Goal: Task Accomplishment & Management: Complete application form

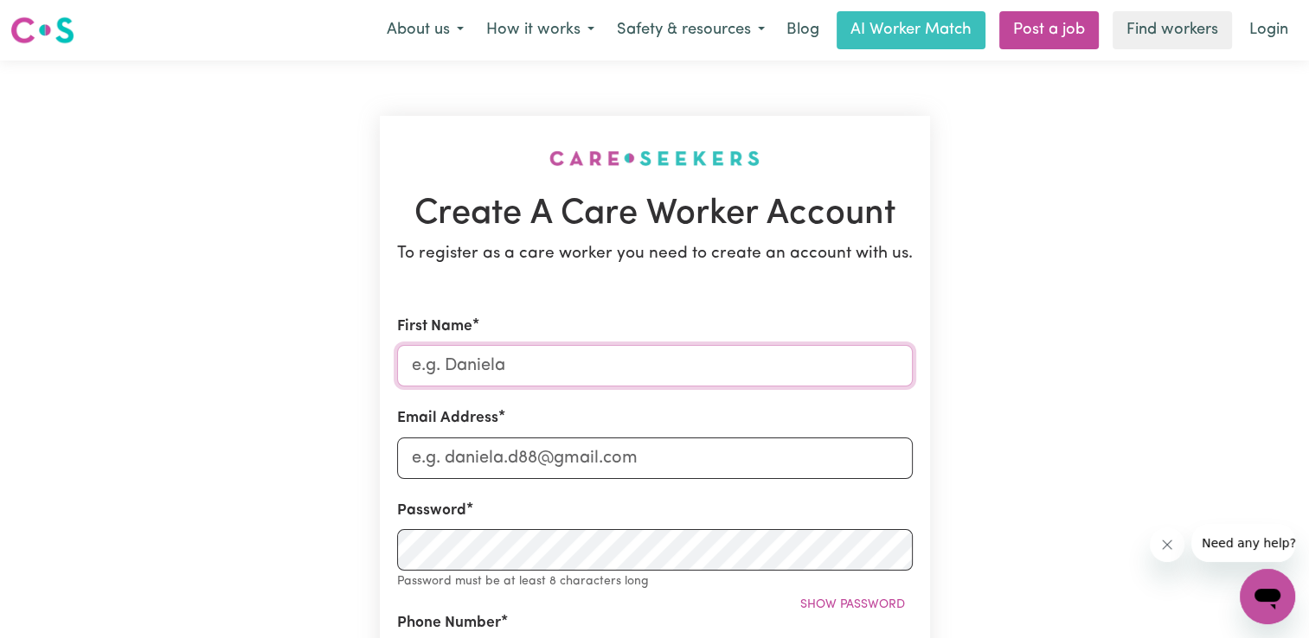
click at [505, 359] on input "First Name" at bounding box center [655, 366] width 516 height 42
type input "[PERSON_NAME]"
type input "[STREET_ADDRESS][PERSON_NAME]"
type input "0420550997"
type input "[STREET_ADDRESS][PERSON_NAME]"
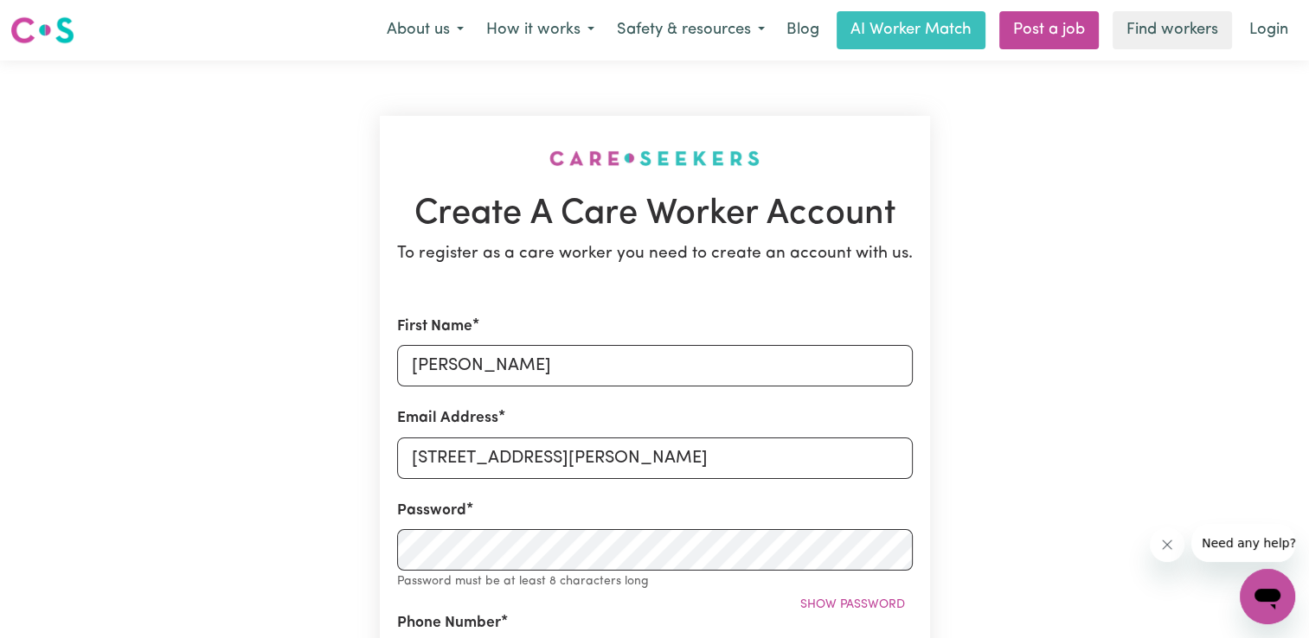
type input "Throughmyclient"
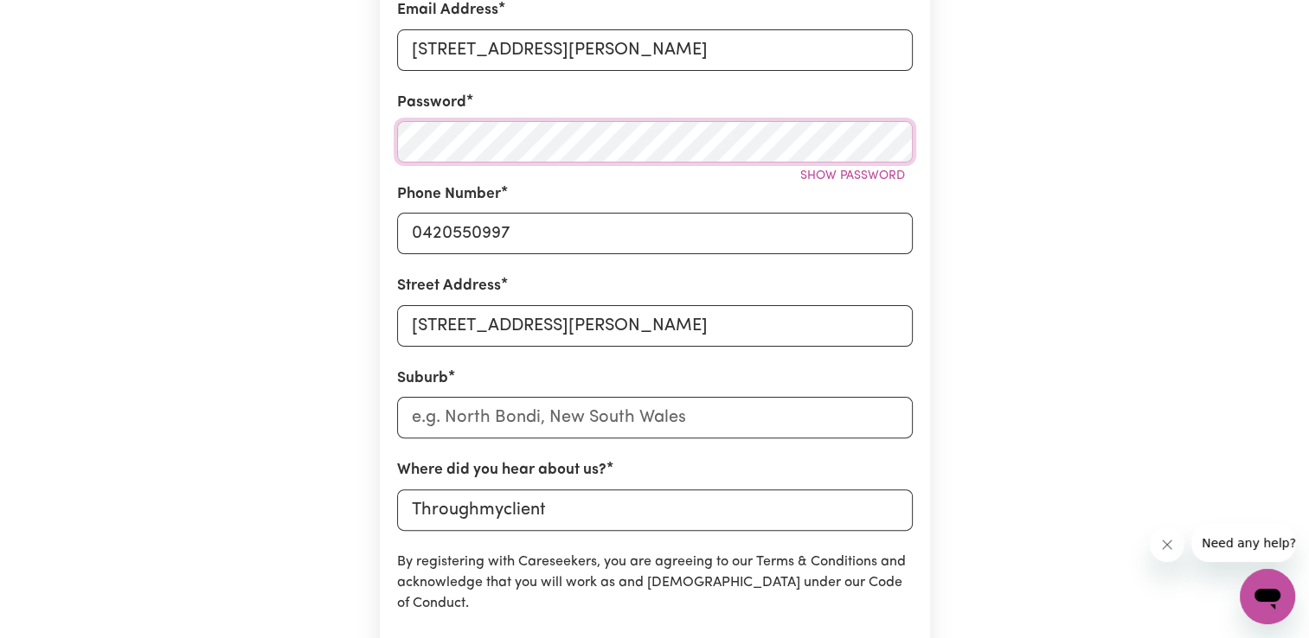
scroll to position [415, 0]
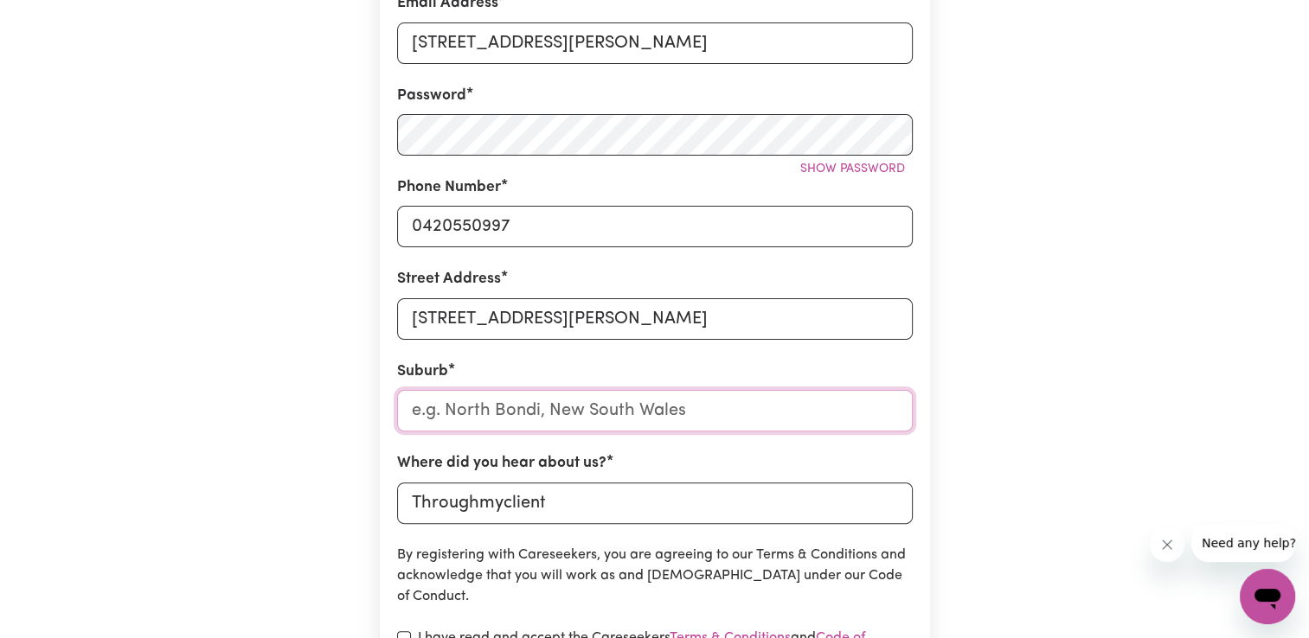
click at [647, 417] on input "text" at bounding box center [655, 411] width 516 height 42
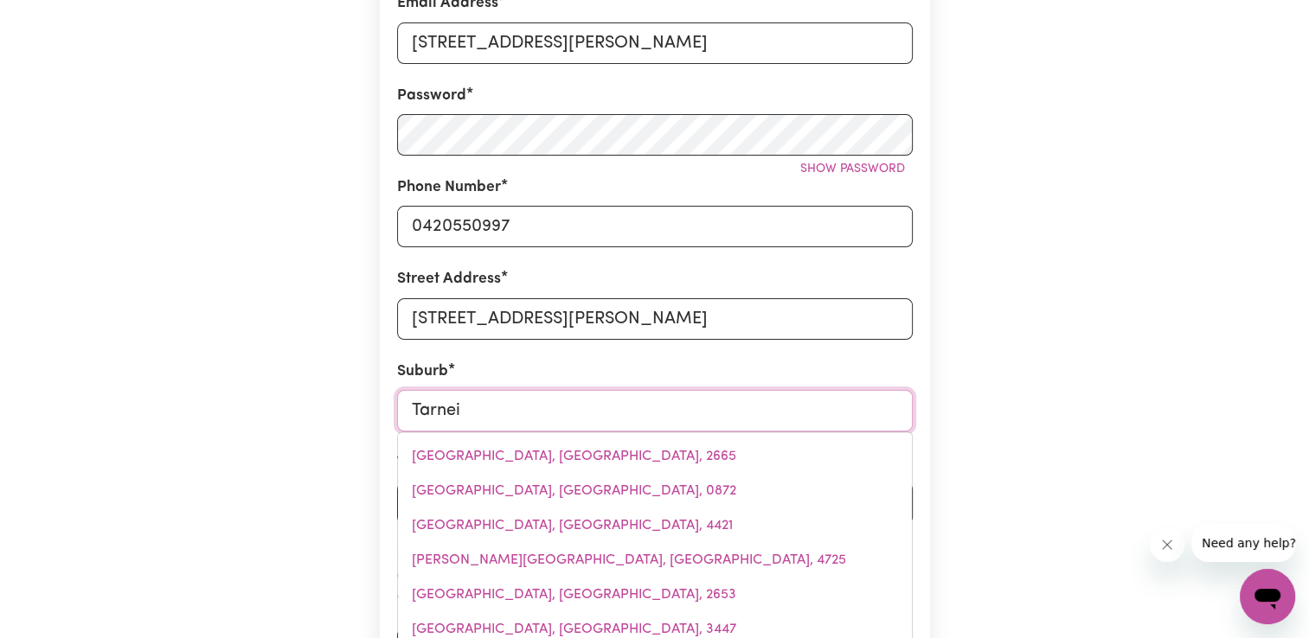
type input "Tarneit"
type input "Tarneit, [GEOGRAPHIC_DATA], 3029"
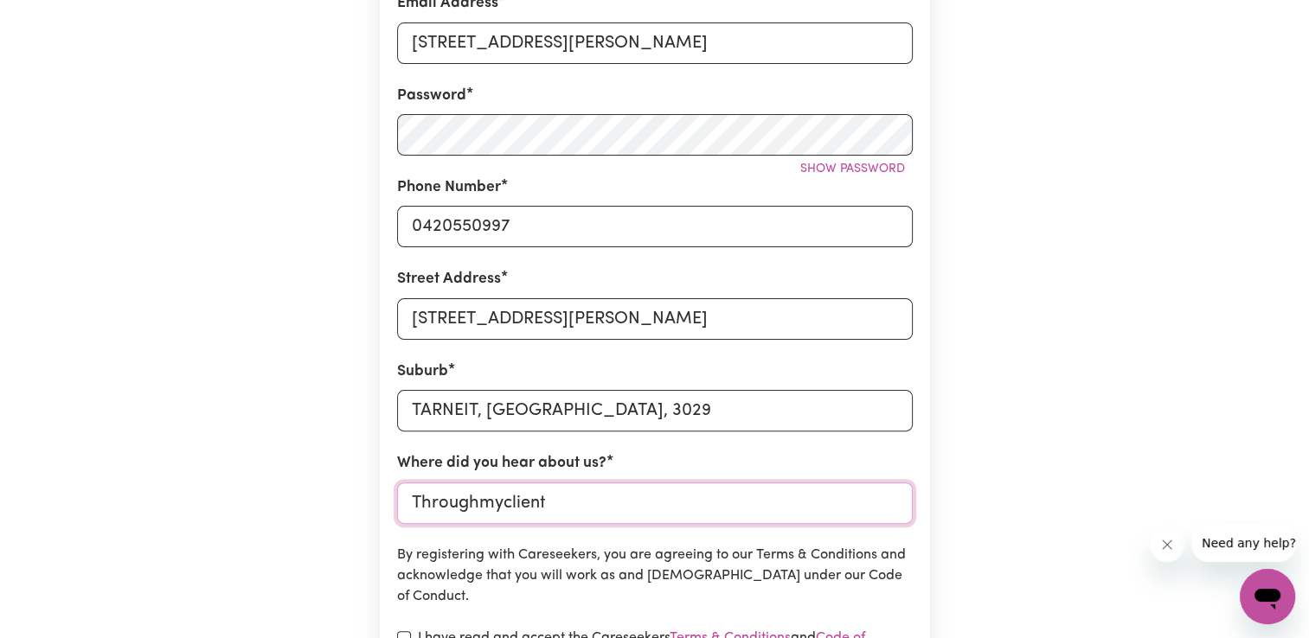
click at [570, 497] on input "Throughmyclient" at bounding box center [655, 504] width 516 height 42
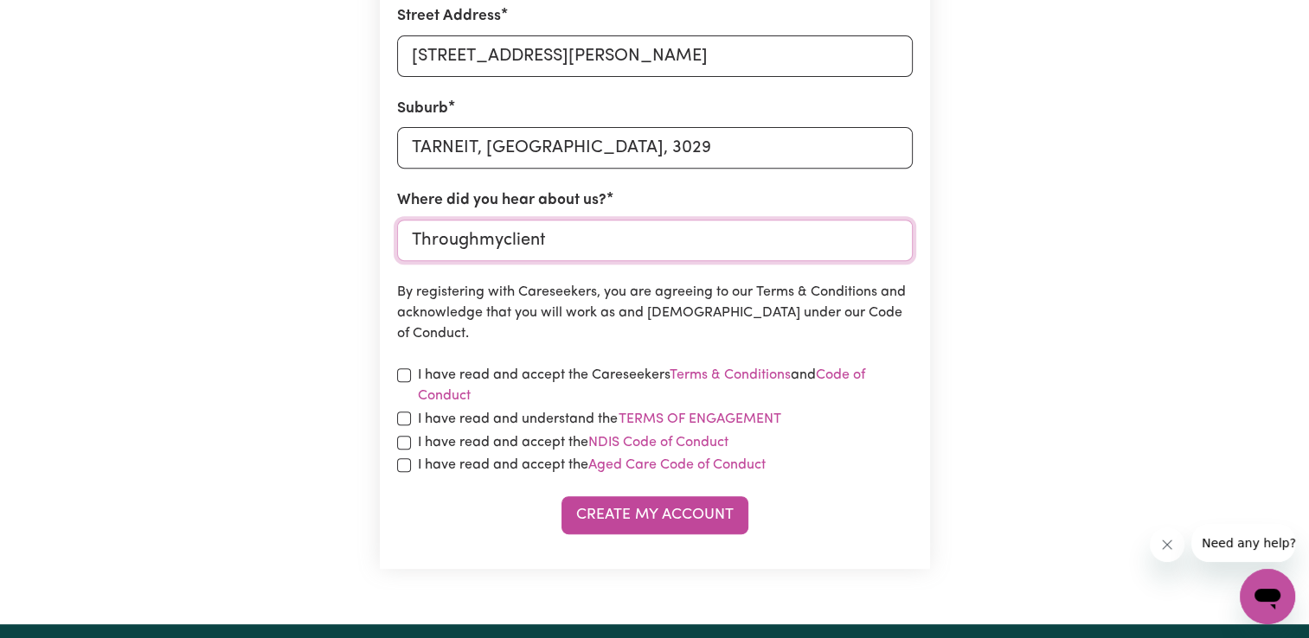
scroll to position [699, 0]
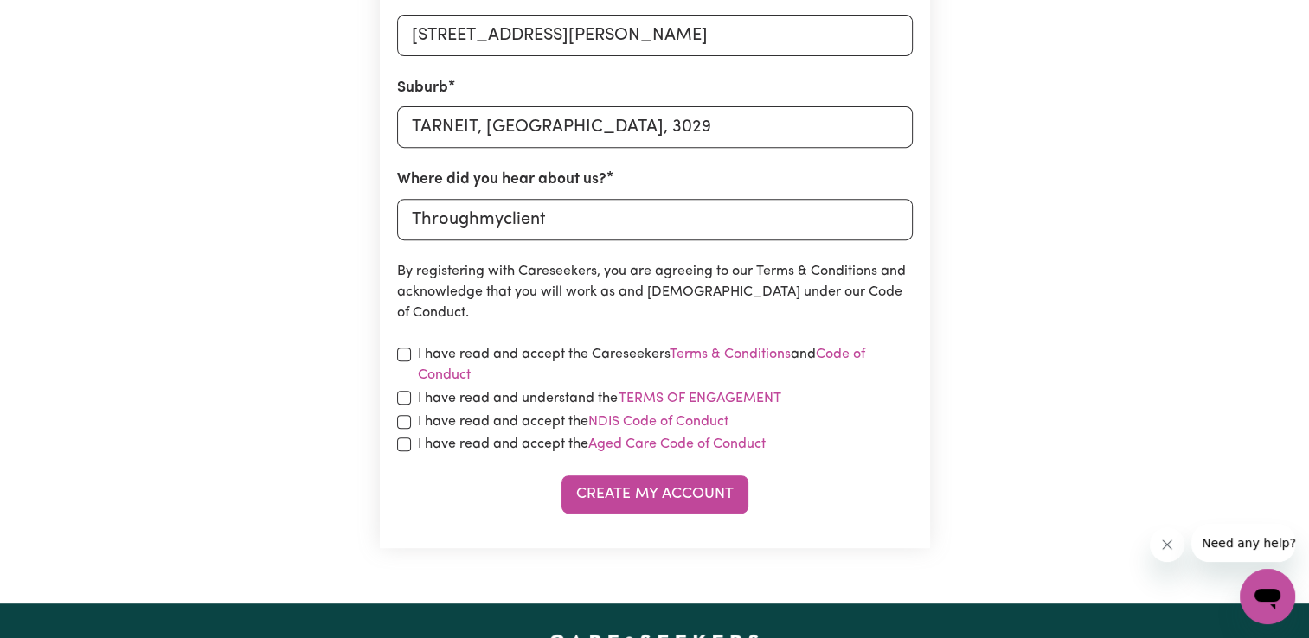
click at [401, 362] on div "I have read and accept the Careseekers Terms & Conditions and Code of Conduct" at bounding box center [655, 365] width 516 height 42
click at [405, 353] on input "checkbox" at bounding box center [404, 355] width 14 height 14
checkbox input "true"
click at [404, 401] on input "checkbox" at bounding box center [404, 398] width 14 height 14
checkbox input "true"
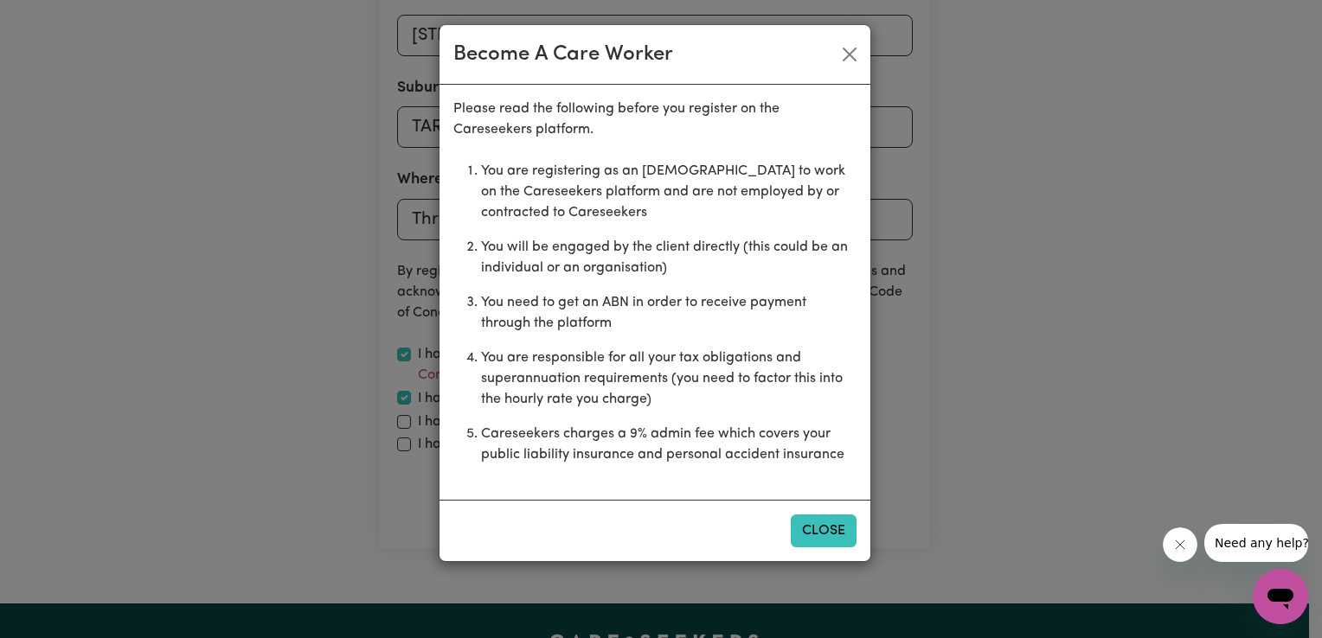
click at [821, 522] on button "Close" at bounding box center [824, 531] width 66 height 33
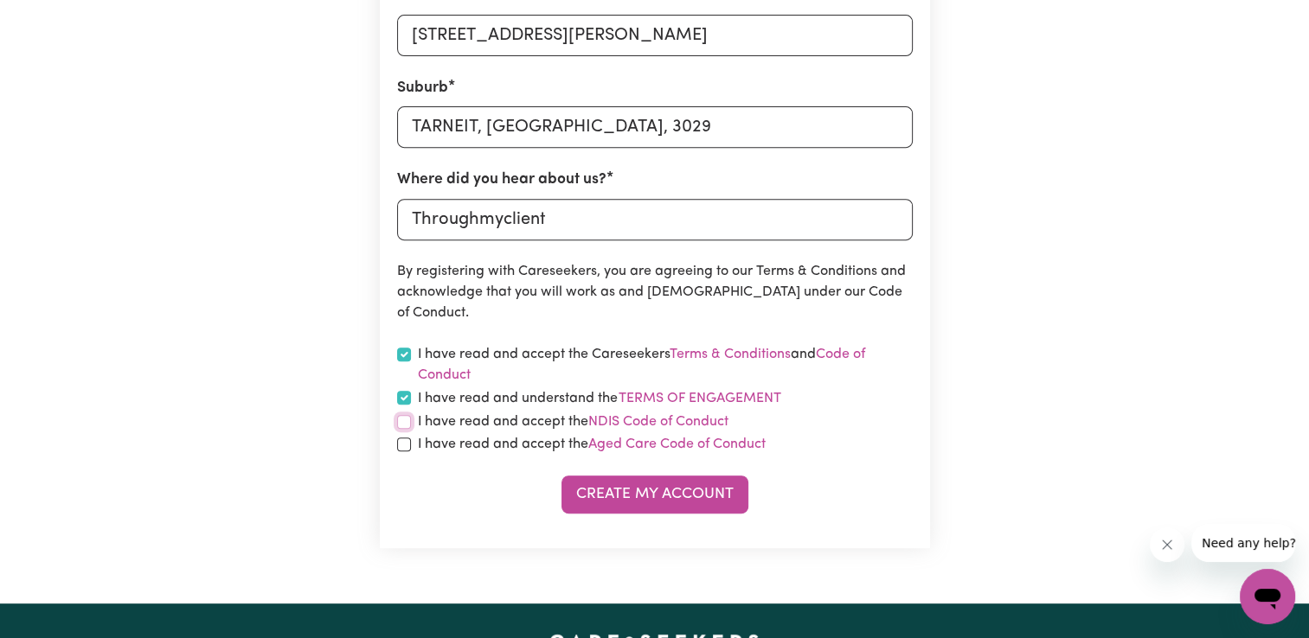
click at [407, 420] on input "checkbox" at bounding box center [404, 422] width 14 height 14
checkbox input "true"
click at [401, 445] on input "checkbox" at bounding box center [404, 445] width 14 height 14
checkbox input "true"
click at [631, 508] on button "Create My Account" at bounding box center [654, 495] width 187 height 38
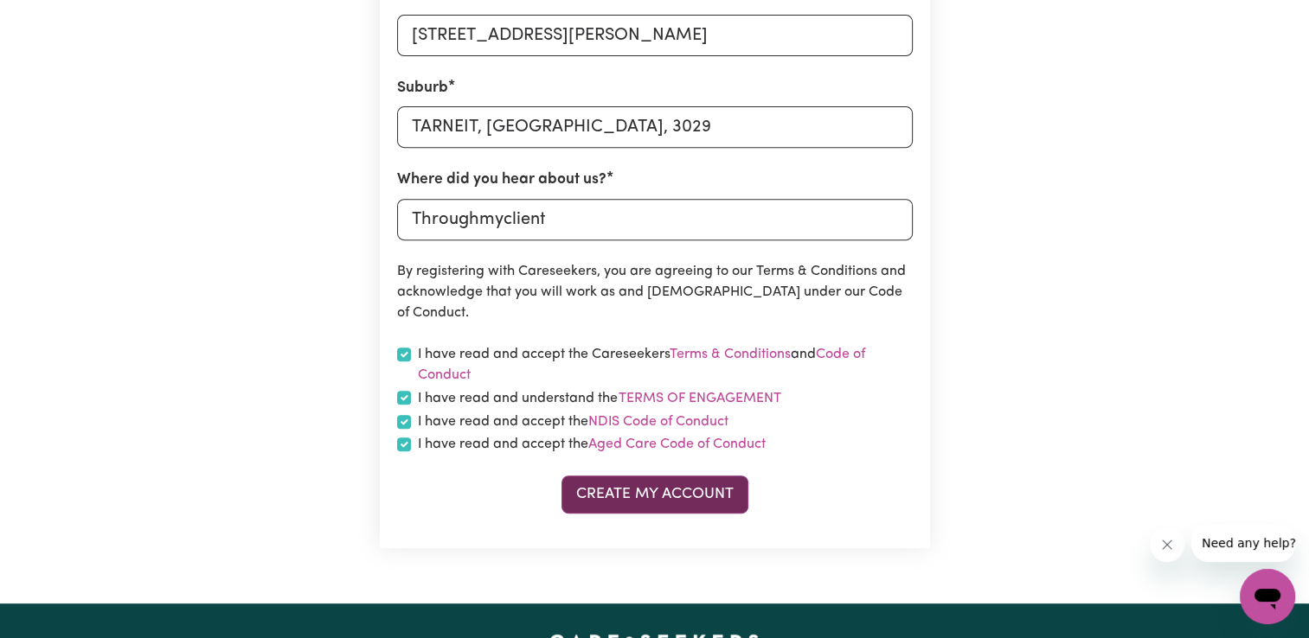
scroll to position [727, 0]
click at [631, 508] on button "Create My Account" at bounding box center [654, 495] width 187 height 38
click at [619, 484] on button "Create My Account" at bounding box center [654, 495] width 187 height 38
click at [638, 496] on button "Create My Account" at bounding box center [654, 495] width 187 height 38
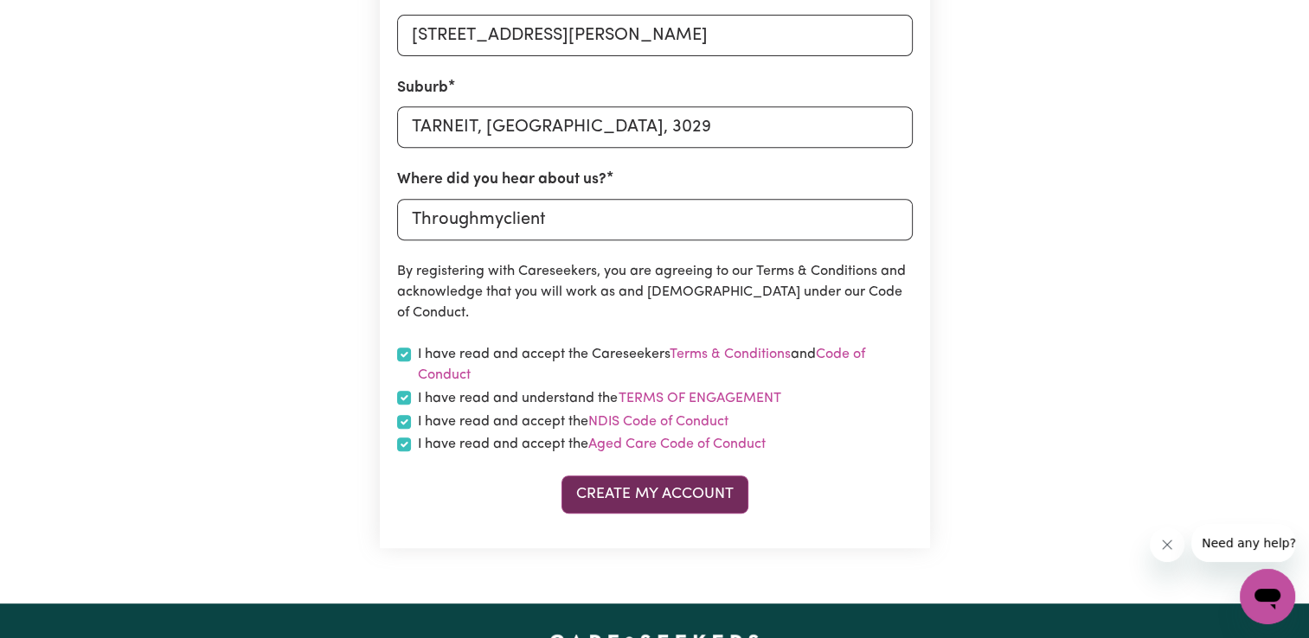
click at [638, 496] on button "Create My Account" at bounding box center [654, 495] width 187 height 38
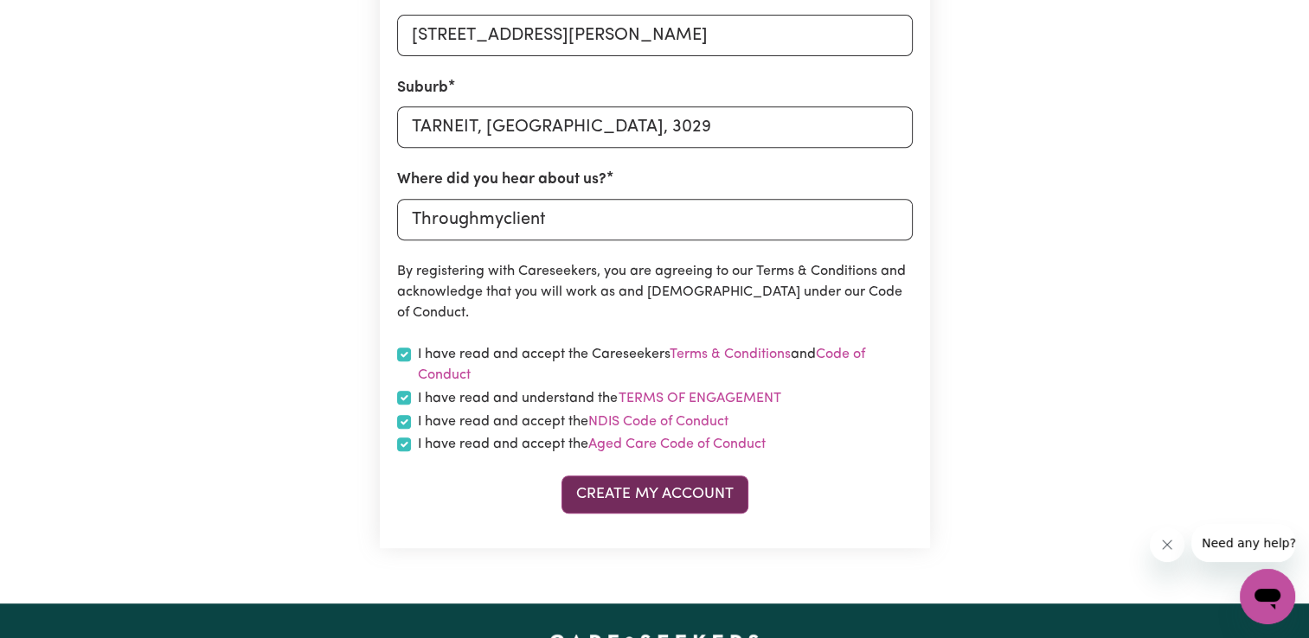
click at [638, 496] on button "Create My Account" at bounding box center [654, 495] width 187 height 38
drag, startPoint x: 638, startPoint y: 496, endPoint x: 1161, endPoint y: 251, distance: 577.0
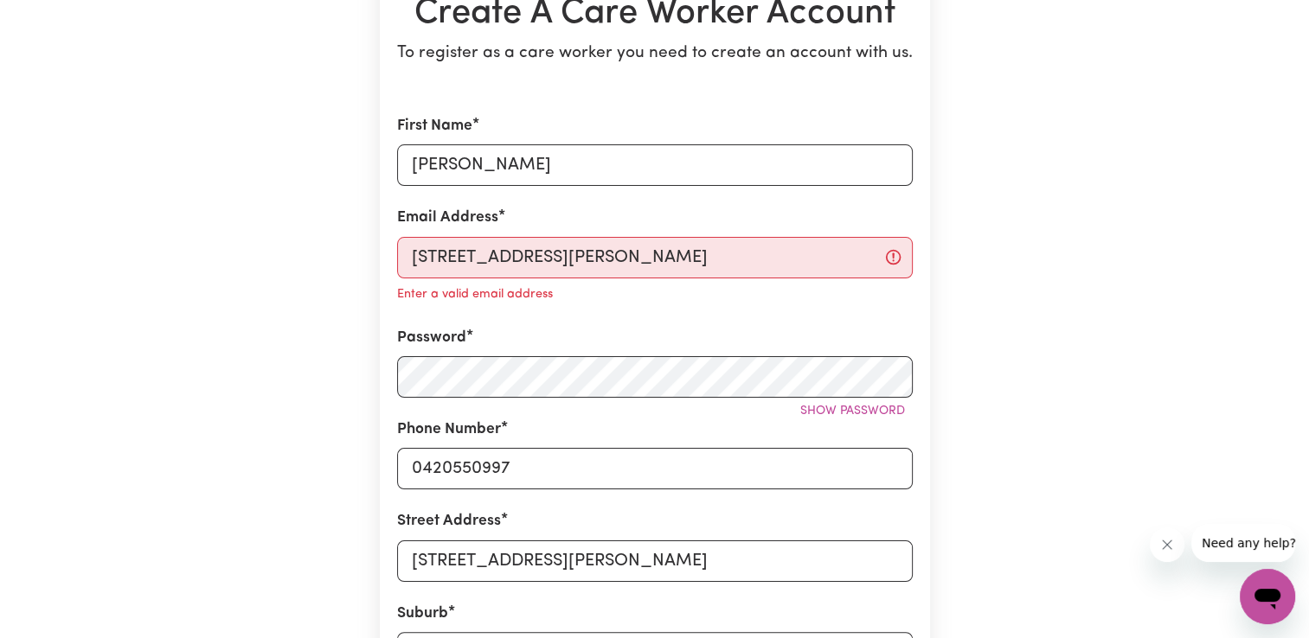
scroll to position [209, 0]
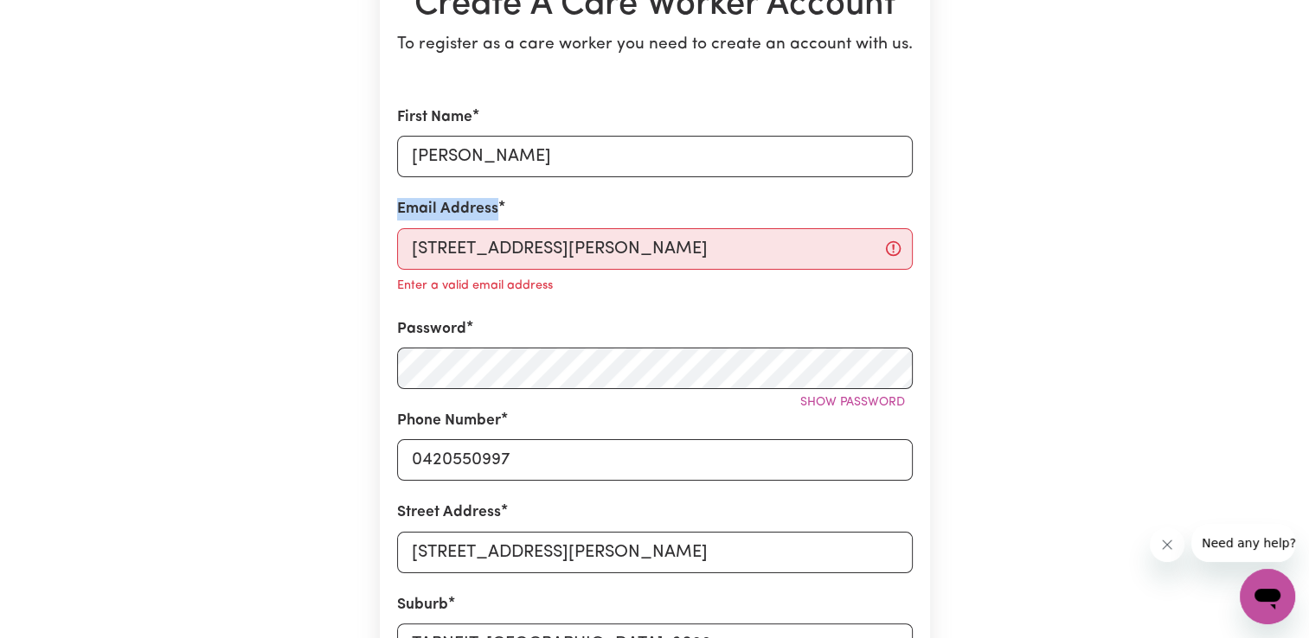
drag, startPoint x: 758, startPoint y: 223, endPoint x: 686, endPoint y: 250, distance: 76.6
click at [686, 250] on div "Email Address [STREET_ADDRESS][PERSON_NAME] Enter a valid email address" at bounding box center [655, 247] width 516 height 99
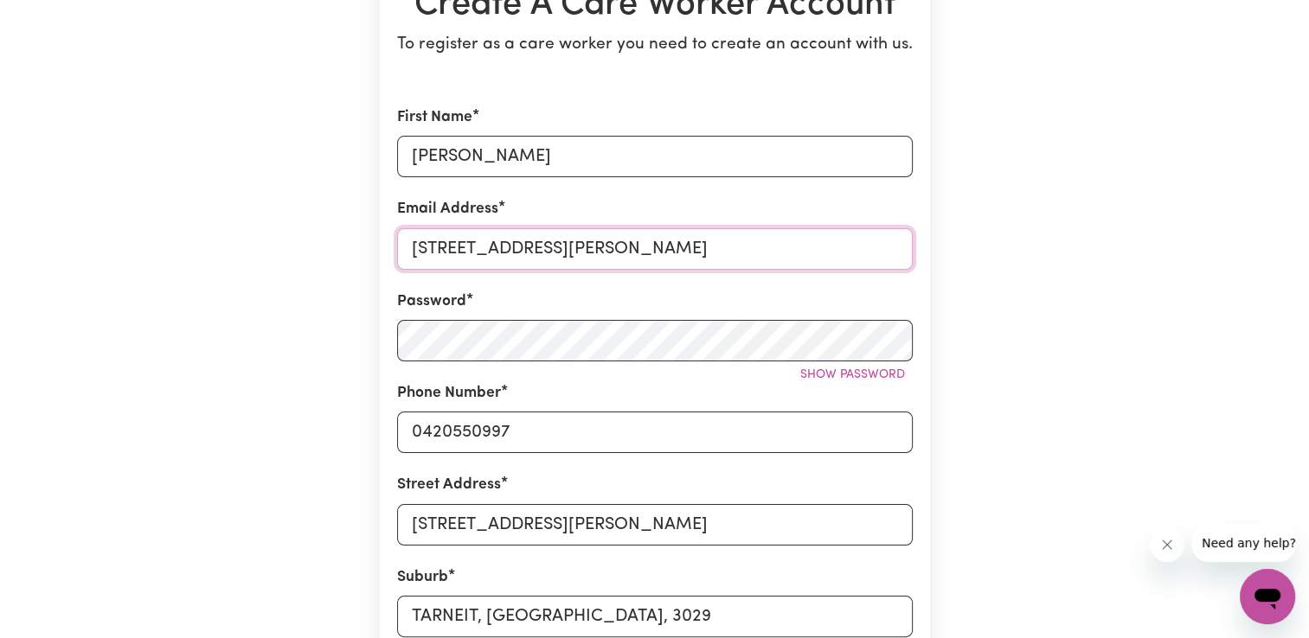
drag, startPoint x: 686, startPoint y: 250, endPoint x: 380, endPoint y: 241, distance: 306.4
click at [380, 241] on section "Create A Care Worker Account To register as a care worker you need to create an…" at bounding box center [655, 473] width 550 height 1132
type input "[EMAIL_ADDRESS][DOMAIN_NAME]"
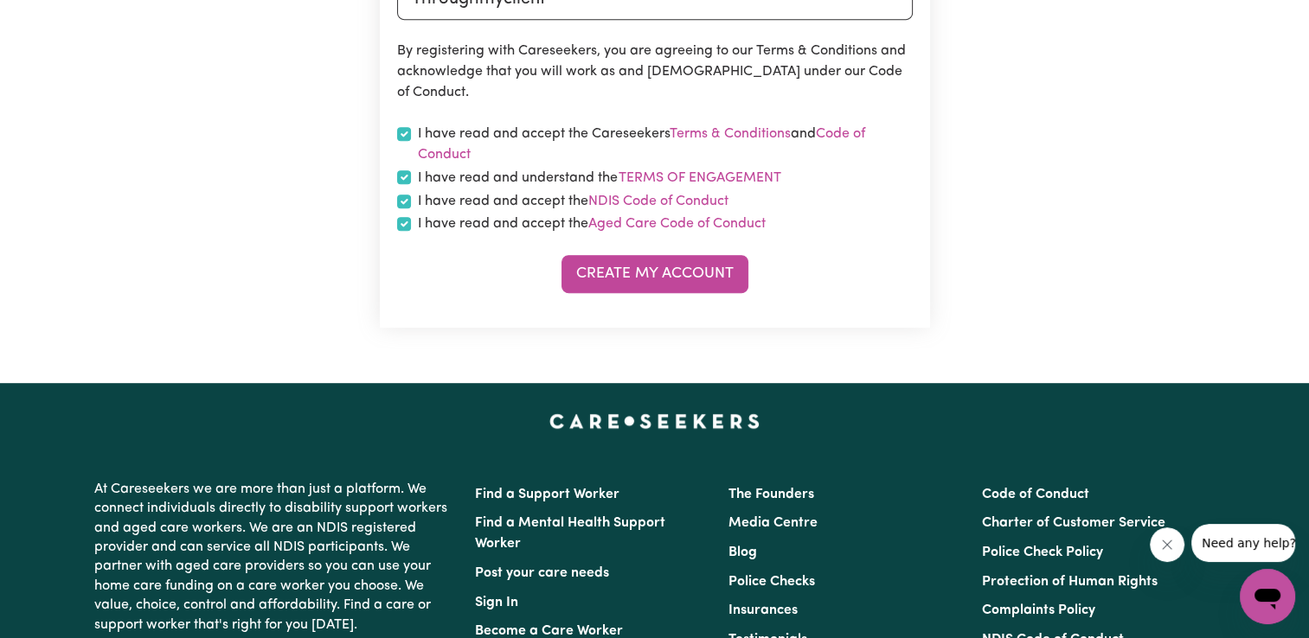
scroll to position [1055, 0]
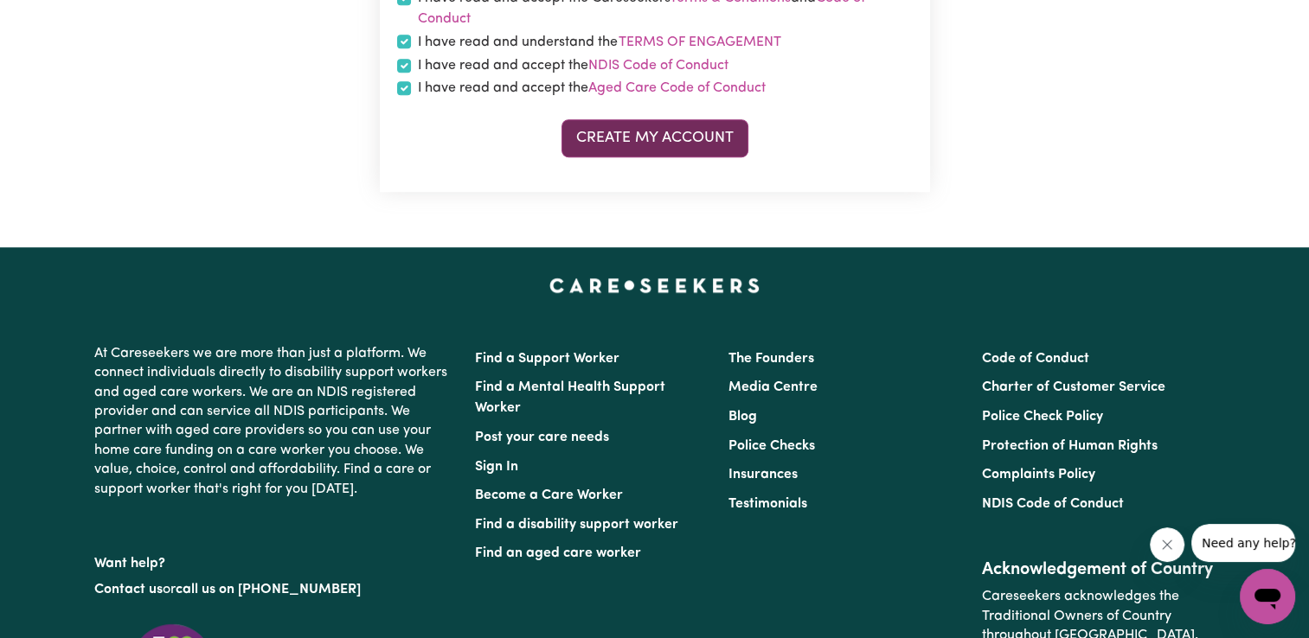
click at [715, 143] on button "Create My Account" at bounding box center [654, 138] width 187 height 38
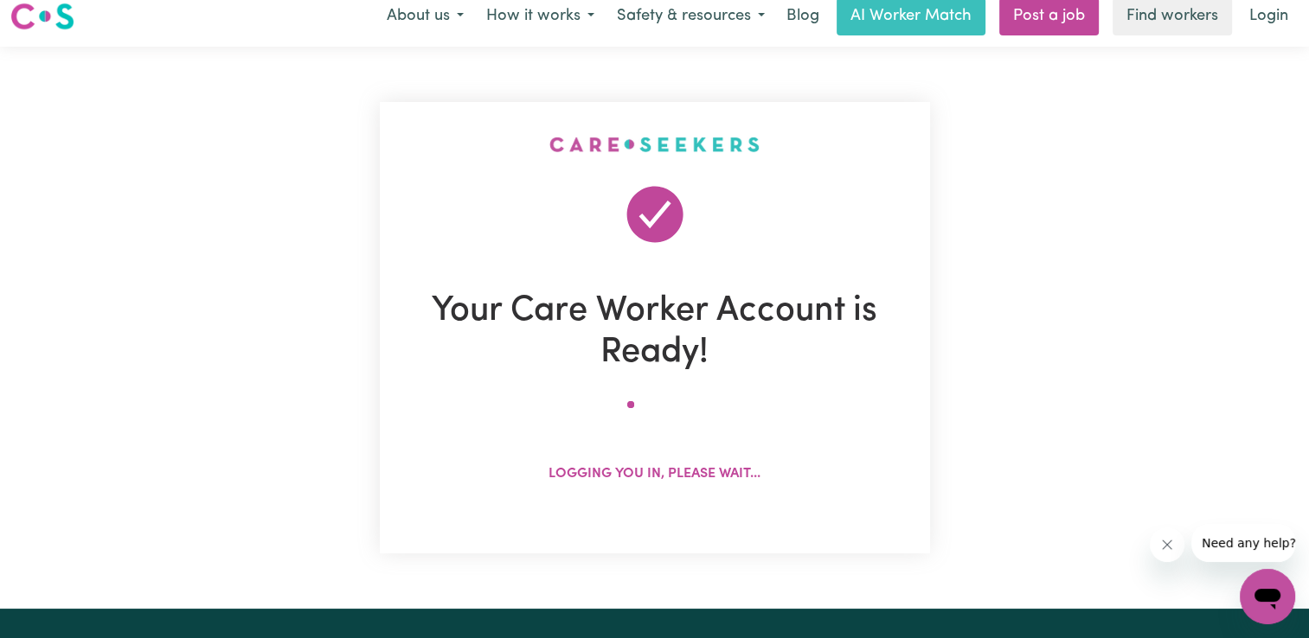
scroll to position [0, 0]
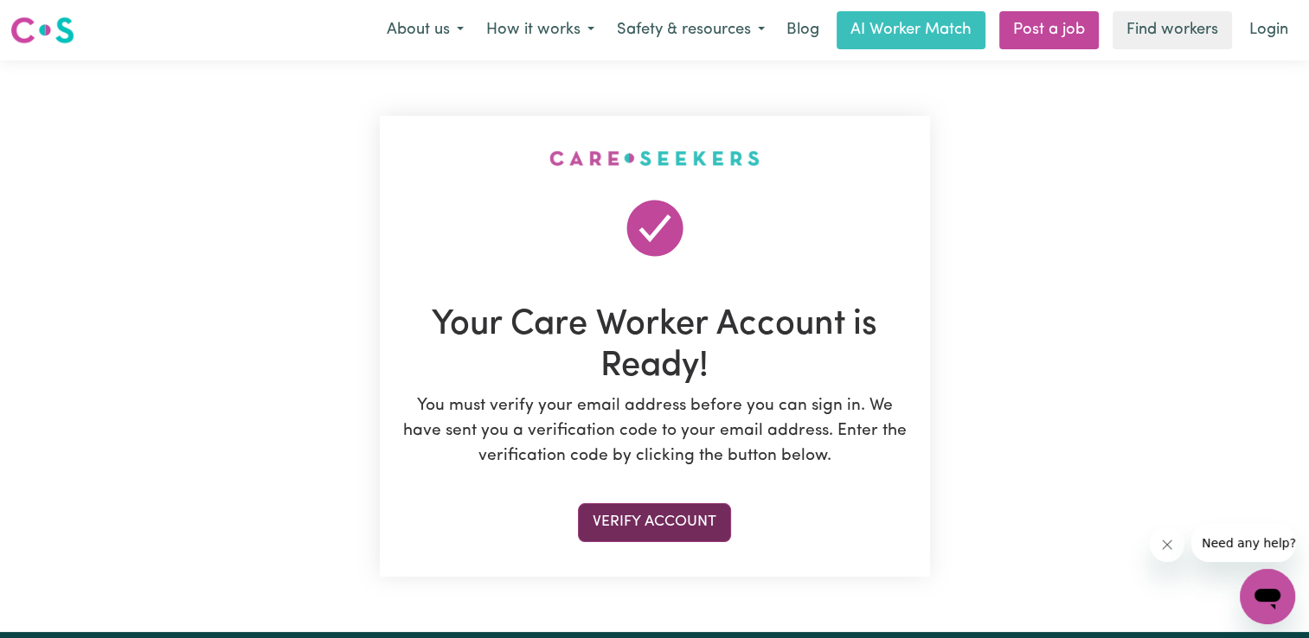
click at [689, 527] on button "Verify Account" at bounding box center [654, 522] width 153 height 38
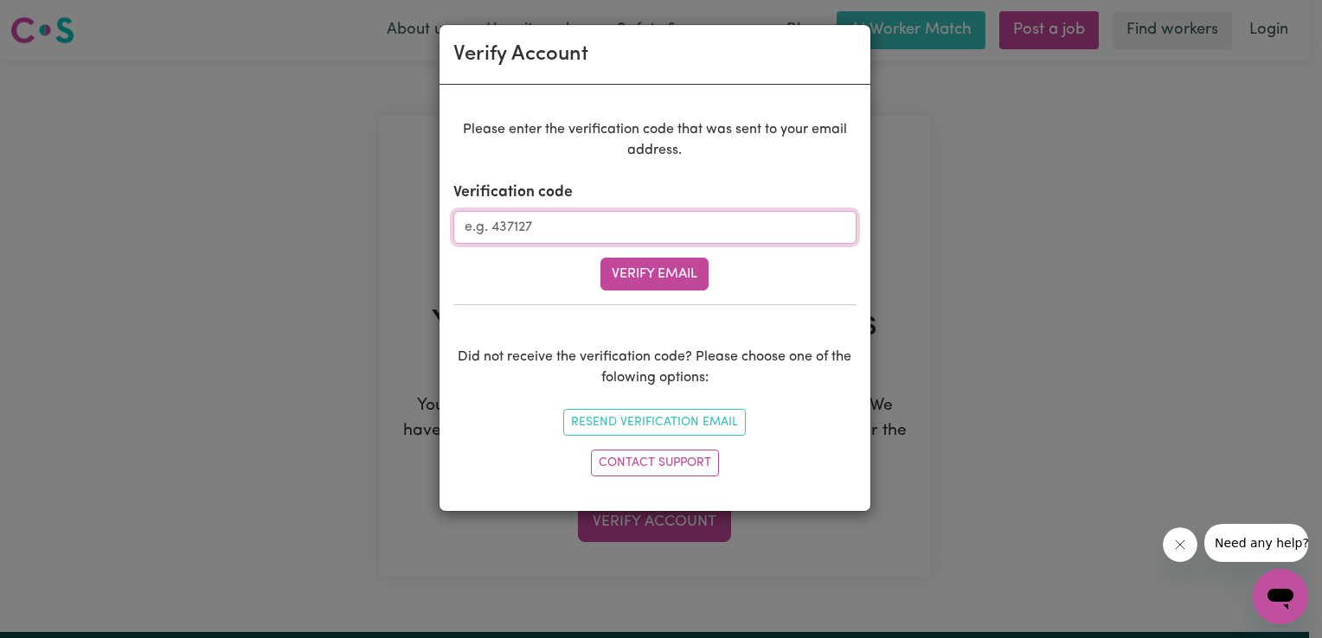
click at [585, 221] on input "Verification code" at bounding box center [654, 227] width 403 height 33
type input "682505"
click at [643, 271] on button "Verify Email" at bounding box center [654, 274] width 108 height 33
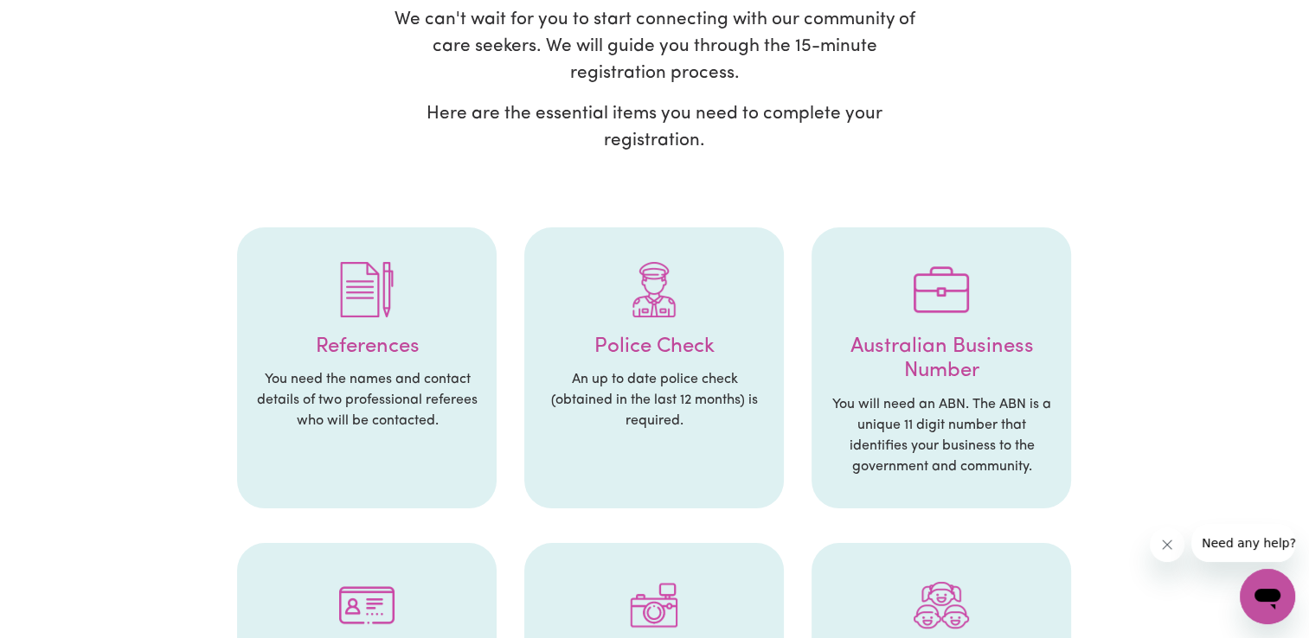
scroll to position [238, 0]
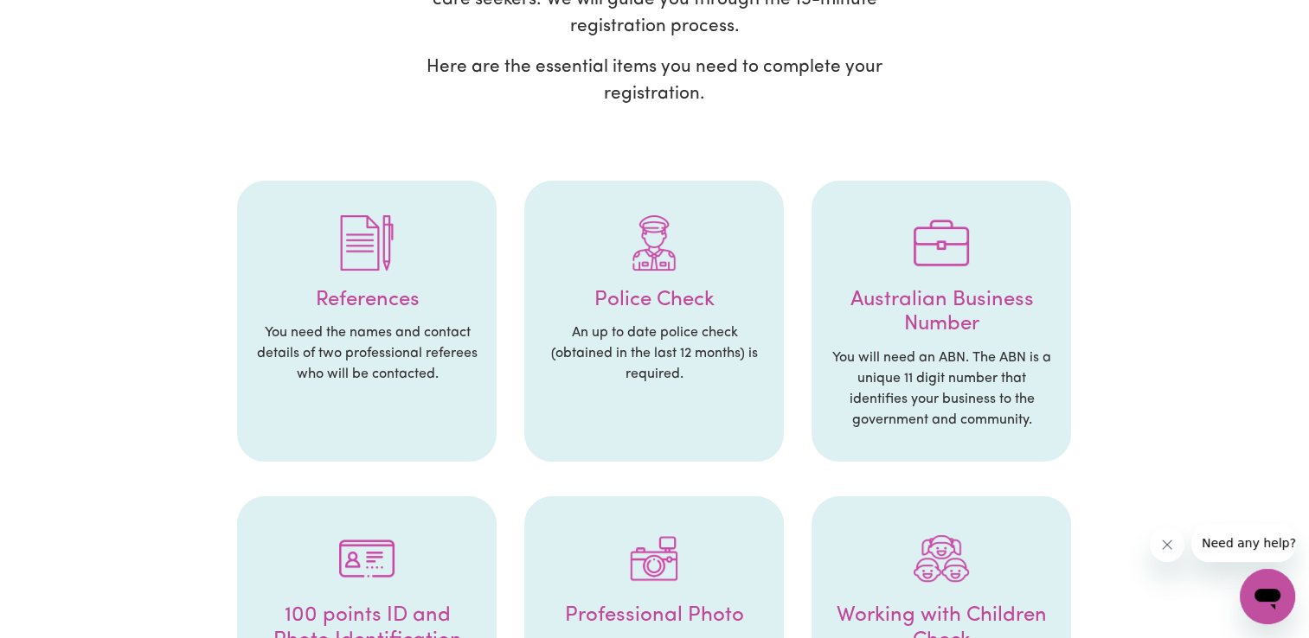
click at [367, 325] on p "You need the names and contact details of two professional referees who will be…" at bounding box center [366, 354] width 225 height 62
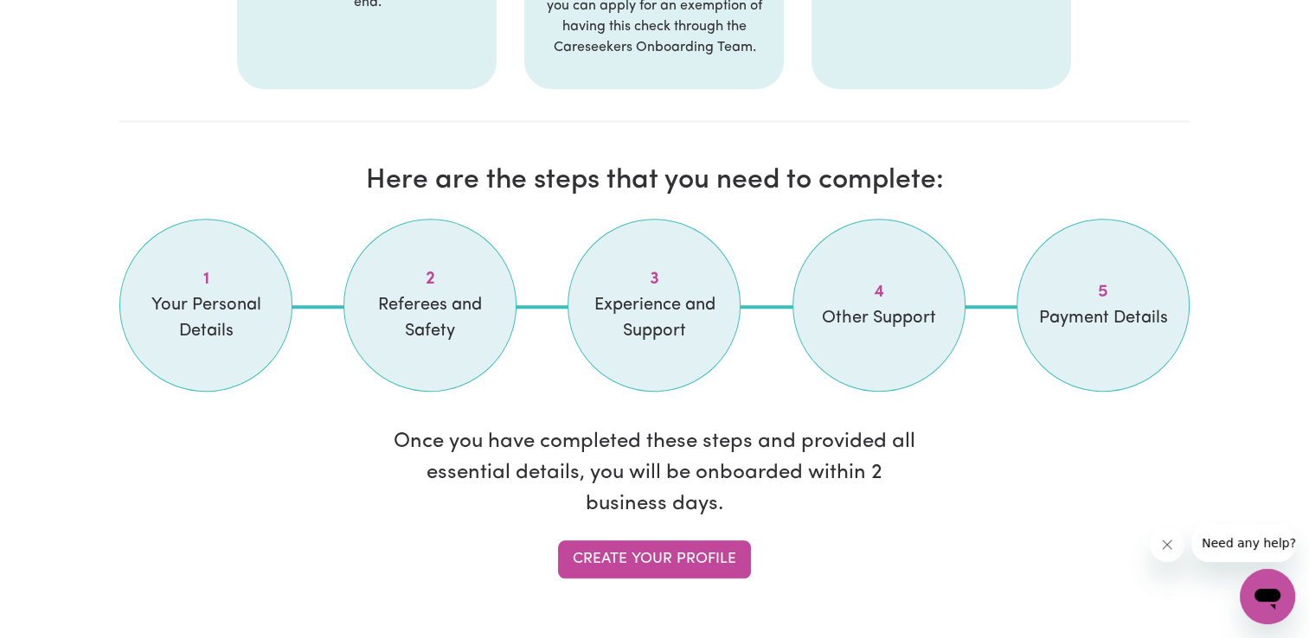
scroll to position [1519, 0]
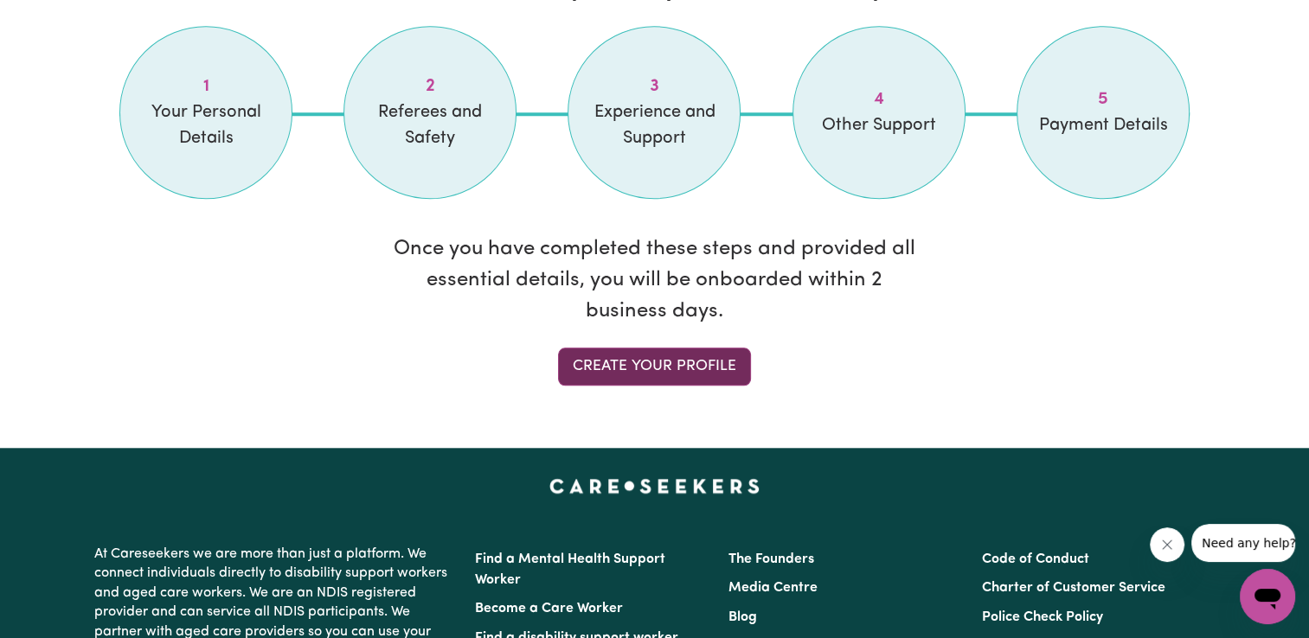
click at [726, 359] on link "Create your profile" at bounding box center [654, 367] width 193 height 38
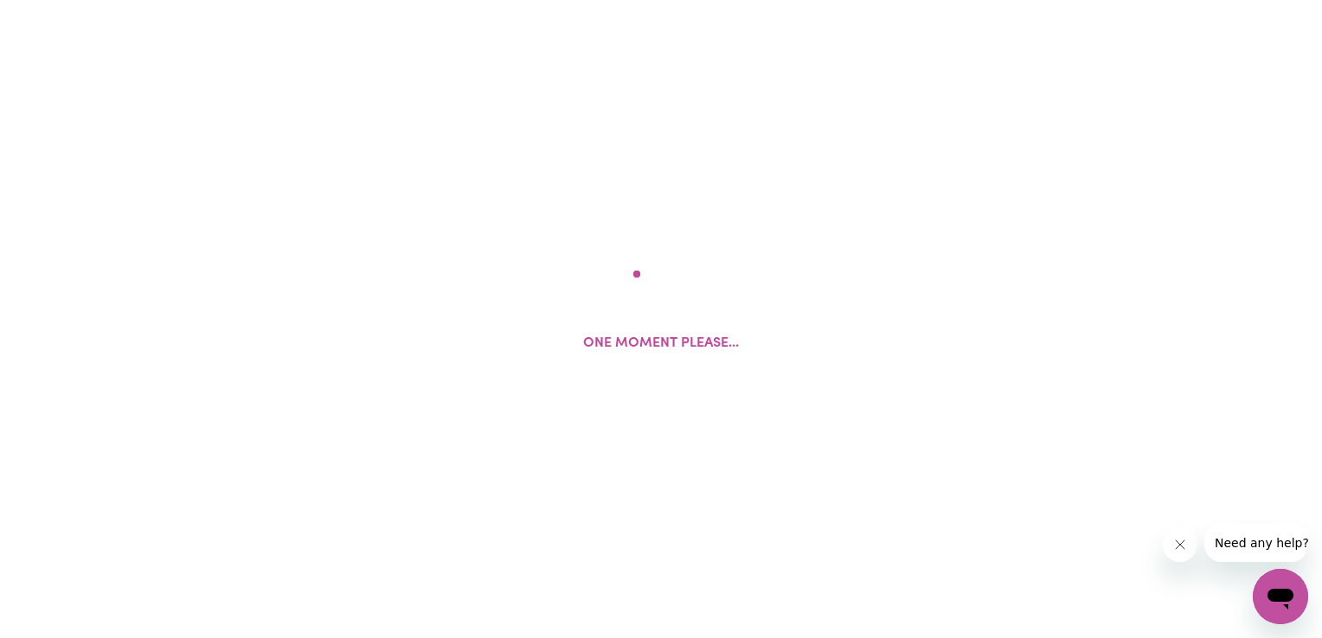
select select "Studying a healthcare related degree or qualification"
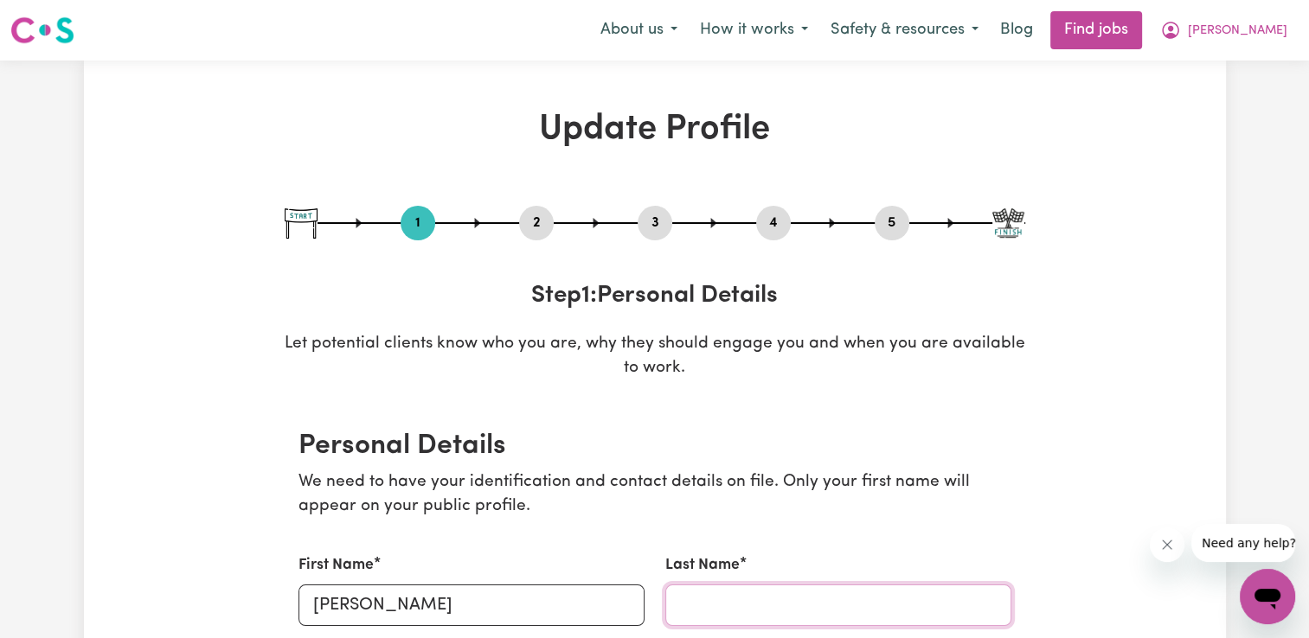
click at [879, 603] on input "Last Name" at bounding box center [838, 606] width 346 height 42
type input "Takai"
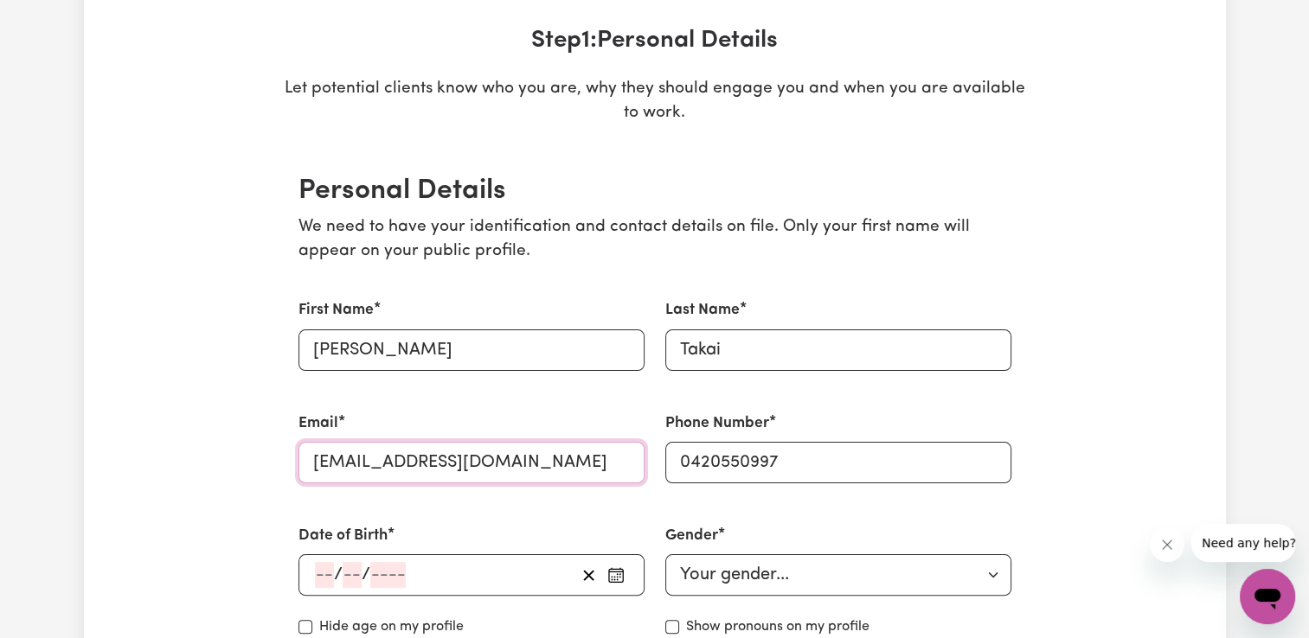
scroll to position [398, 0]
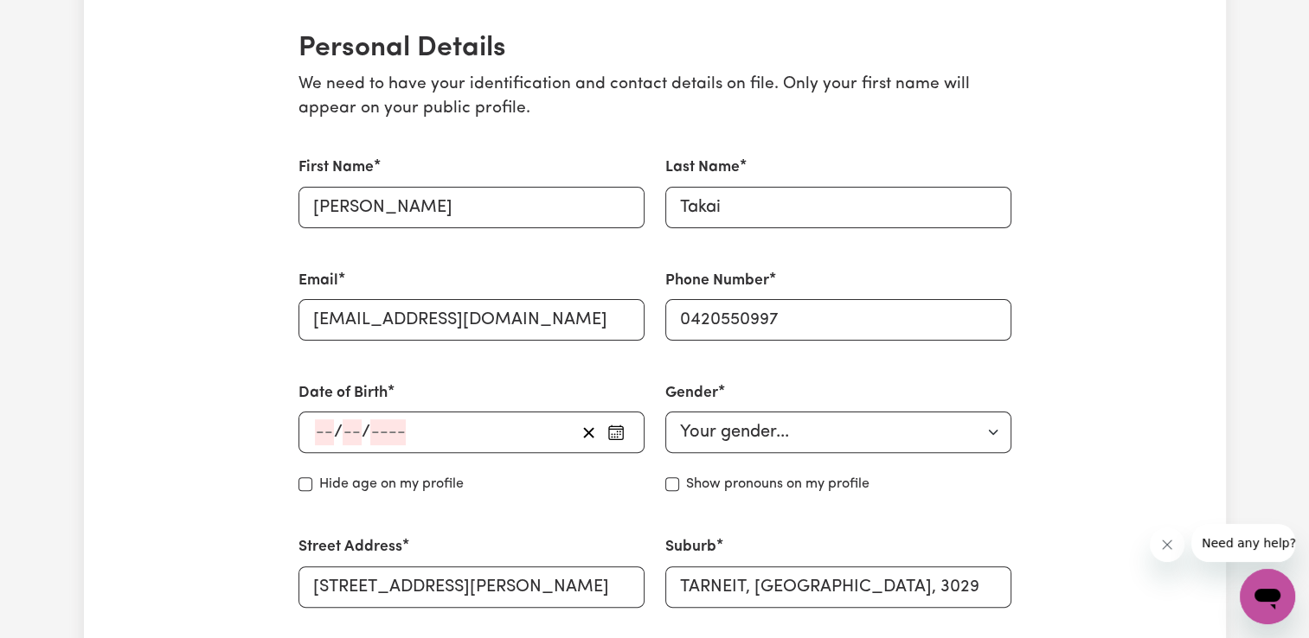
click at [372, 450] on div "/ /" at bounding box center [471, 433] width 346 height 42
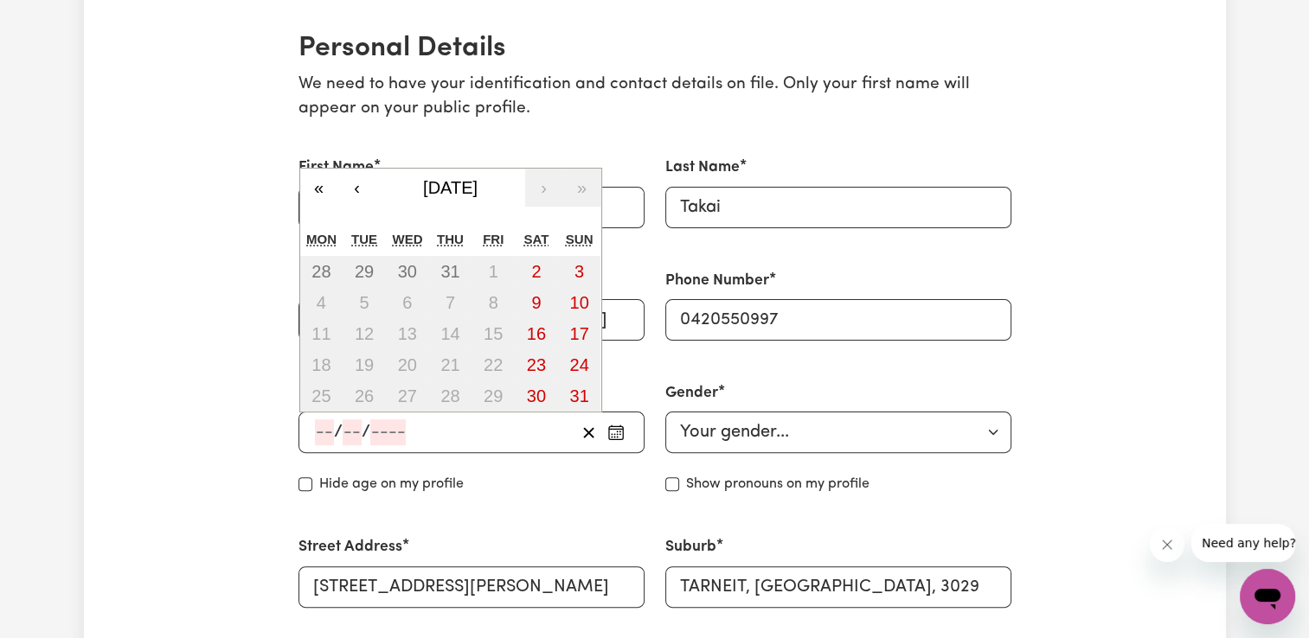
click at [320, 434] on input "number" at bounding box center [324, 433] width 19 height 26
type input "21"
type input "06"
type input "200"
type input "[DATE]"
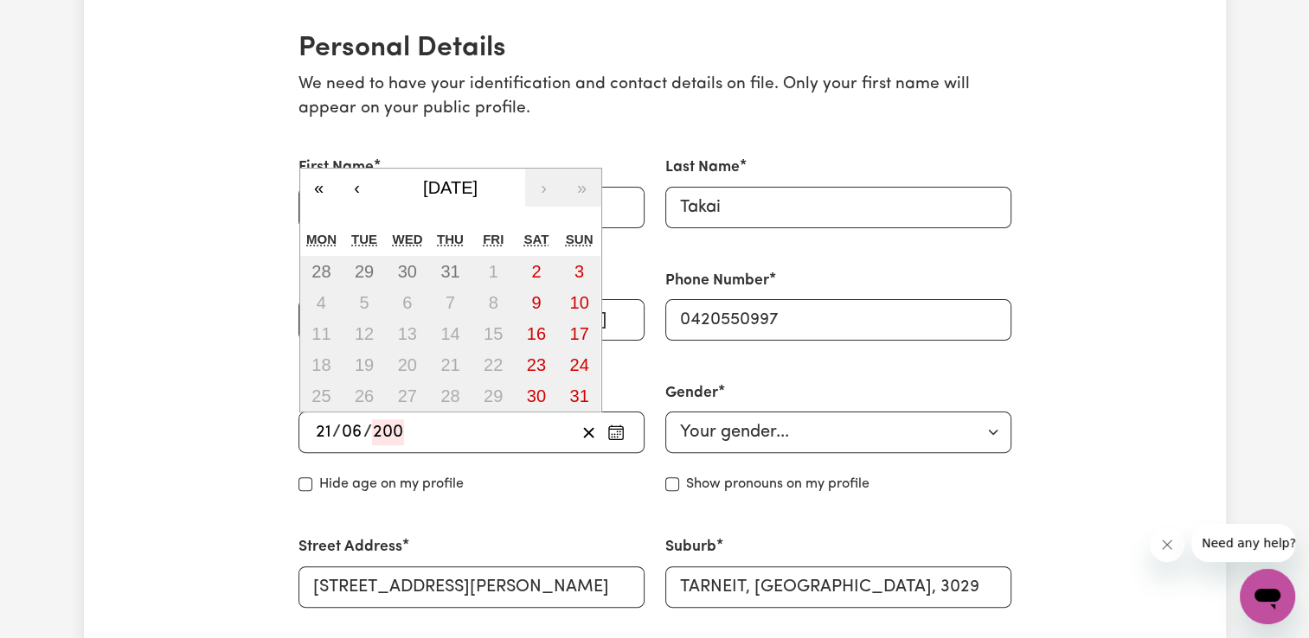
type input "6"
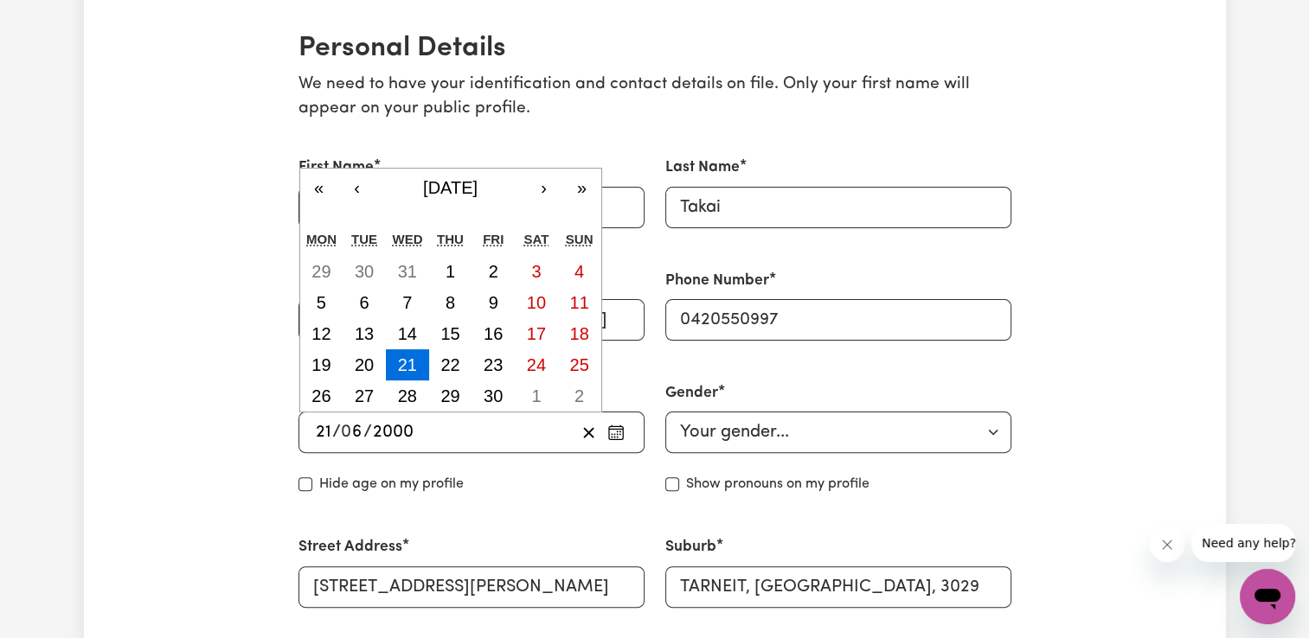
type input "2000"
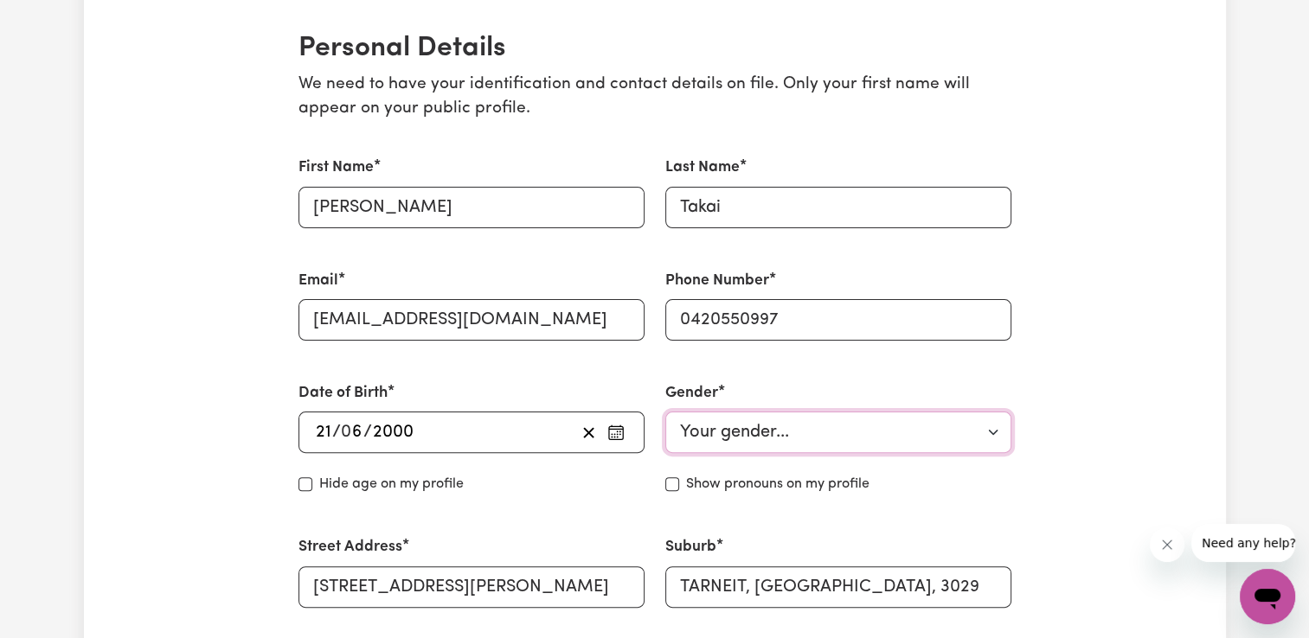
click at [721, 430] on select "Your gender... [DEMOGRAPHIC_DATA] [DEMOGRAPHIC_DATA] [DEMOGRAPHIC_DATA] Other P…" at bounding box center [838, 433] width 346 height 42
select select "[DEMOGRAPHIC_DATA]"
click at [665, 412] on select "Your gender... [DEMOGRAPHIC_DATA] [DEMOGRAPHIC_DATA] [DEMOGRAPHIC_DATA] Other P…" at bounding box center [838, 433] width 346 height 42
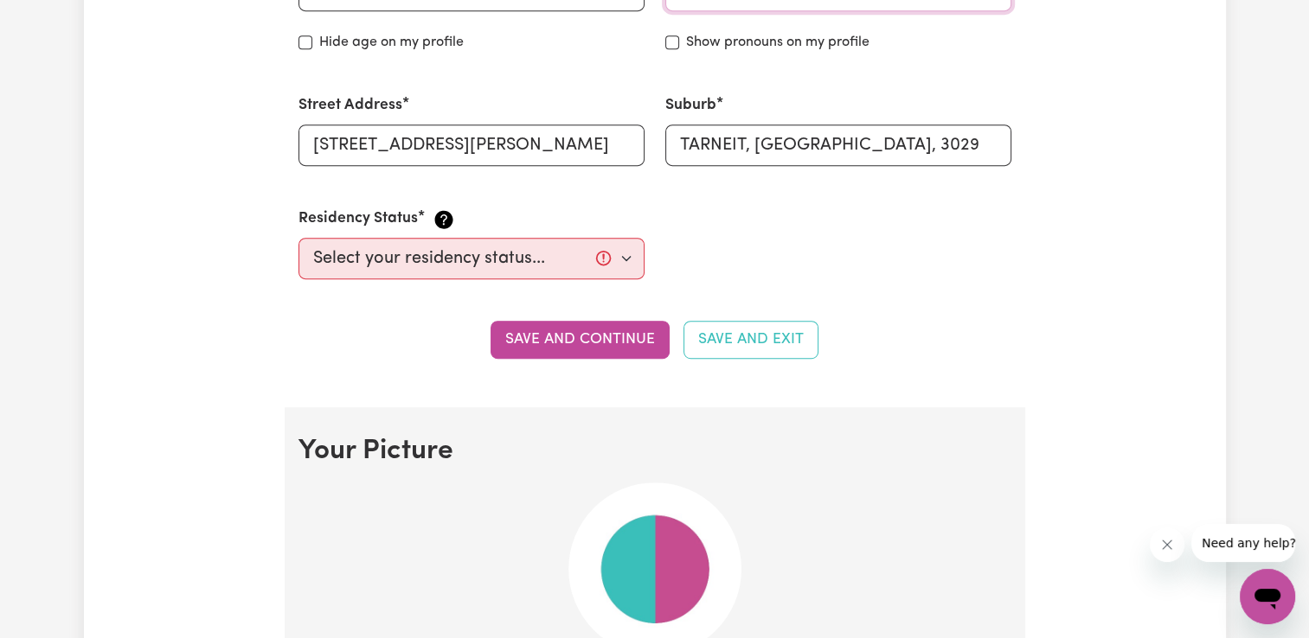
scroll to position [883, 0]
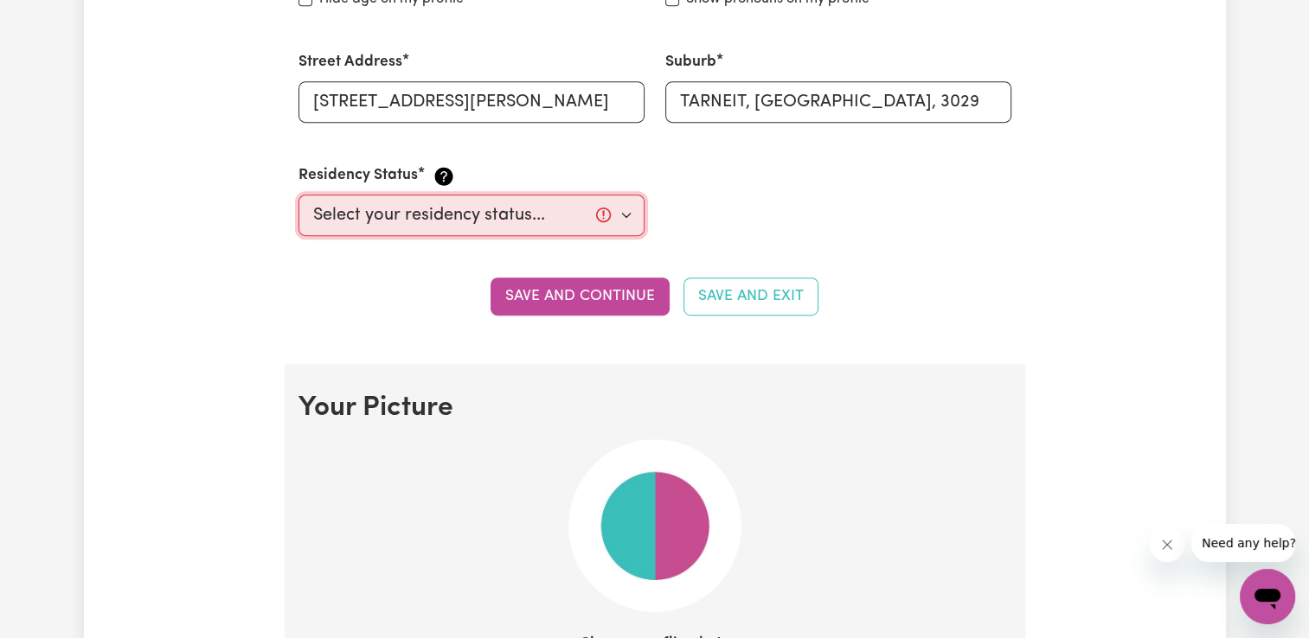
click at [568, 212] on select "Select your residency status... [DEMOGRAPHIC_DATA] citizen Australian PR [DEMOG…" at bounding box center [471, 216] width 346 height 42
select select "Student Visa"
click at [298, 195] on select "Select your residency status... [DEMOGRAPHIC_DATA] citizen Australian PR [DEMOG…" at bounding box center [471, 216] width 346 height 42
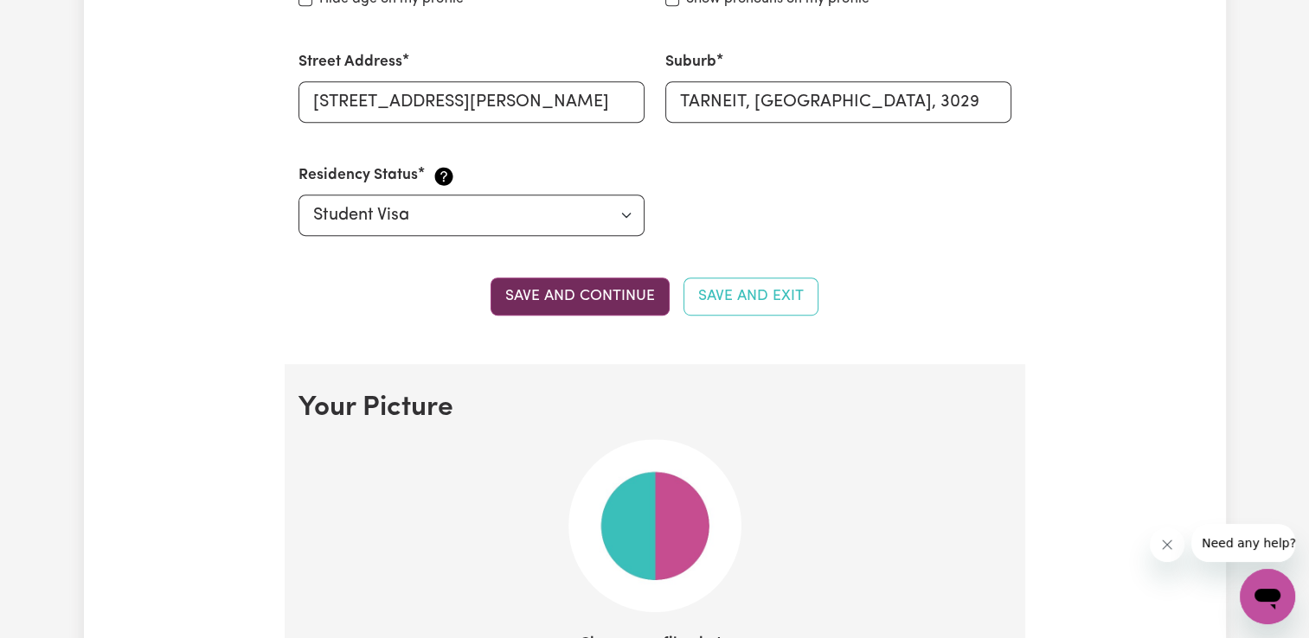
click at [532, 295] on button "Save and continue" at bounding box center [580, 297] width 179 height 38
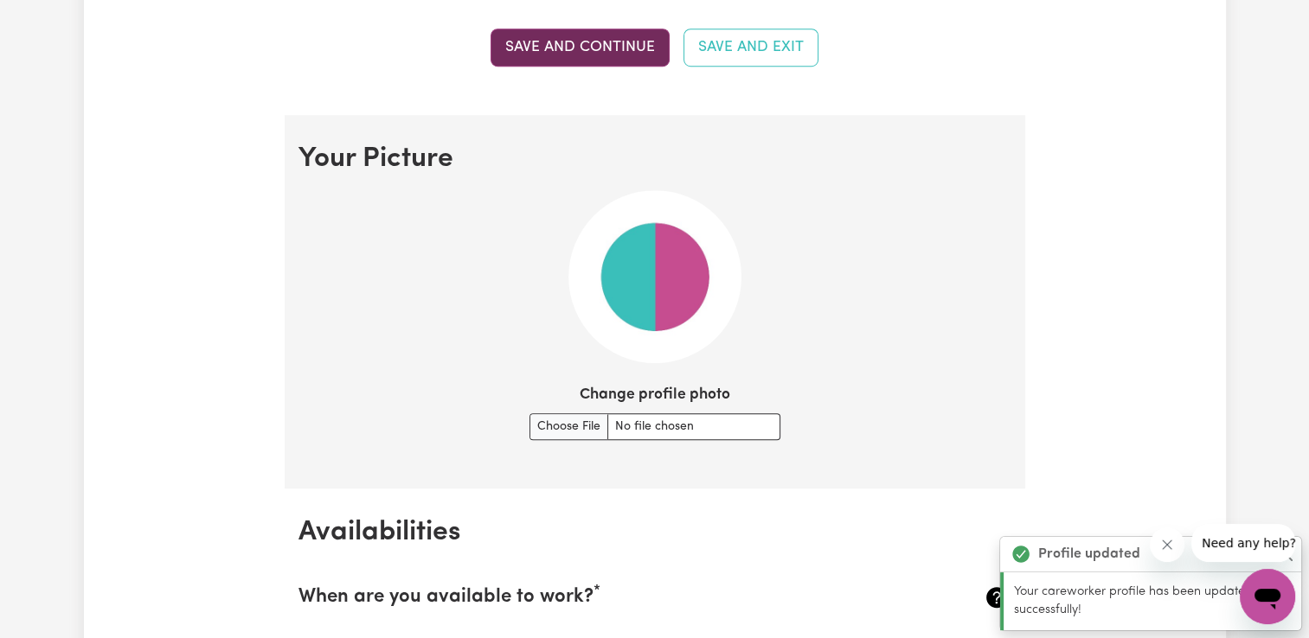
scroll to position [1246, 0]
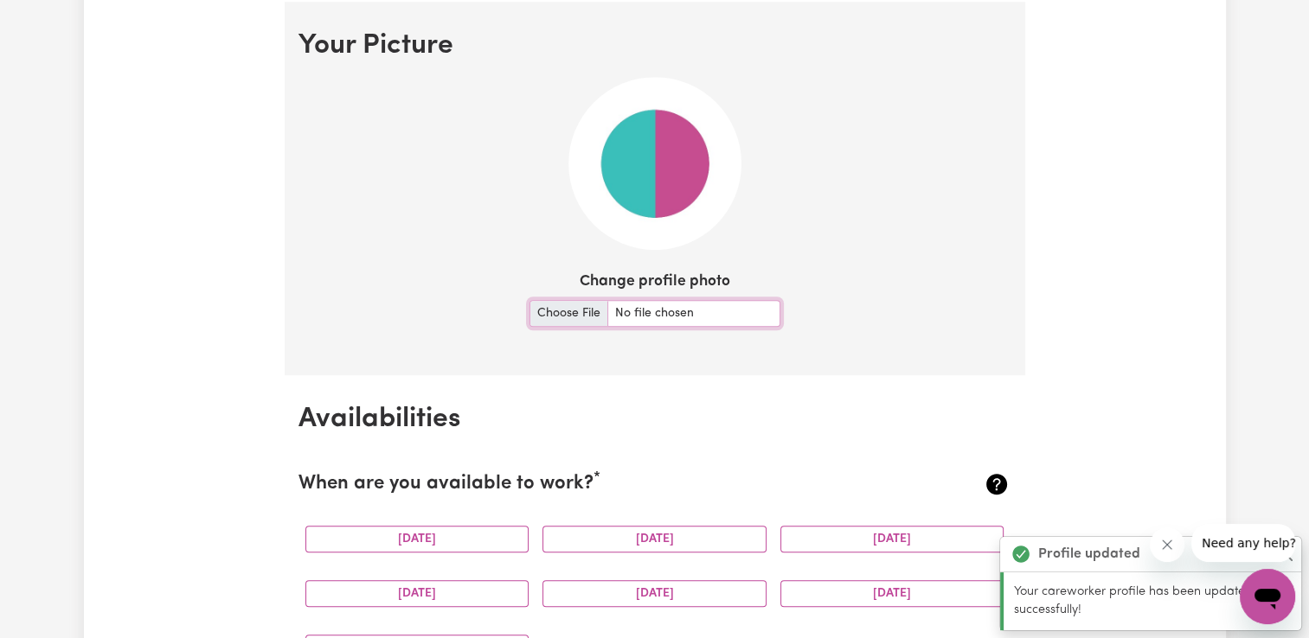
click at [632, 300] on input "Change profile photo" at bounding box center [654, 313] width 251 height 27
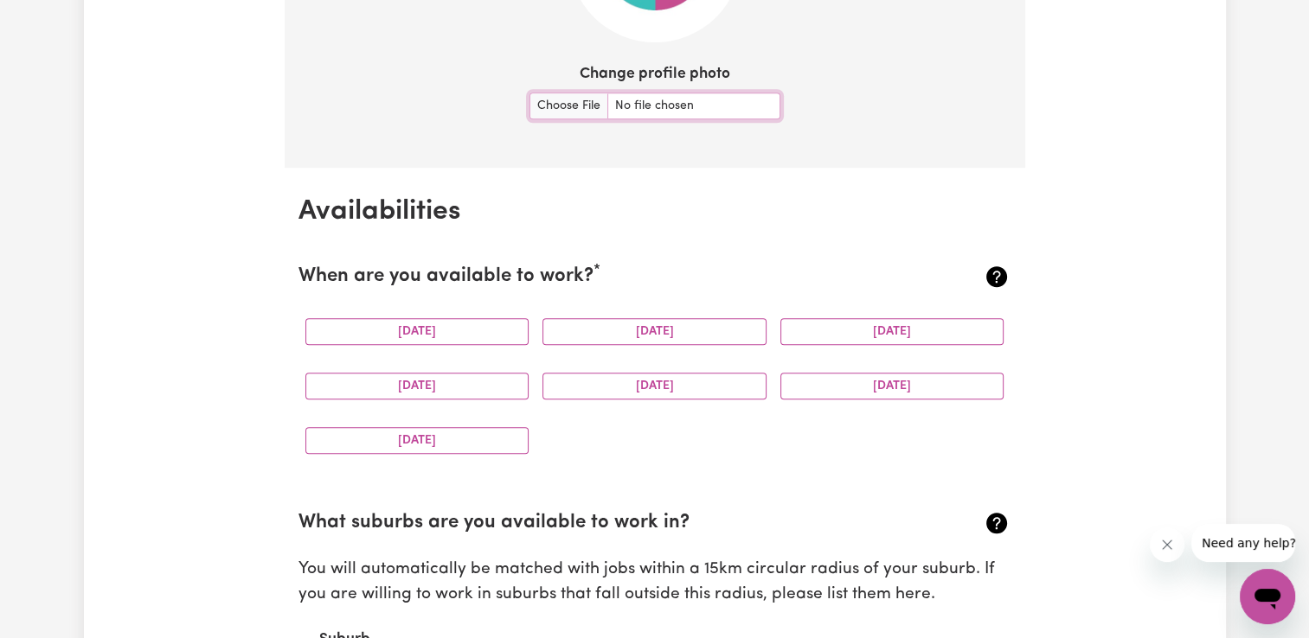
scroll to position [1466, 0]
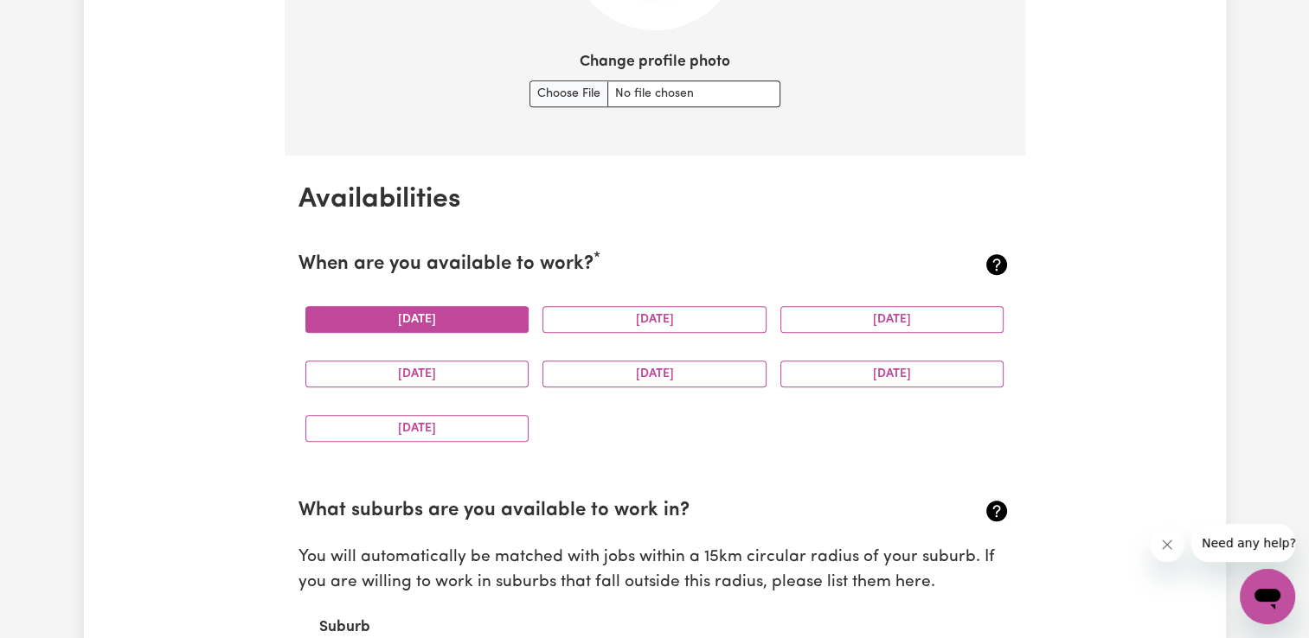
click at [479, 316] on button "[DATE]" at bounding box center [417, 319] width 224 height 27
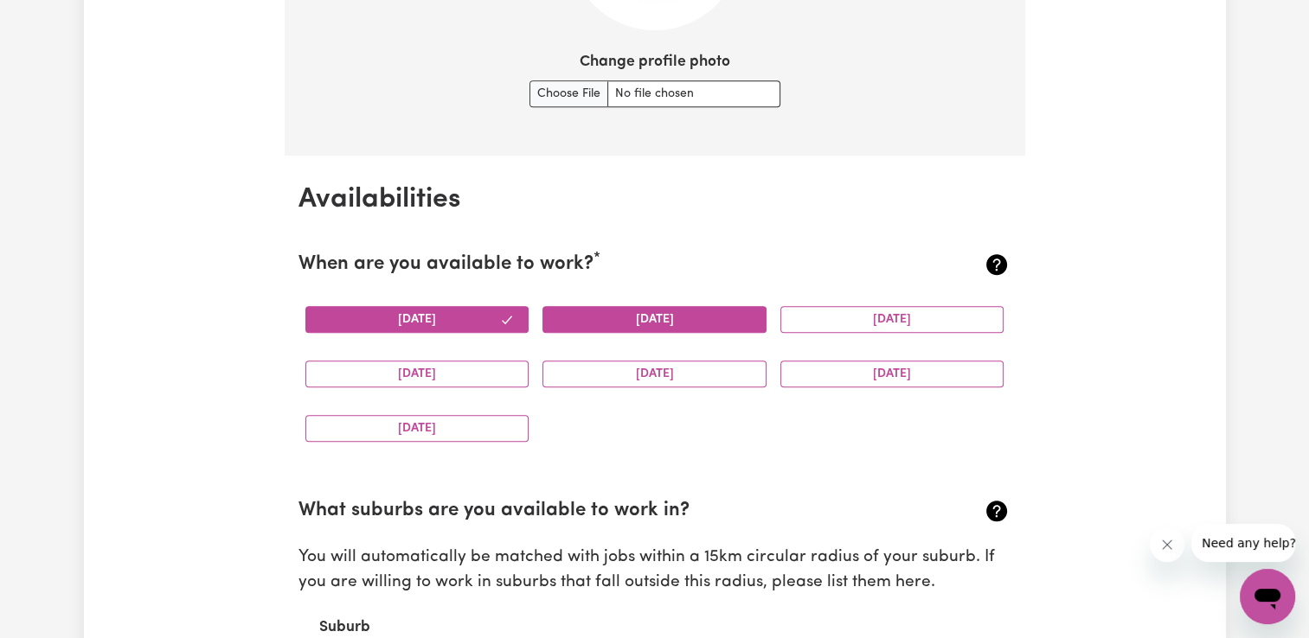
click at [635, 313] on button "[DATE]" at bounding box center [654, 319] width 224 height 27
click at [737, 318] on button "[DATE]" at bounding box center [654, 319] width 224 height 27
click at [756, 318] on button "[DATE]" at bounding box center [654, 319] width 224 height 27
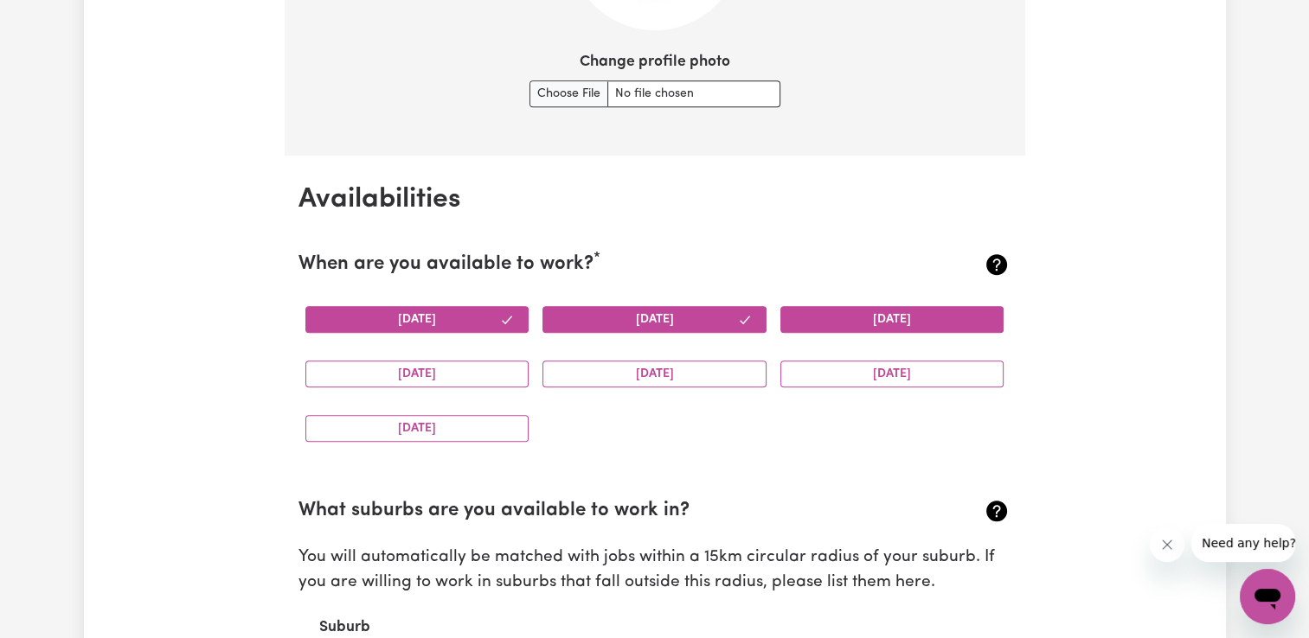
click at [844, 325] on button "[DATE]" at bounding box center [892, 319] width 224 height 27
click at [839, 380] on button "[DATE]" at bounding box center [892, 374] width 224 height 27
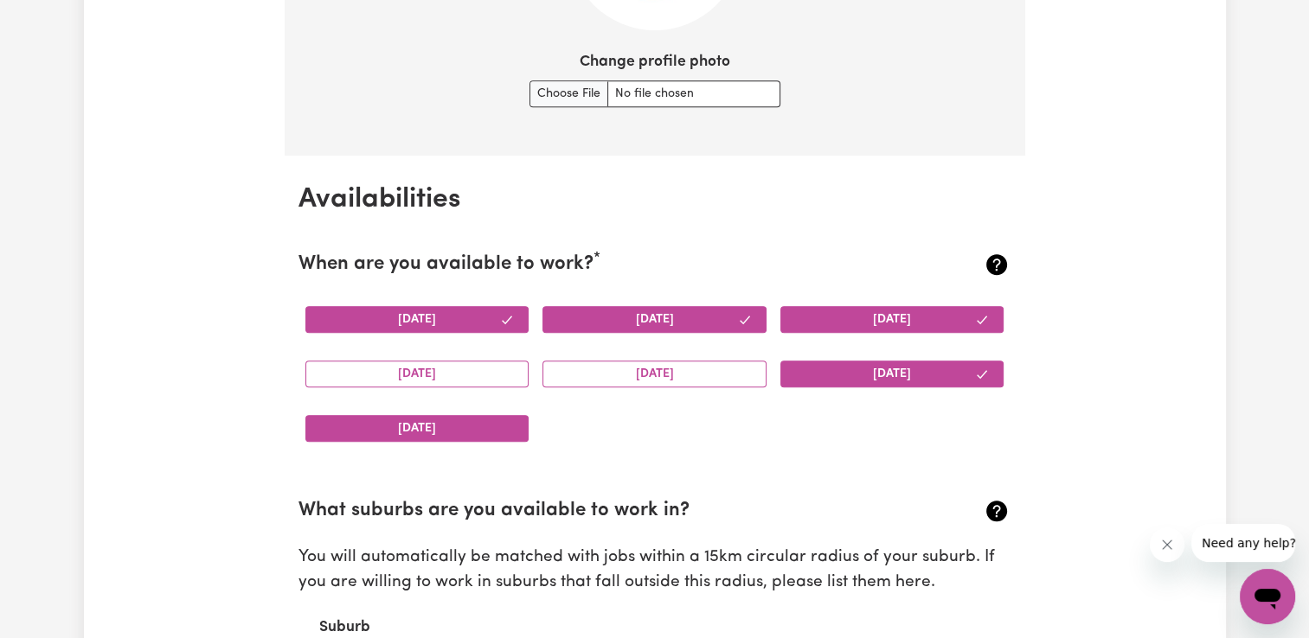
click at [496, 434] on button "[DATE]" at bounding box center [417, 428] width 224 height 27
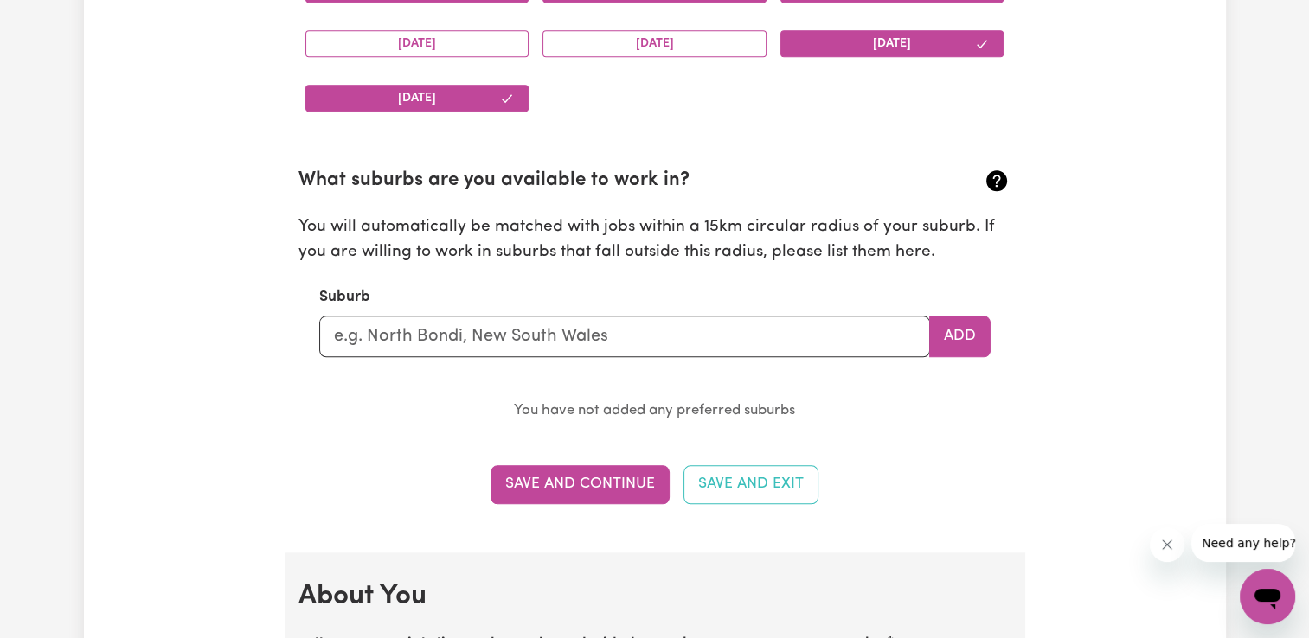
scroll to position [1765, 0]
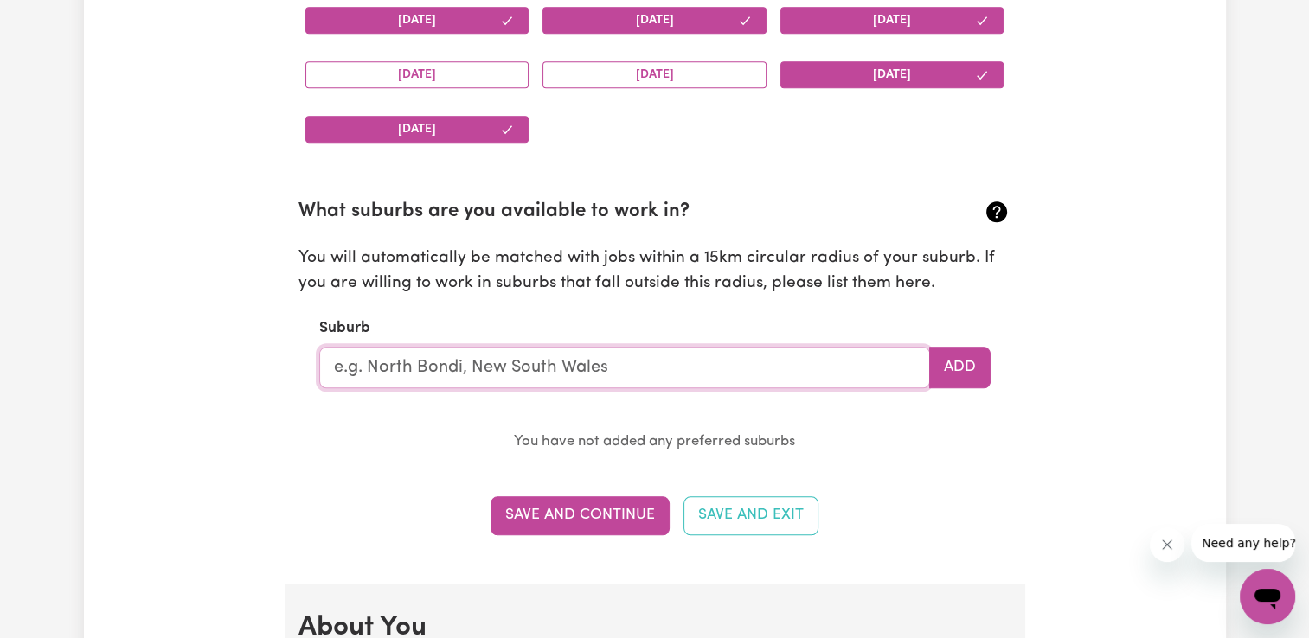
click at [519, 366] on input "text" at bounding box center [624, 368] width 611 height 42
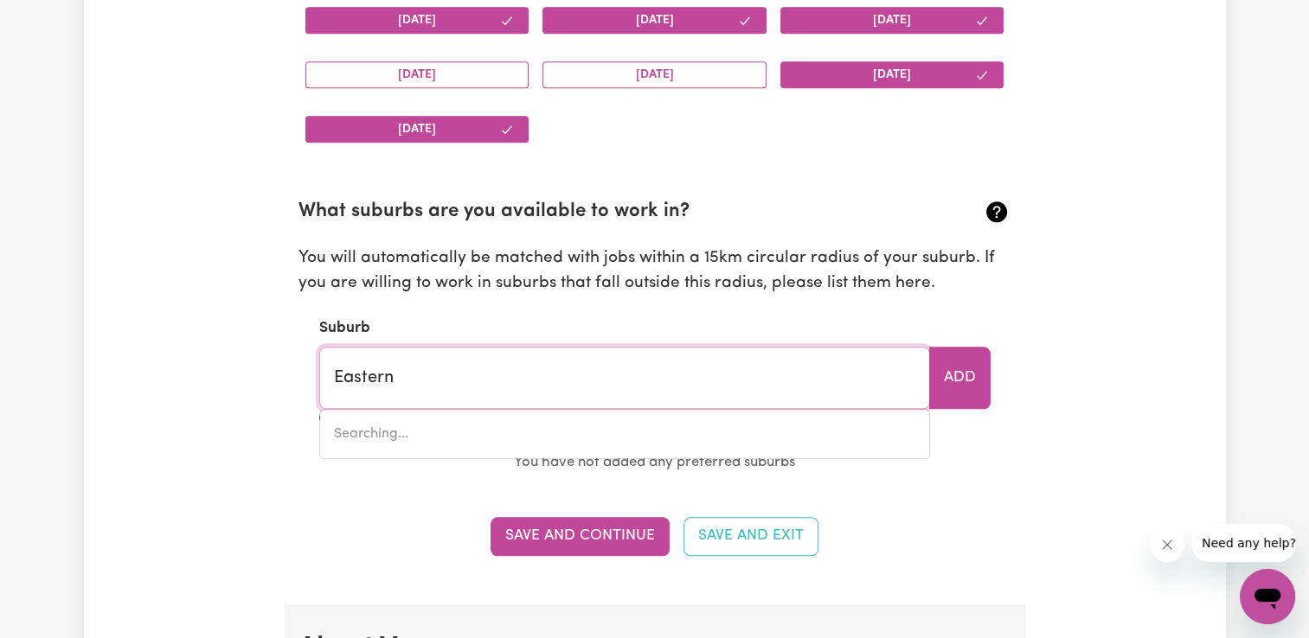
type input "Eastern"
type input "[GEOGRAPHIC_DATA], [GEOGRAPHIC_DATA], 2766"
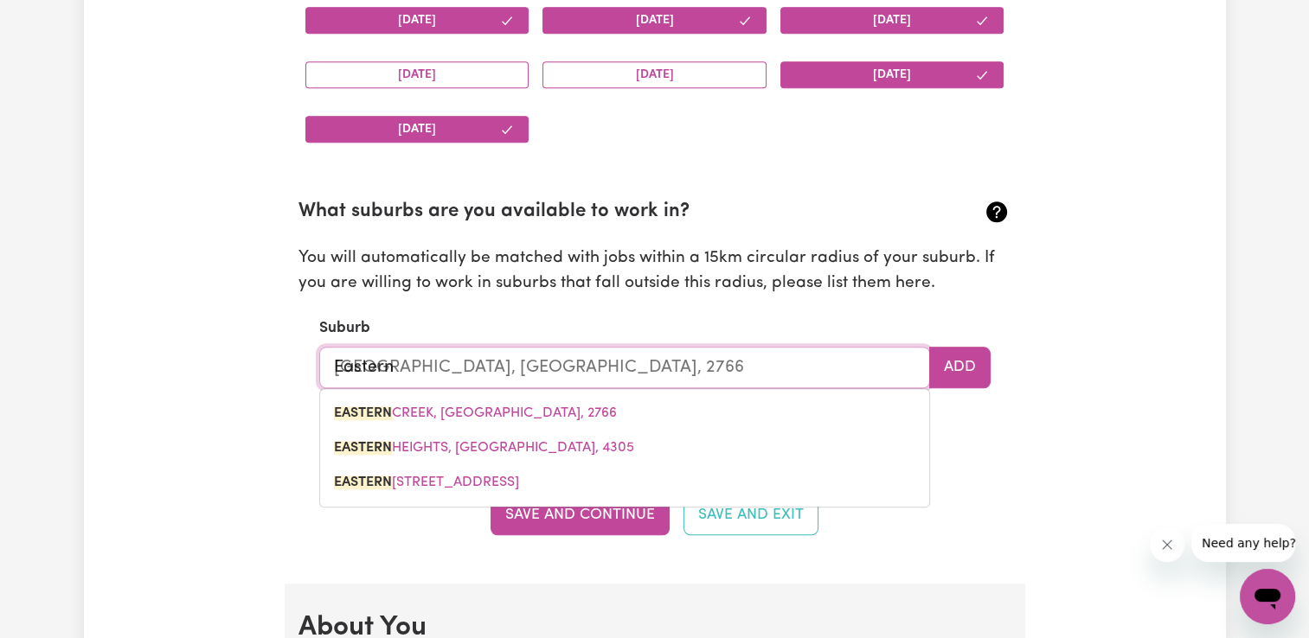
type input "[DATE]"
type input "[GEOGRAPHIC_DATA], [GEOGRAPHIC_DATA], 2766"
type input "Easte"
type input "[GEOGRAPHIC_DATA], [GEOGRAPHIC_DATA], 2766"
type input "East"
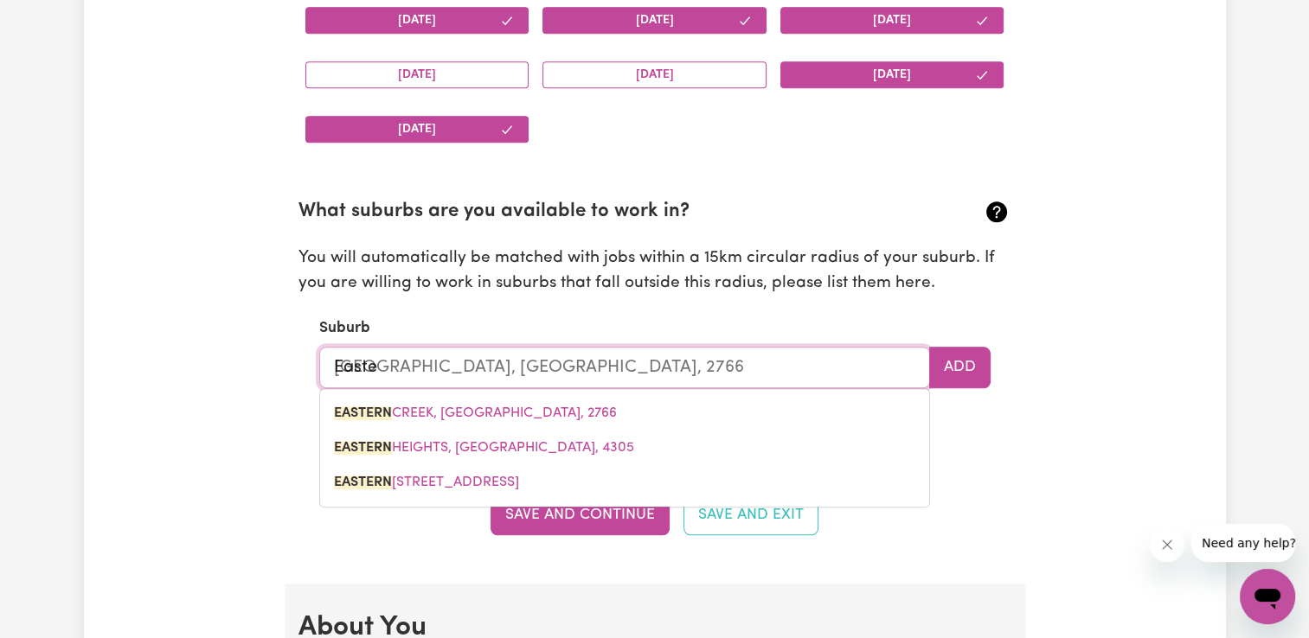
type input "[GEOGRAPHIC_DATA], [GEOGRAPHIC_DATA], 2766"
type input "Eas"
type input "[GEOGRAPHIC_DATA], [GEOGRAPHIC_DATA], 2766"
type input "Ea"
type input "E"
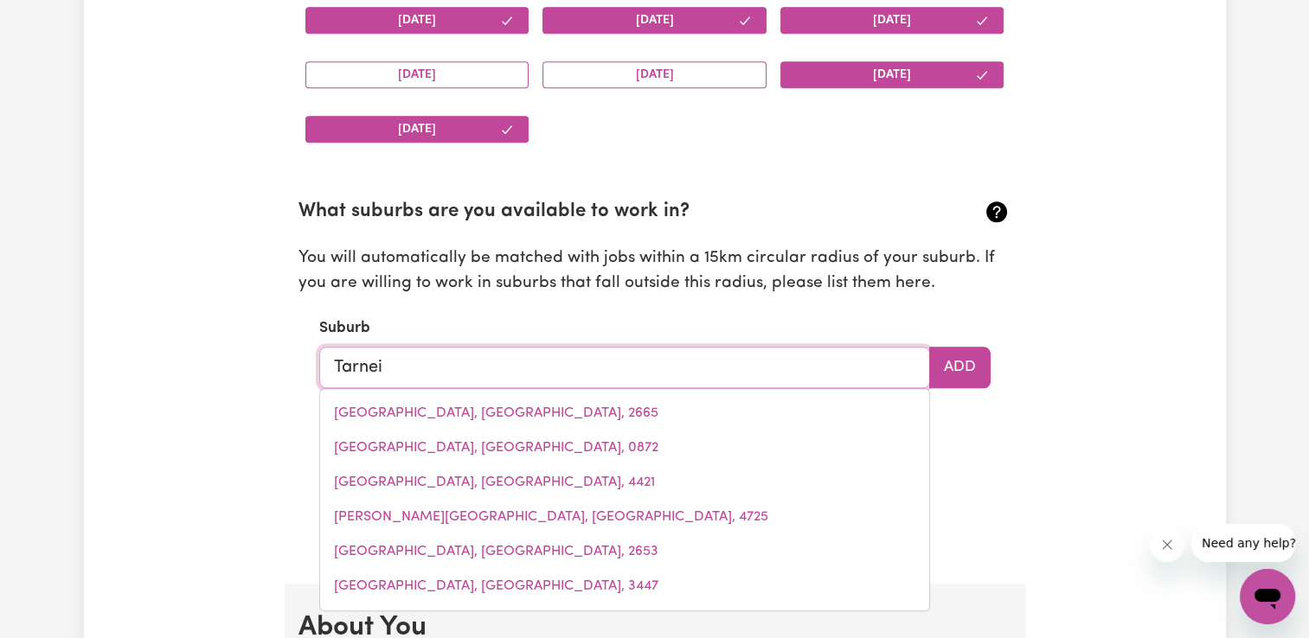
type input "Tarneit"
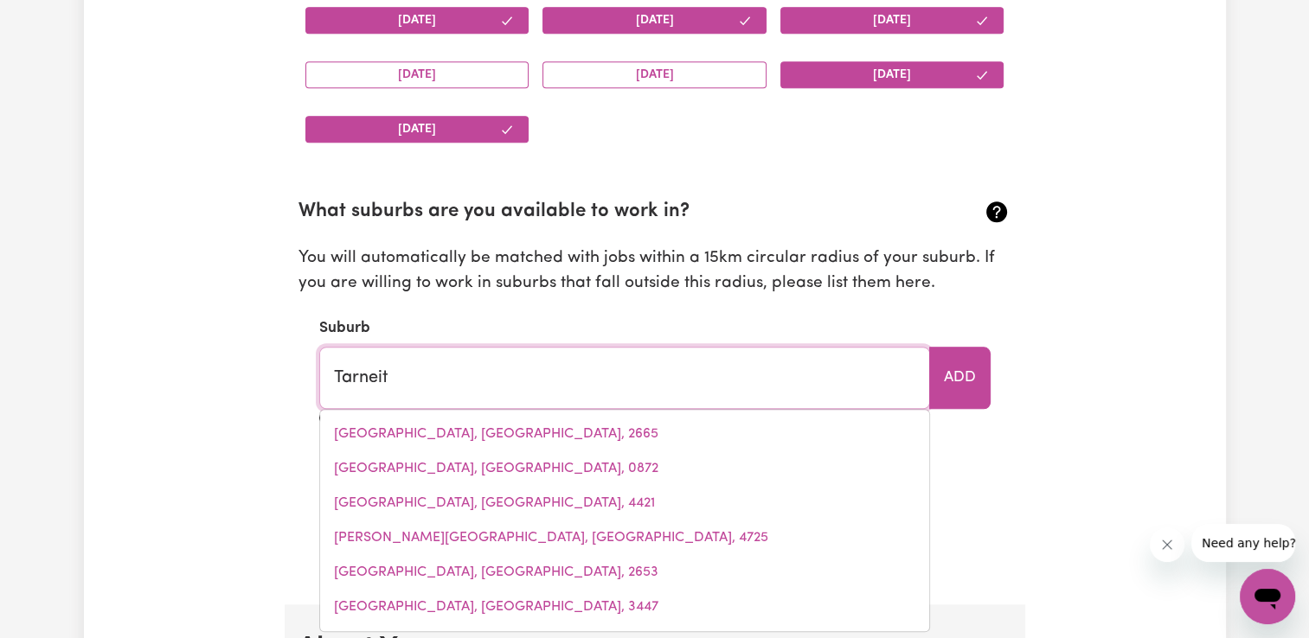
type input "Tarneit, [GEOGRAPHIC_DATA], 3029"
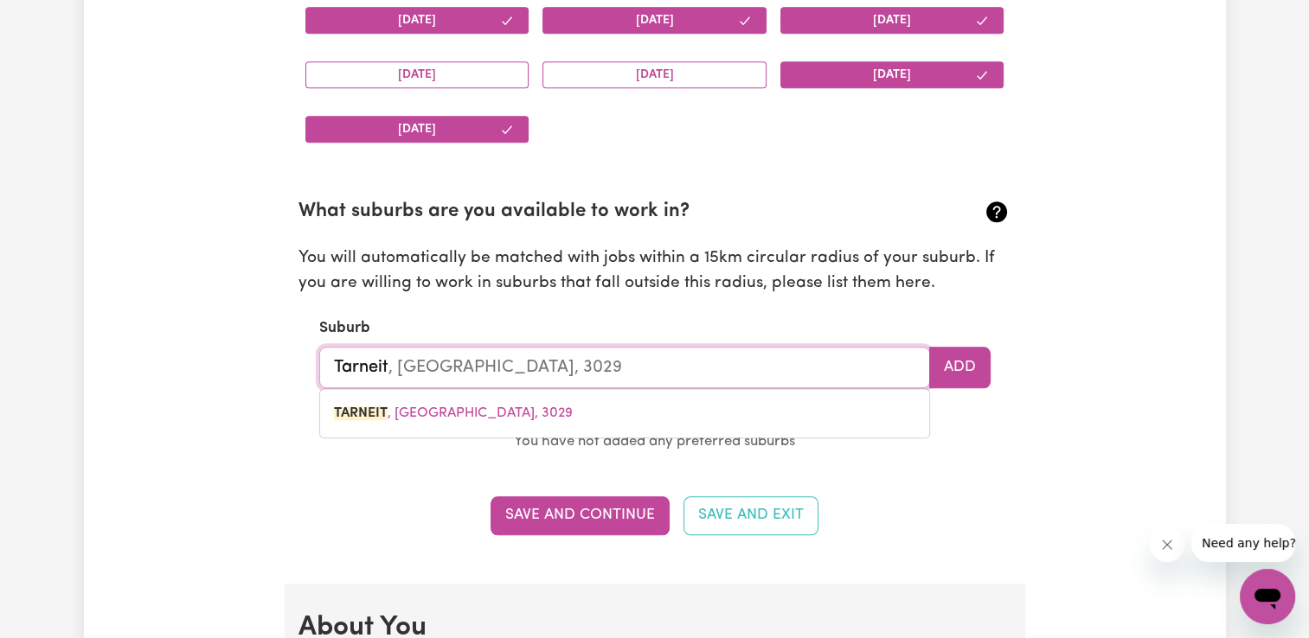
type input "TARNEIT, [GEOGRAPHIC_DATA], 3029"
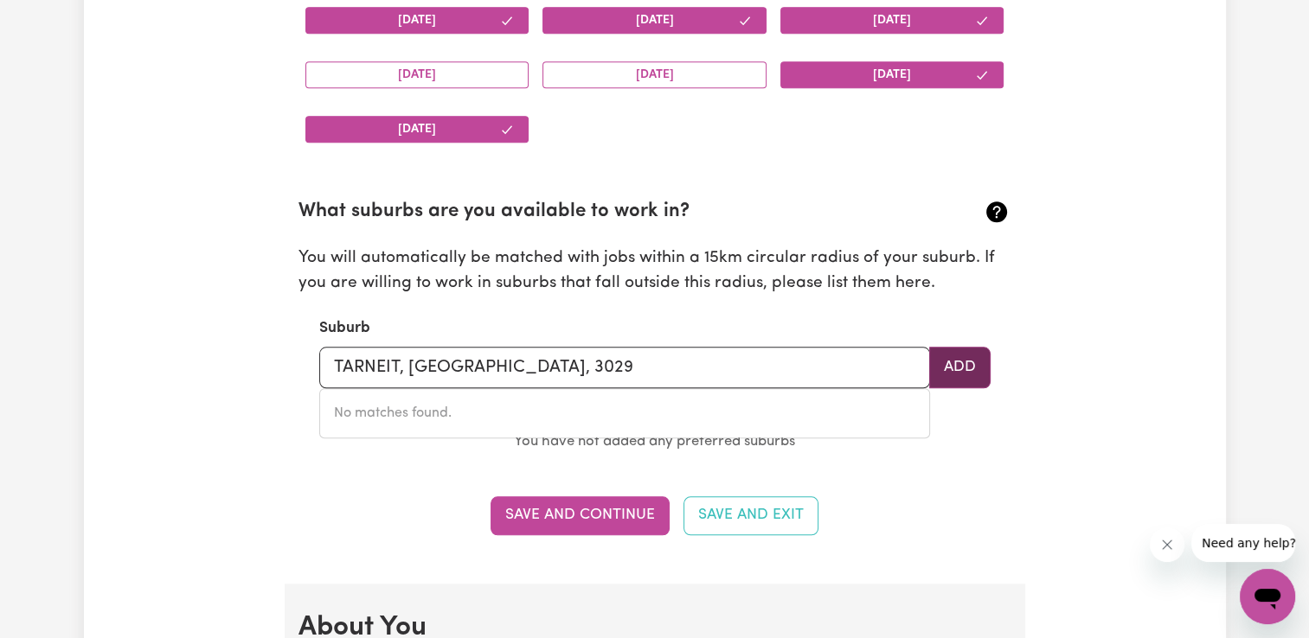
click at [962, 358] on button "Add" at bounding box center [959, 368] width 61 height 42
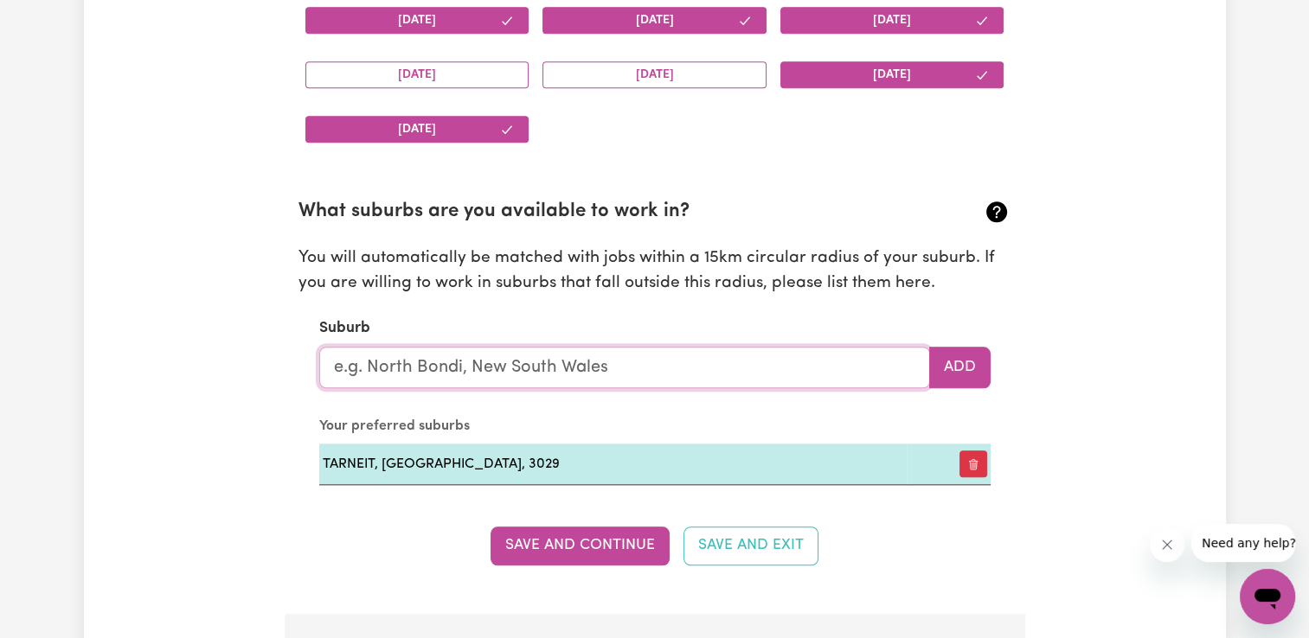
click at [560, 359] on input "text" at bounding box center [624, 368] width 611 height 42
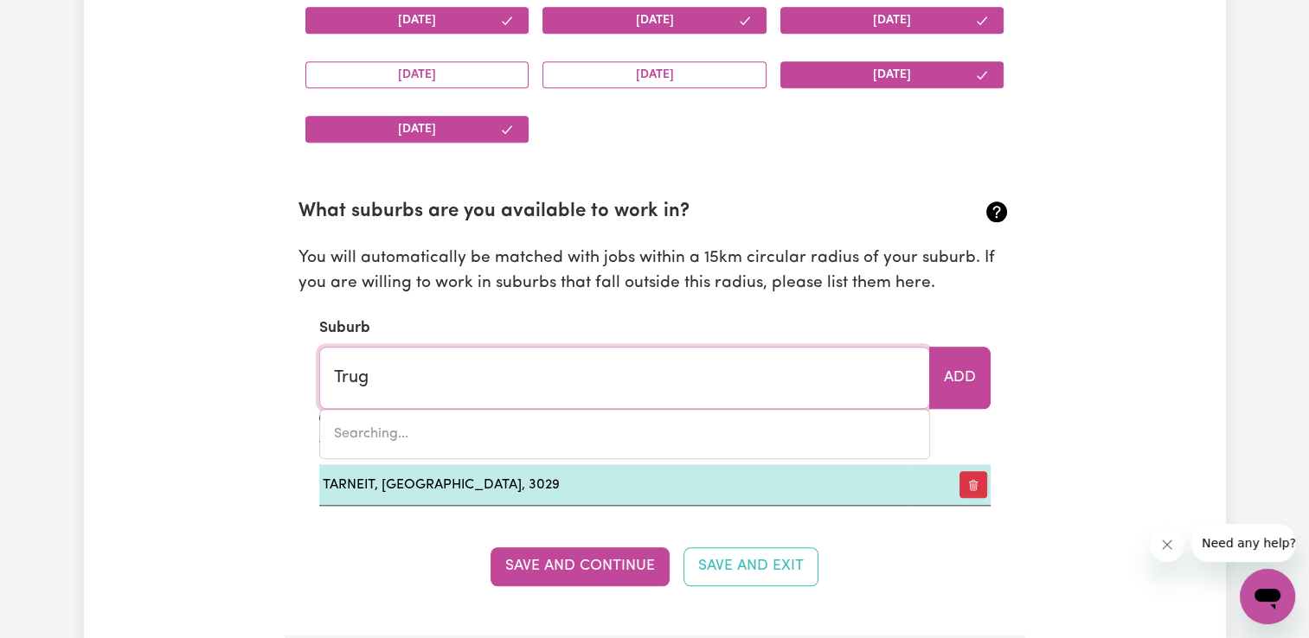
type input "Truga"
type input "TrugaNINA, Victoria, 3029"
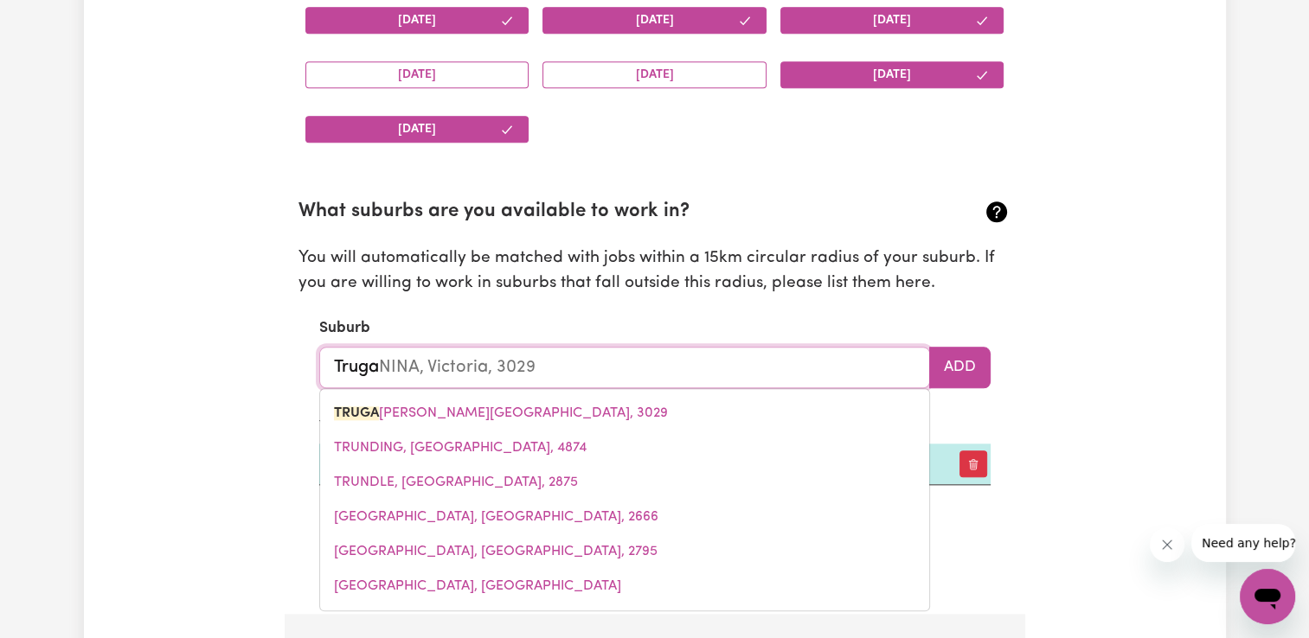
type input "Trugan"
type input "TruganINA, [GEOGRAPHIC_DATA], 3029"
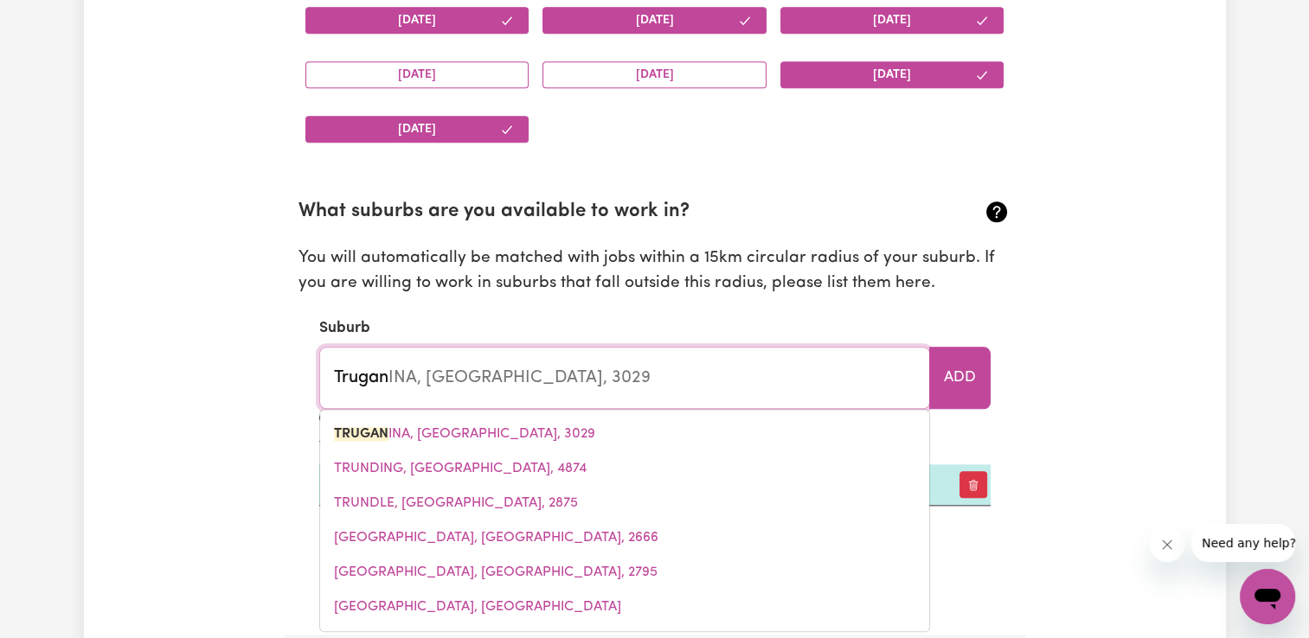
type input "Trugani"
type input "TruganiNA, [GEOGRAPHIC_DATA], 3029"
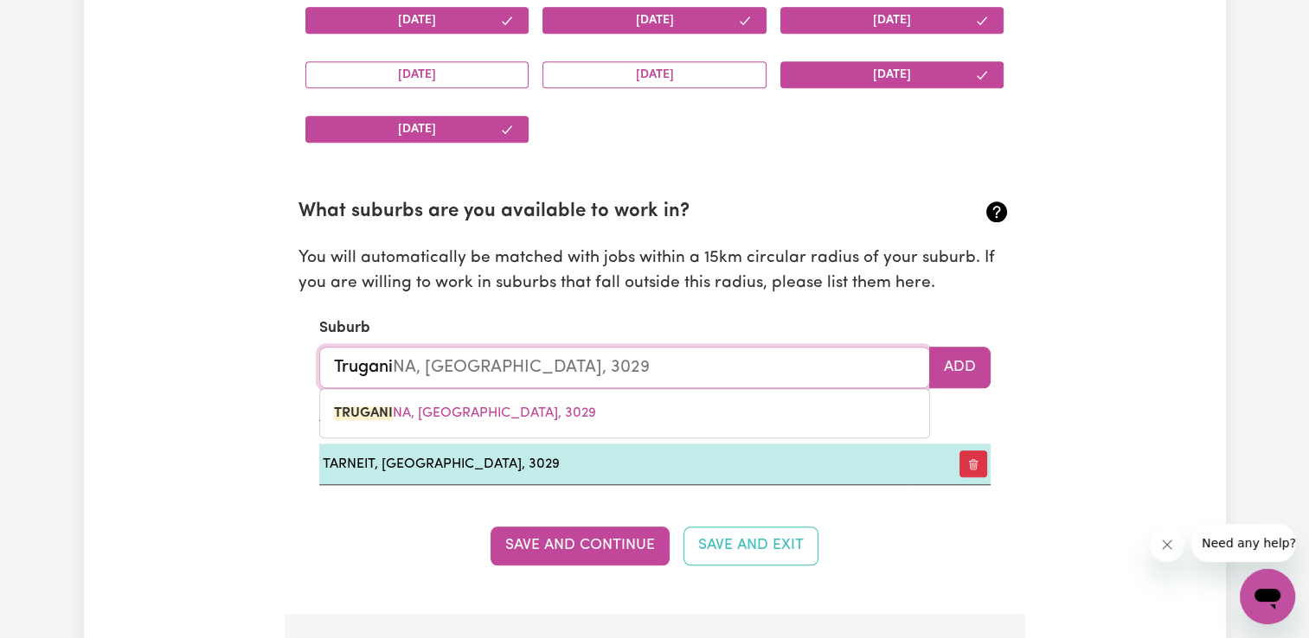
type input "TRUGANINA, [GEOGRAPHIC_DATA], 3029"
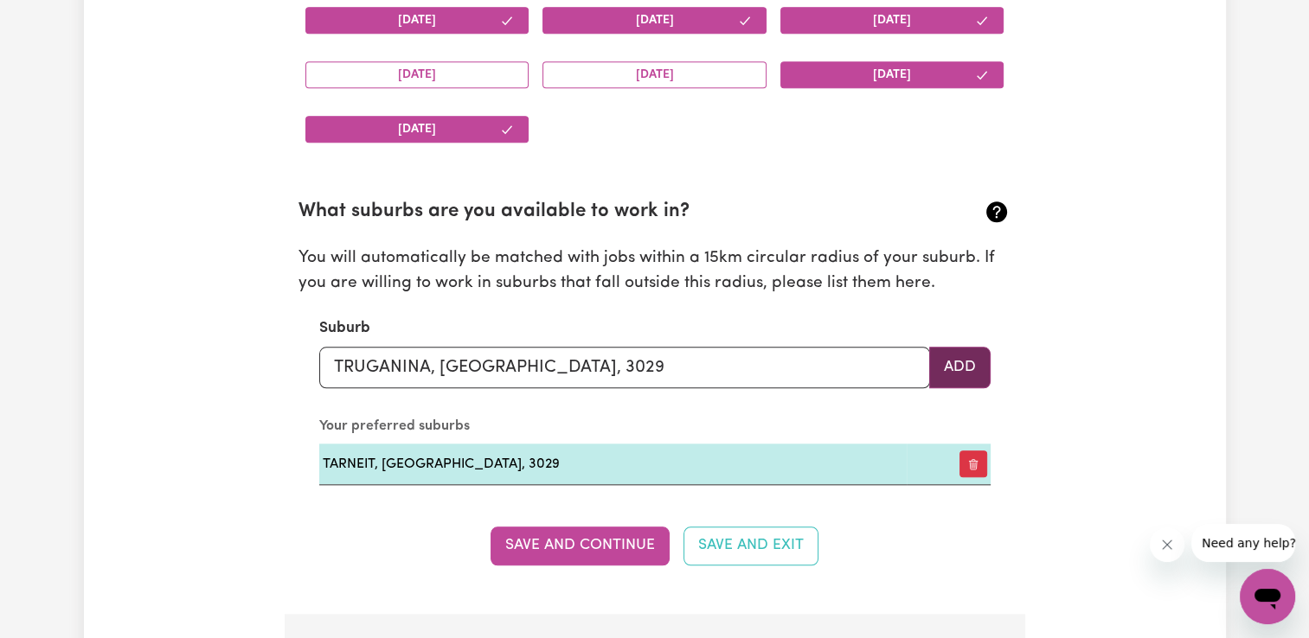
click at [972, 369] on button "Add" at bounding box center [959, 368] width 61 height 42
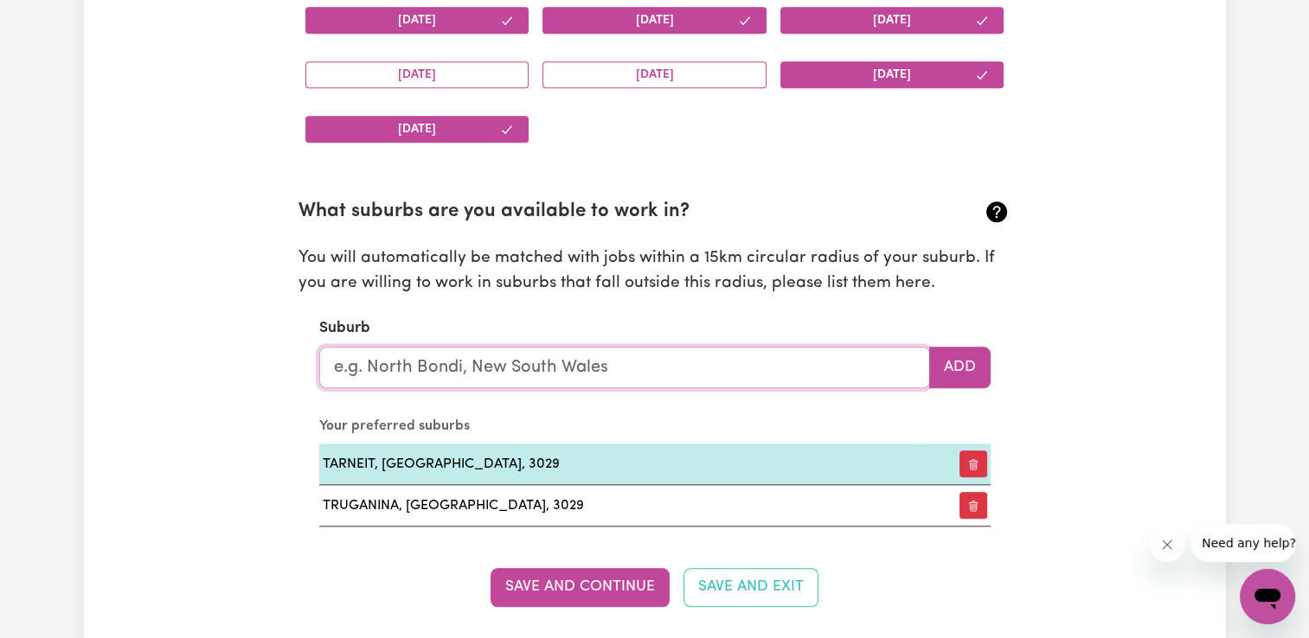
click at [689, 368] on input "text" at bounding box center [624, 368] width 611 height 42
type input "Nor"
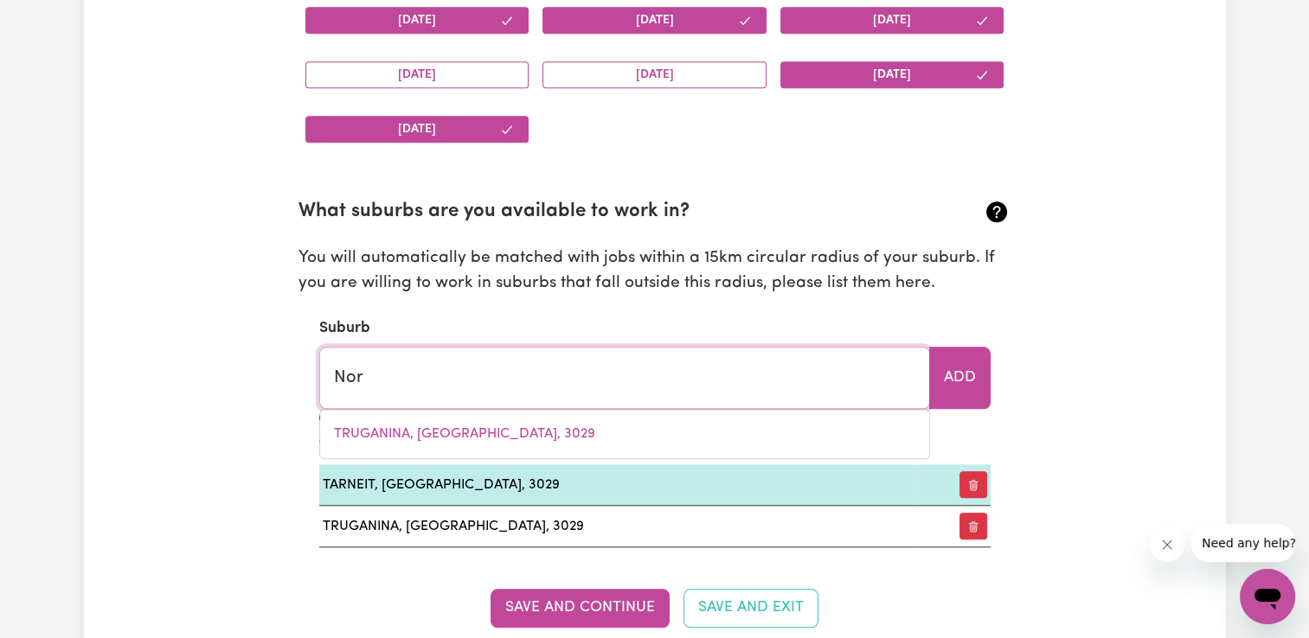
type input "[PERSON_NAME] CREINA, [GEOGRAPHIC_DATA], 5276"
type input "Nort"
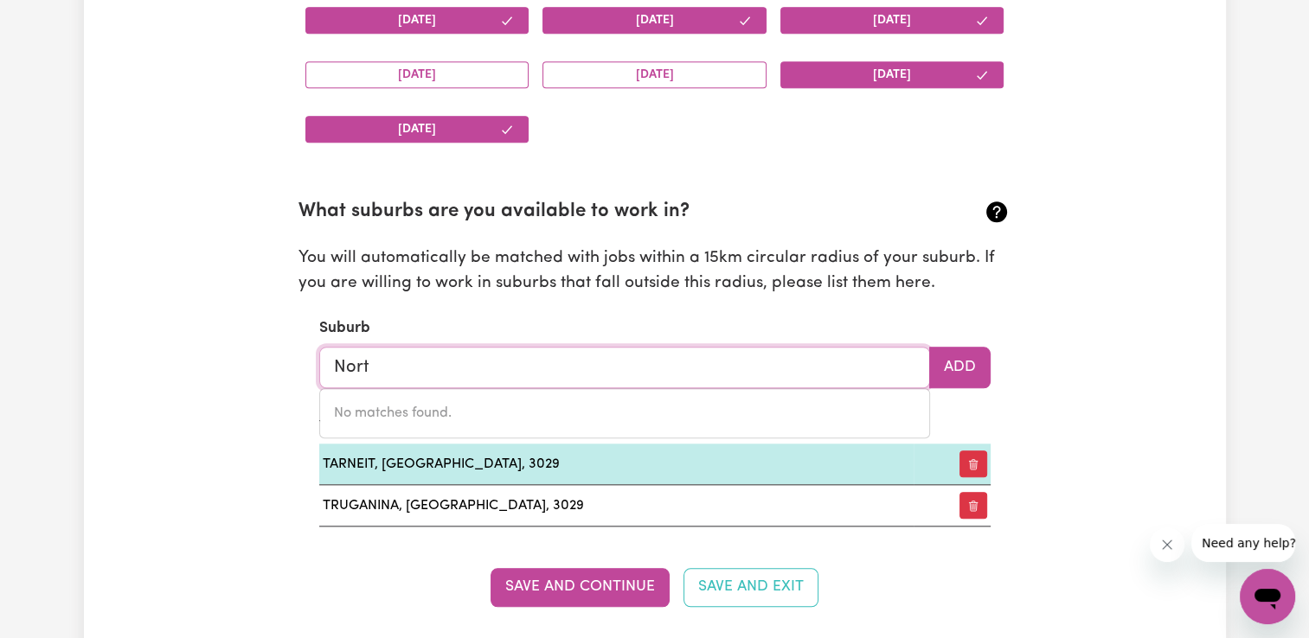
type input "Nor"
type input "[PERSON_NAME] CREINA, [GEOGRAPHIC_DATA], 5276"
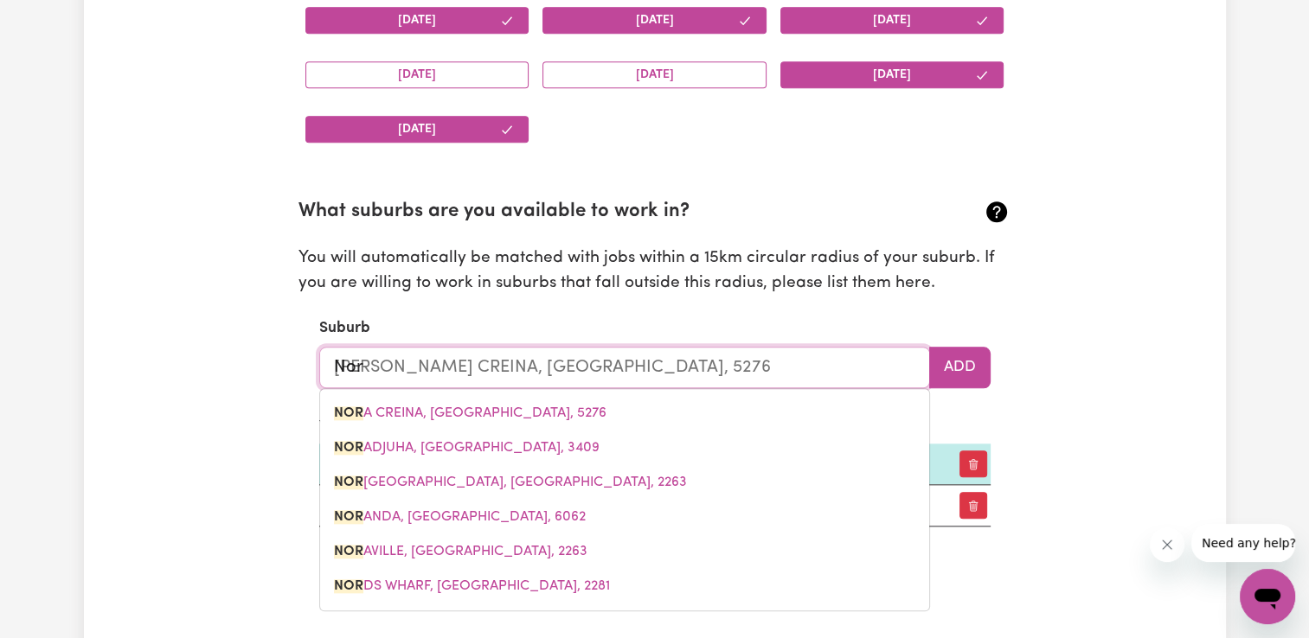
type input "No"
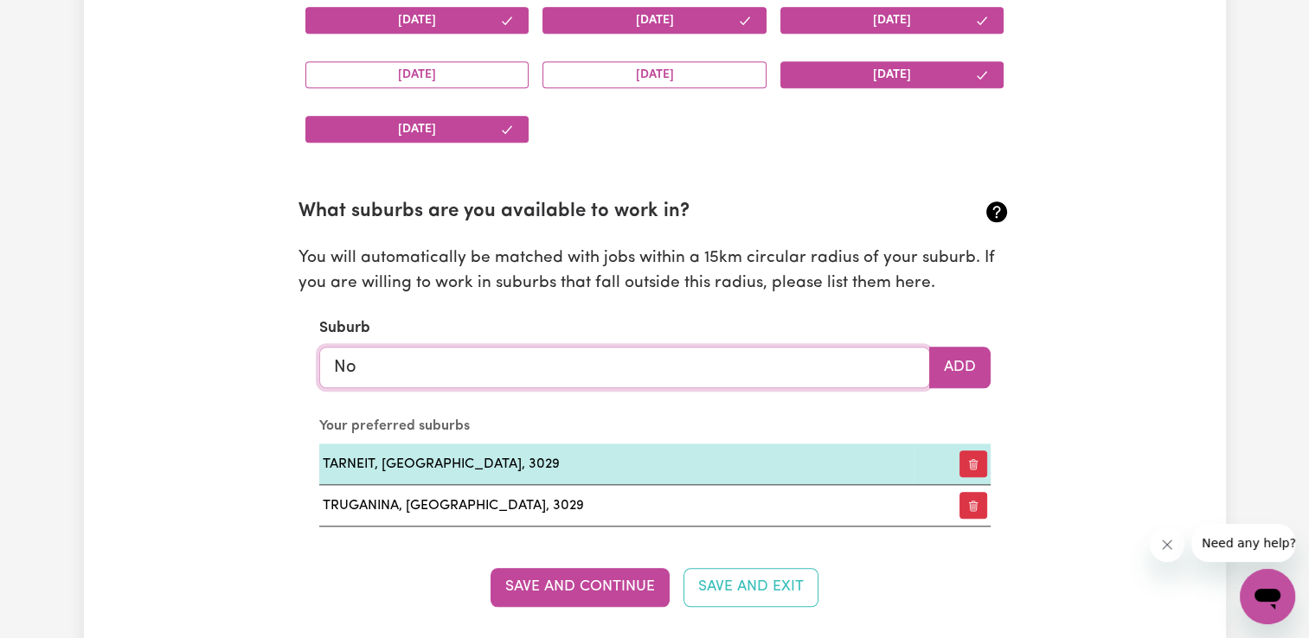
type input "N"
type input "Pas"
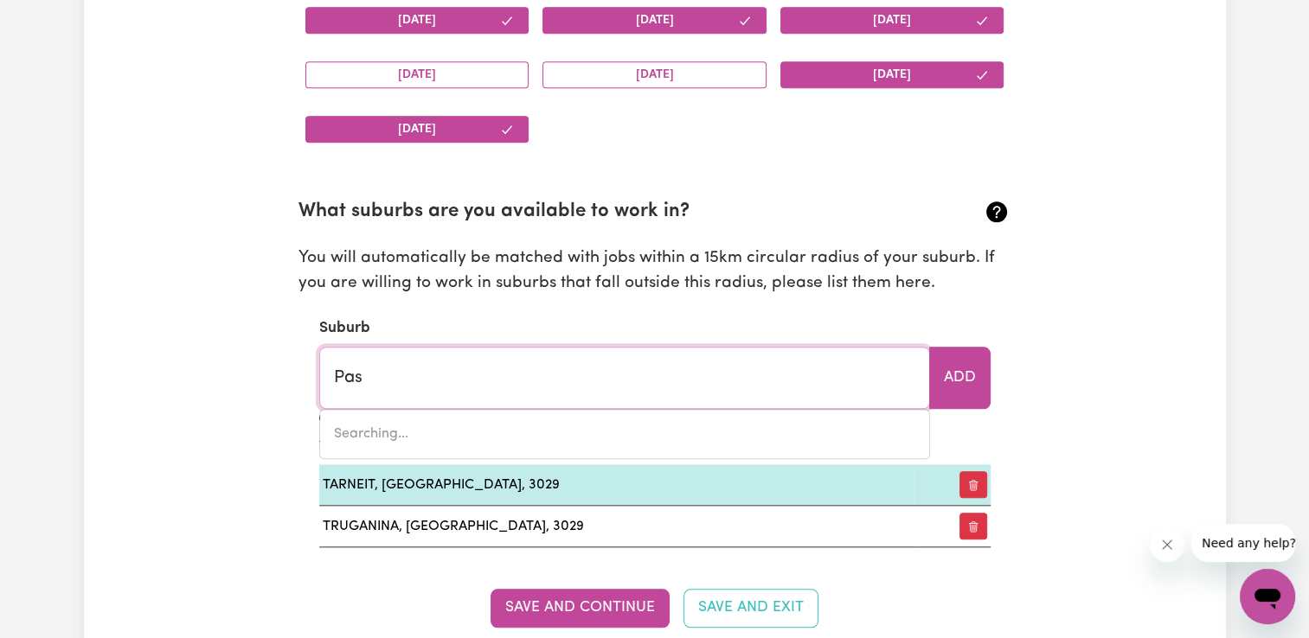
type input "PasADENA, [GEOGRAPHIC_DATA], 5042"
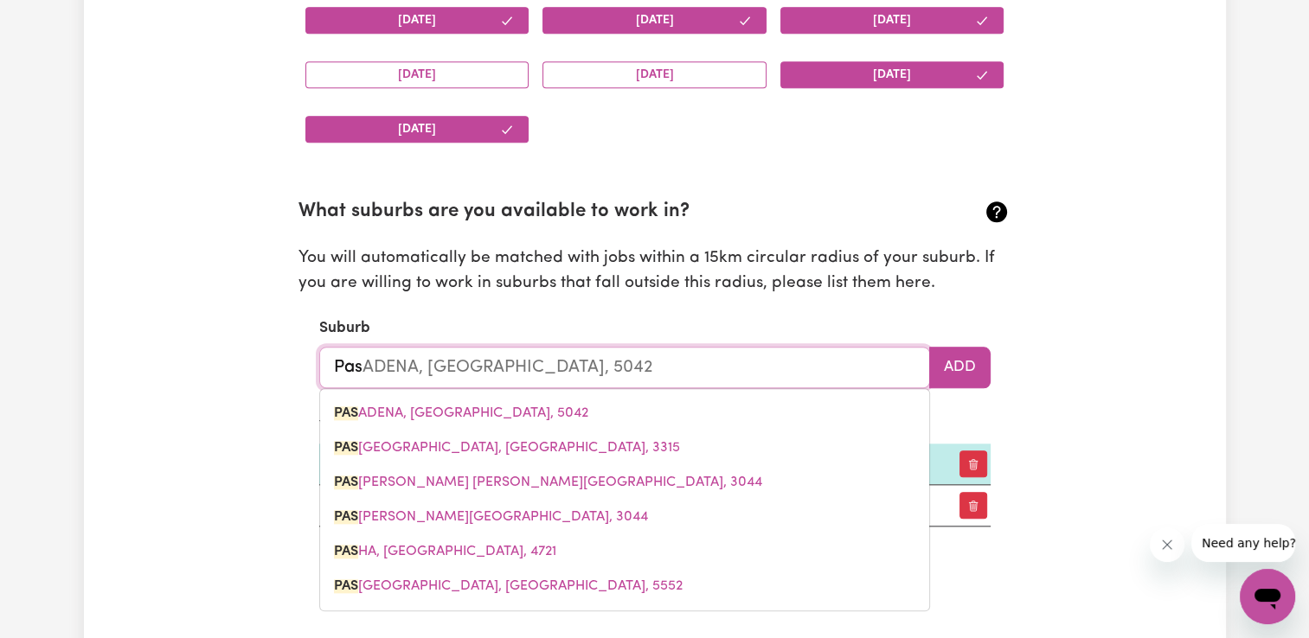
type input "Pasc"
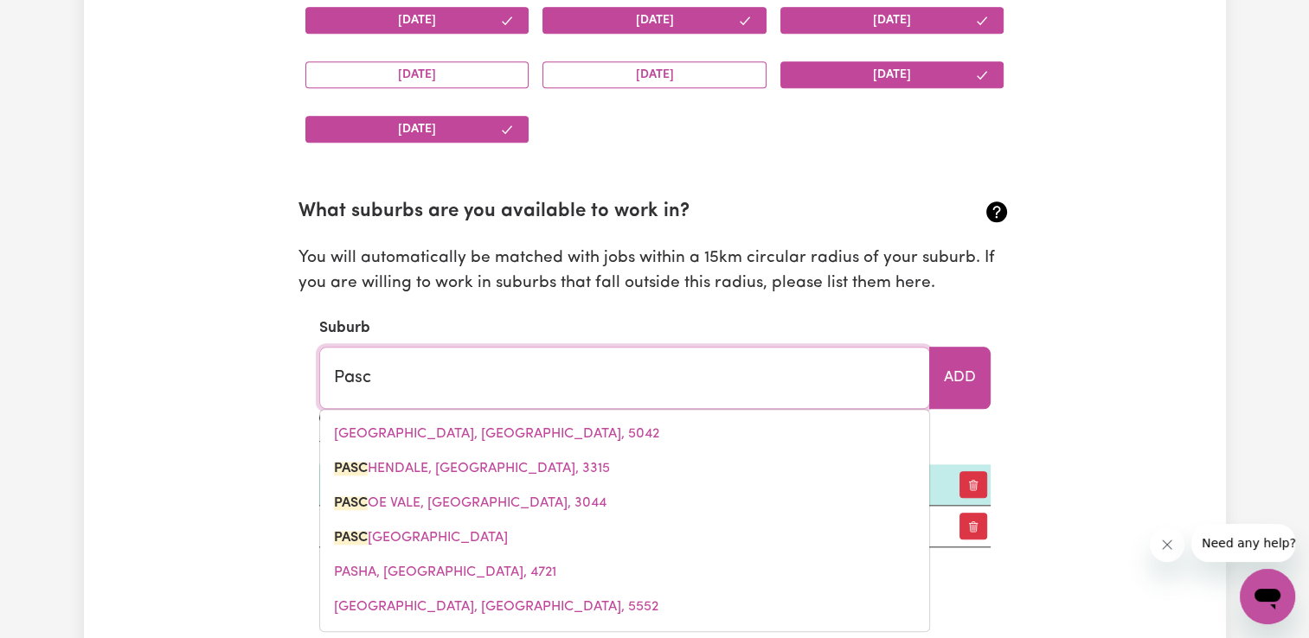
type input "PascHENDALE, Victoria, 3315"
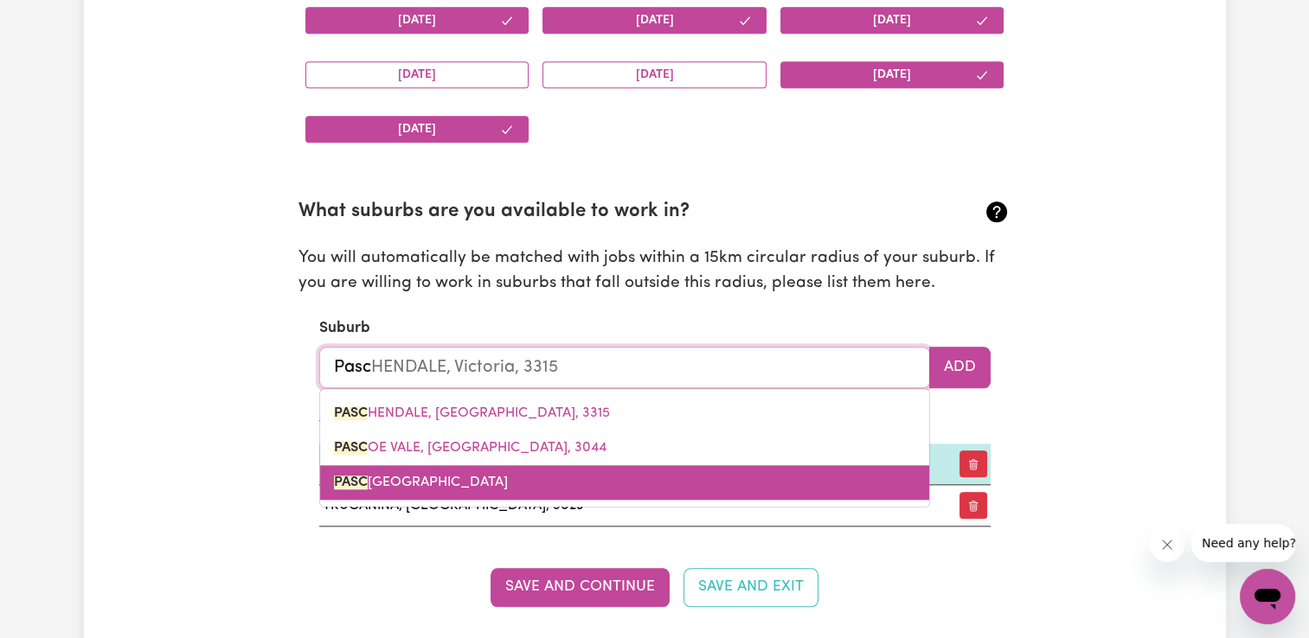
click at [508, 476] on span "PASC [GEOGRAPHIC_DATA], [GEOGRAPHIC_DATA], 3044" at bounding box center [421, 483] width 174 height 14
type input "[PERSON_NAME][GEOGRAPHIC_DATA]"
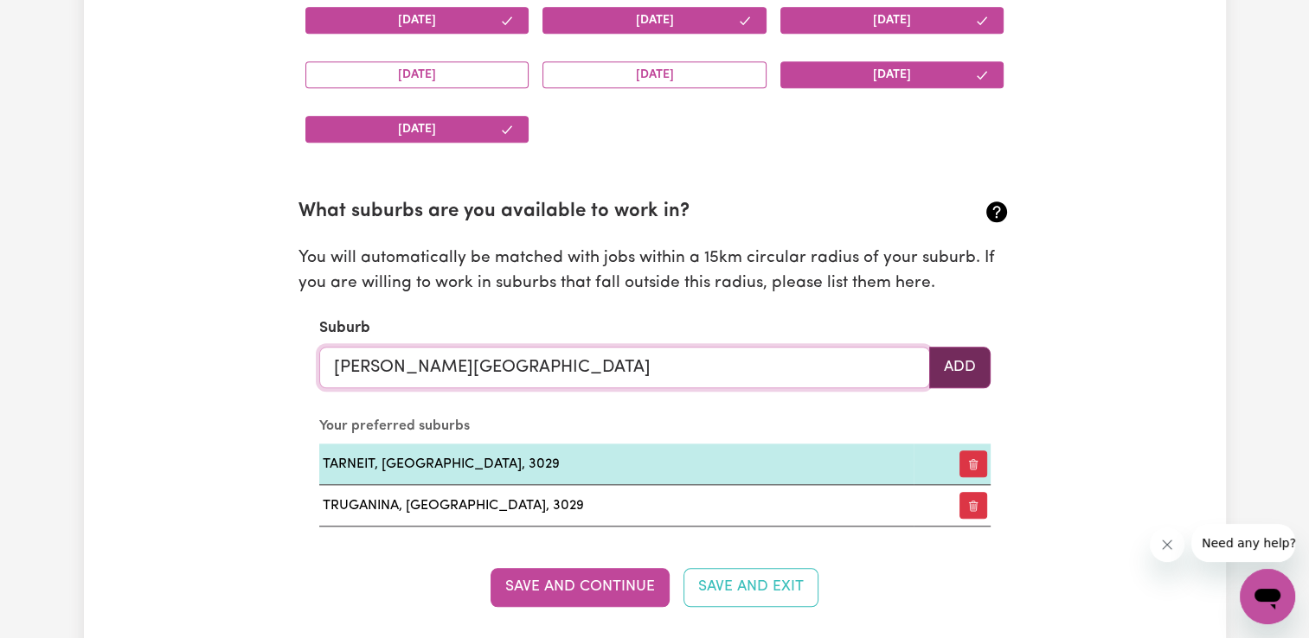
type input "[PERSON_NAME][GEOGRAPHIC_DATA]"
click at [972, 366] on button "Add" at bounding box center [959, 368] width 61 height 42
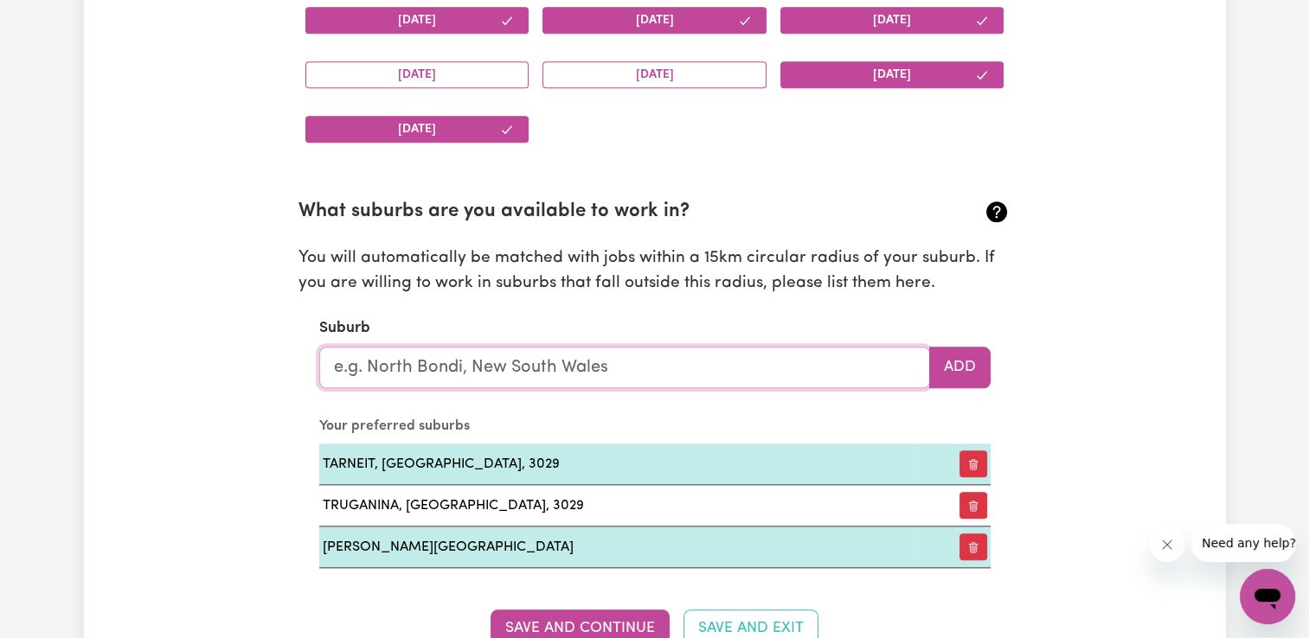
click at [666, 361] on input "text" at bounding box center [624, 368] width 611 height 42
type input "sun"
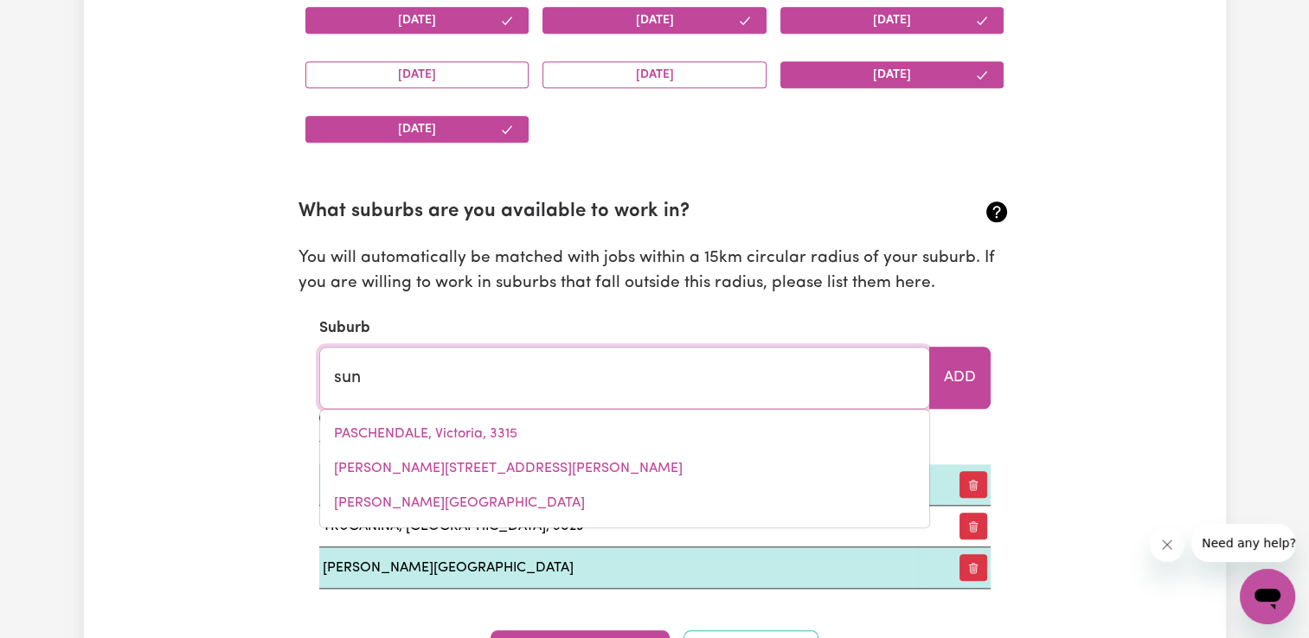
type input "[GEOGRAPHIC_DATA], [GEOGRAPHIC_DATA], 2777"
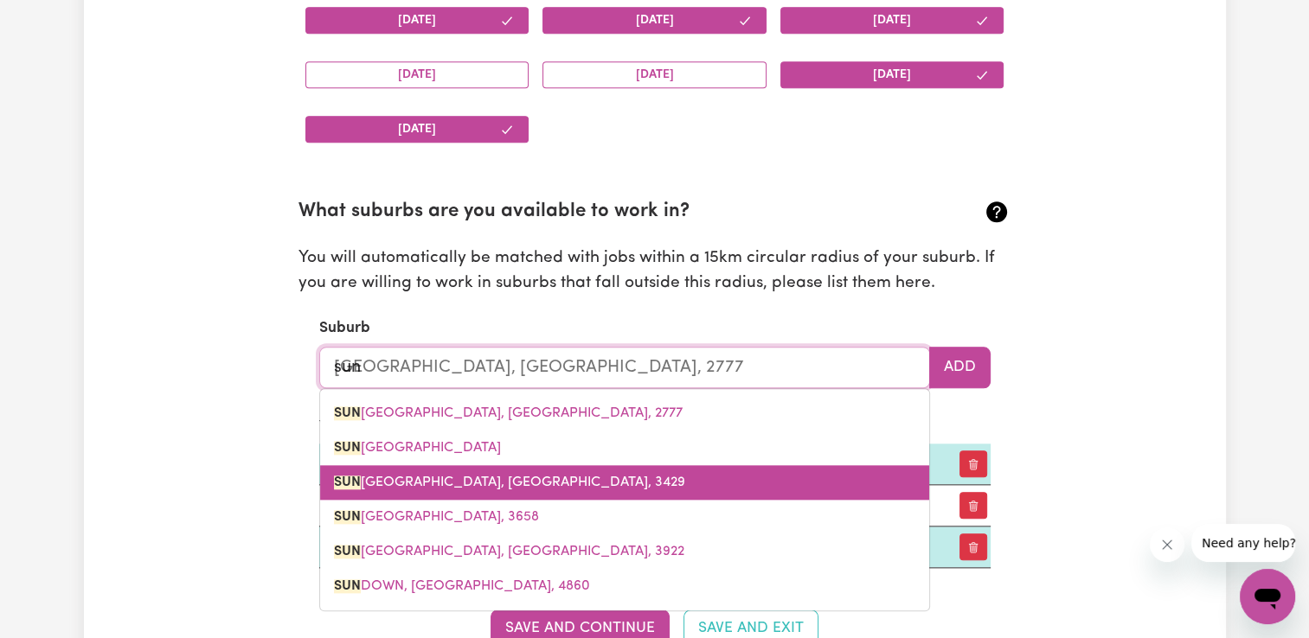
click at [578, 480] on link "[PERSON_NAME][GEOGRAPHIC_DATA], 3429" at bounding box center [624, 482] width 609 height 35
type input "[GEOGRAPHIC_DATA], [GEOGRAPHIC_DATA], 3429"
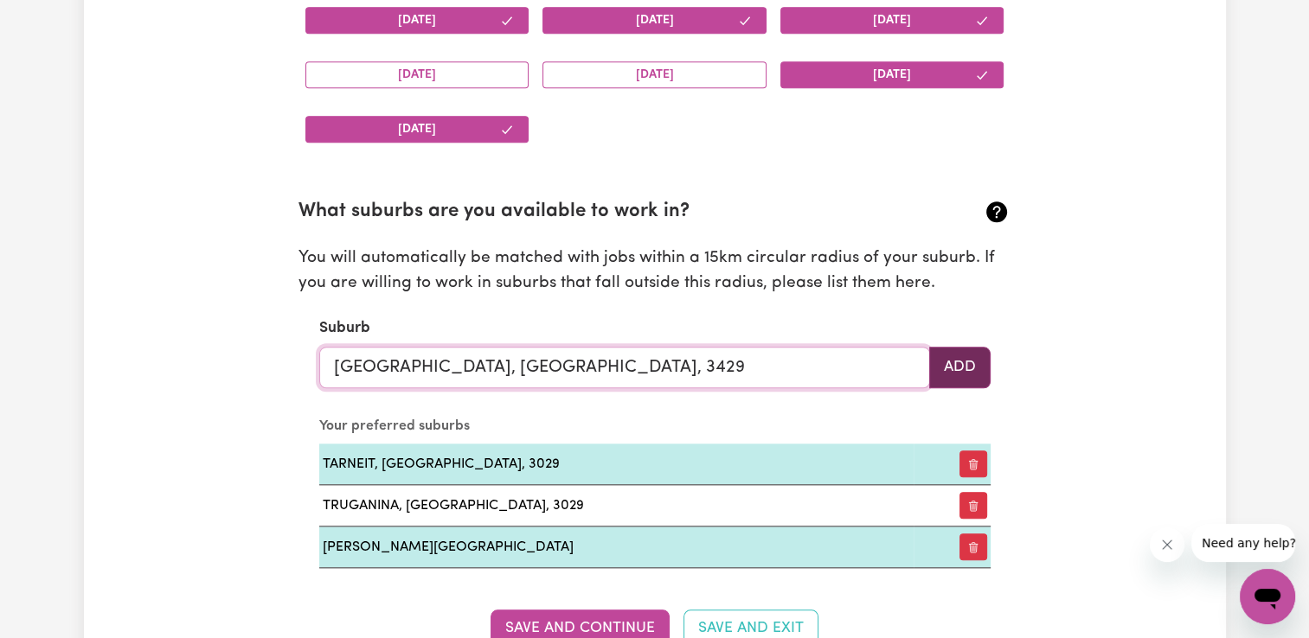
type input "[GEOGRAPHIC_DATA], [GEOGRAPHIC_DATA], 3429"
click at [947, 375] on button "Add" at bounding box center [959, 368] width 61 height 42
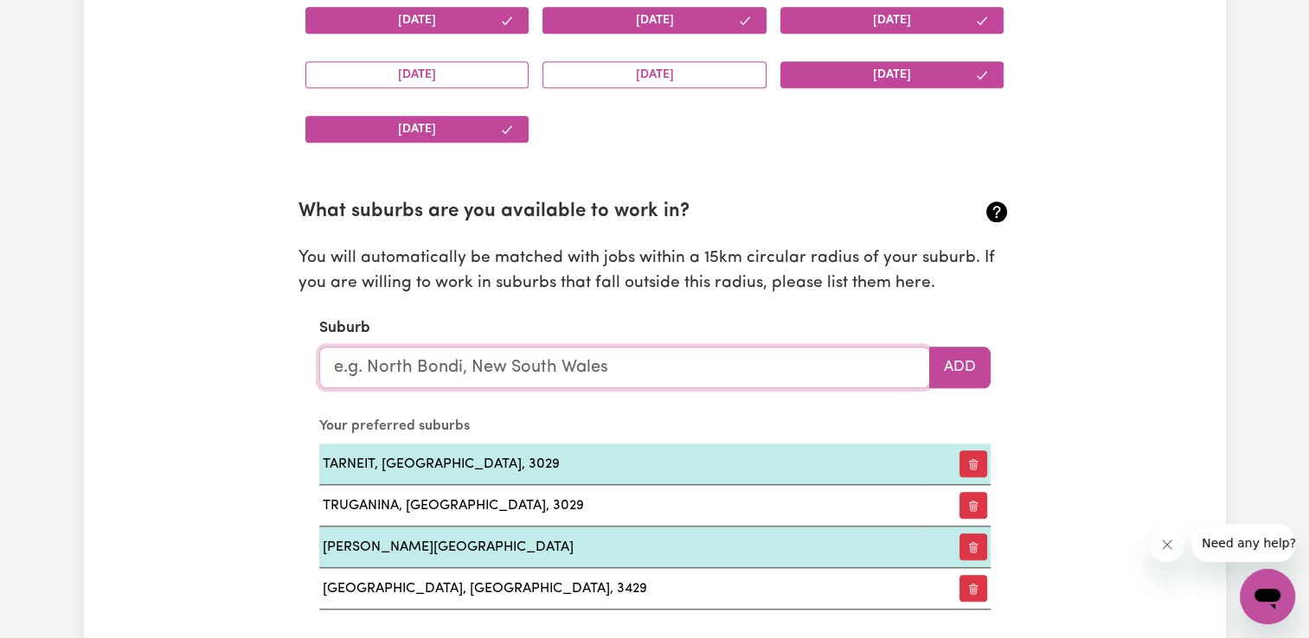
click at [827, 375] on input "text" at bounding box center [624, 368] width 611 height 42
type input "st"
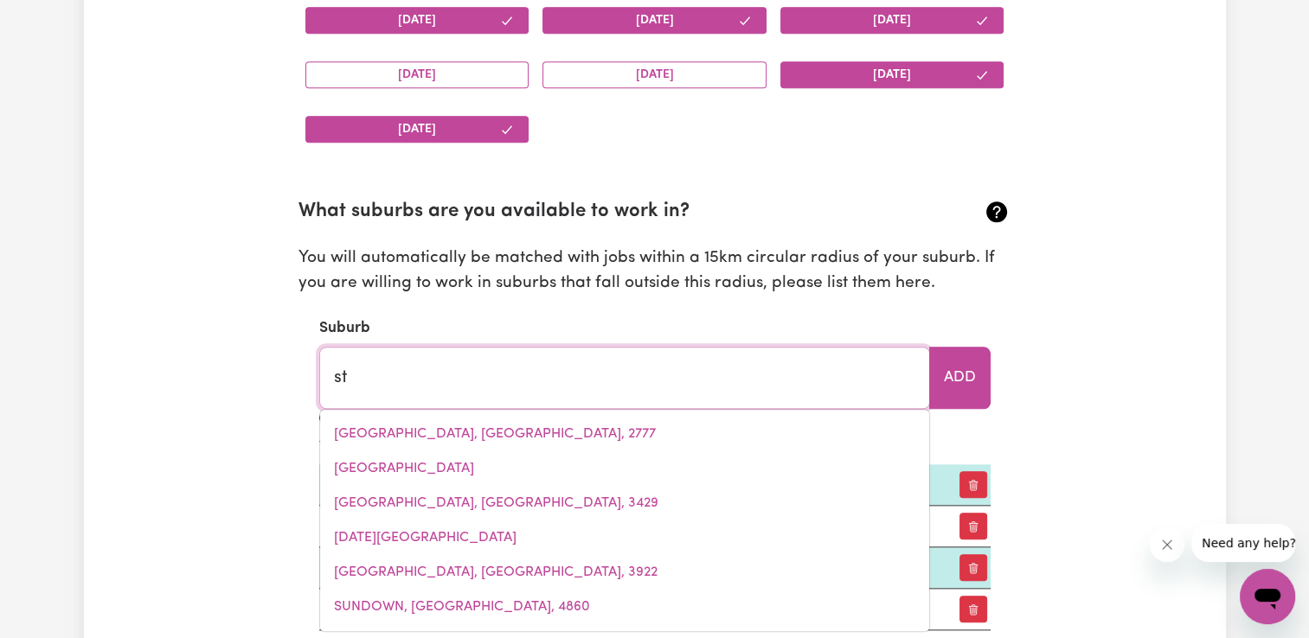
type input "[GEOGRAPHIC_DATA][PERSON_NAME]"
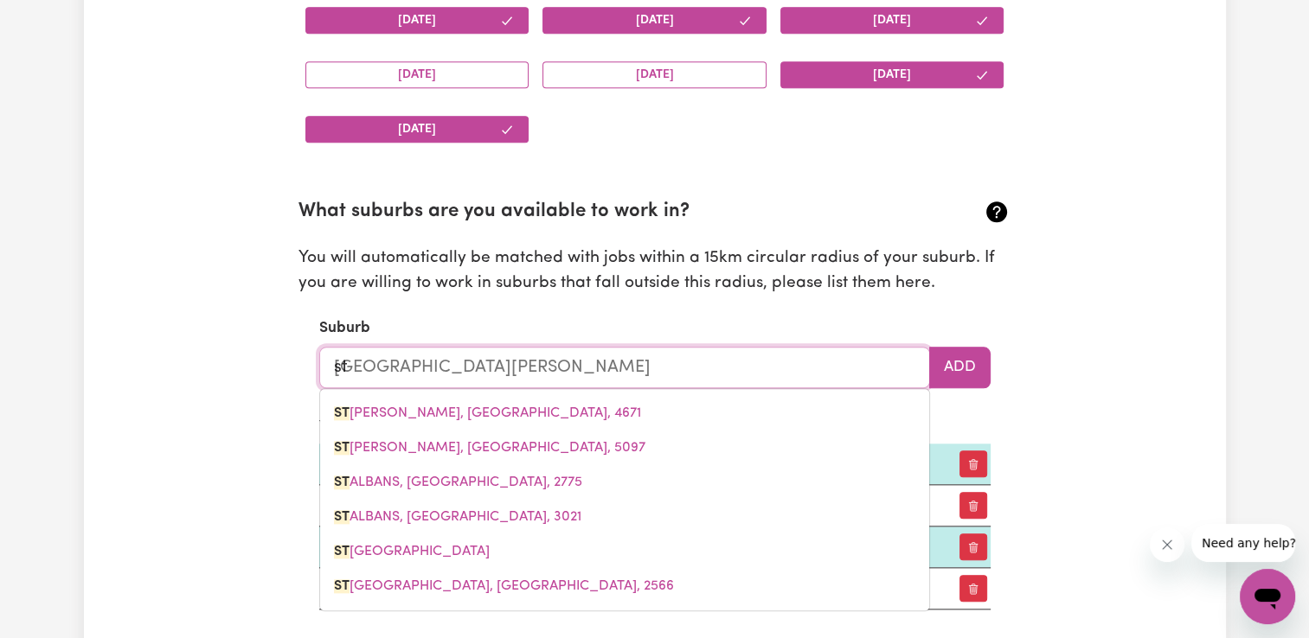
type input "st a"
type input "[GEOGRAPHIC_DATA][PERSON_NAME]"
type input "st al"
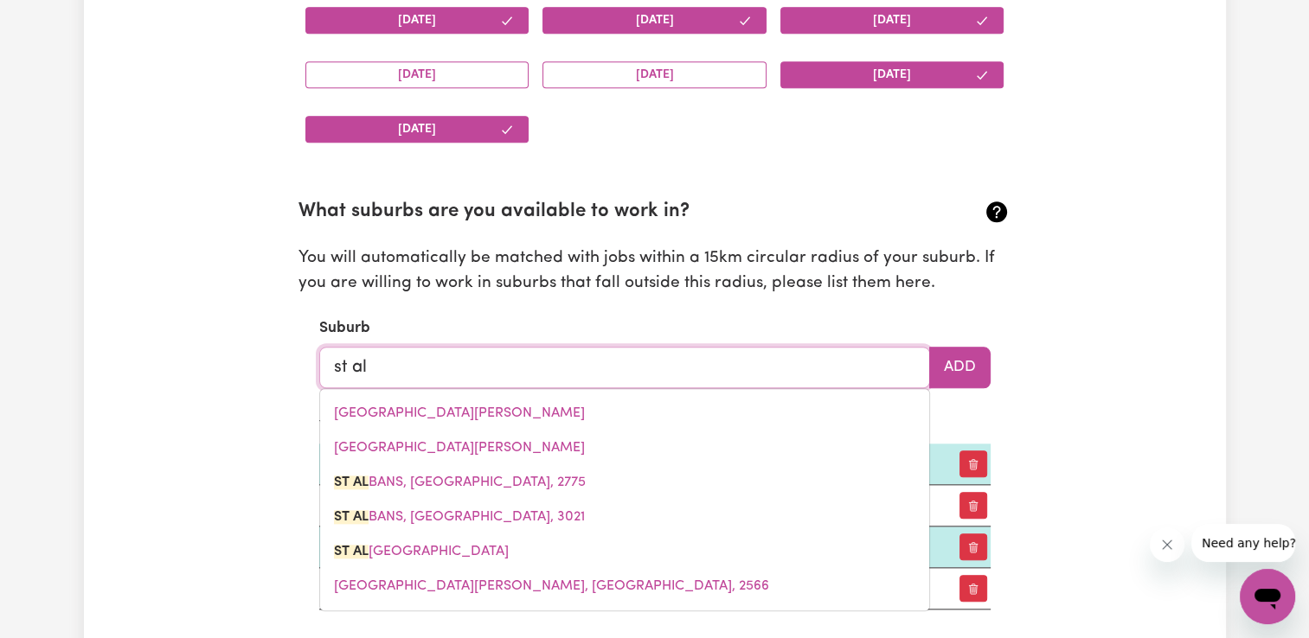
type input "st alb"
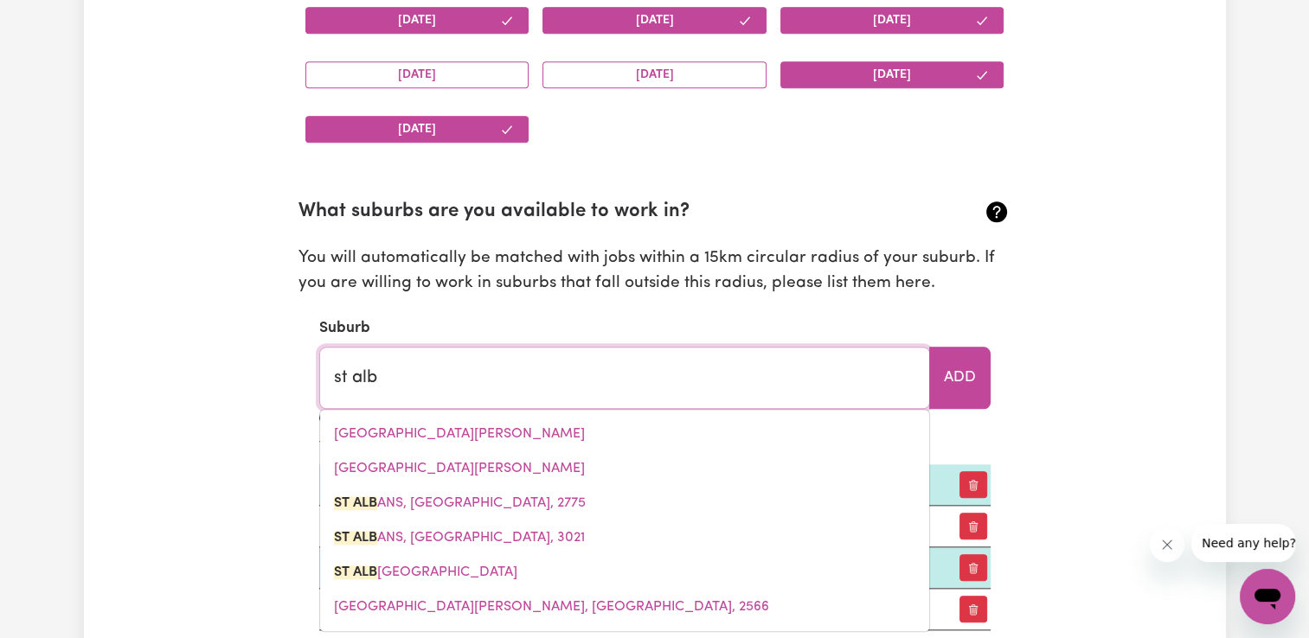
type input "[GEOGRAPHIC_DATA], [GEOGRAPHIC_DATA], 2775"
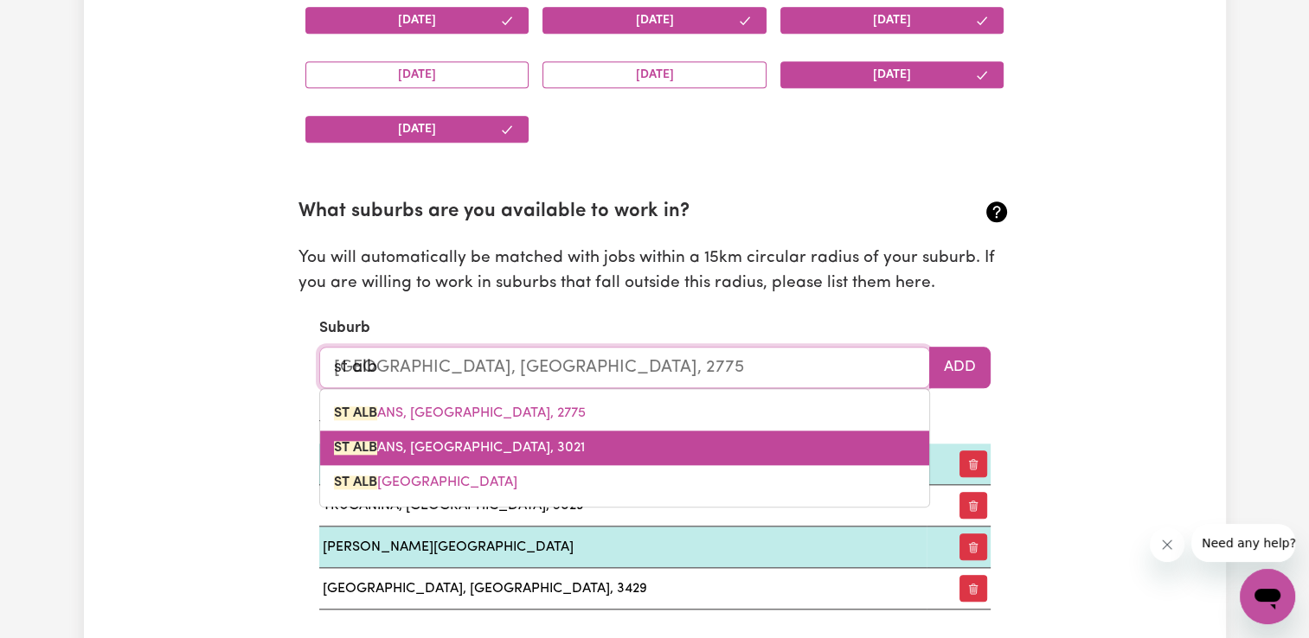
click at [469, 461] on link "[GEOGRAPHIC_DATA]" at bounding box center [624, 448] width 609 height 35
type input "[GEOGRAPHIC_DATA]"
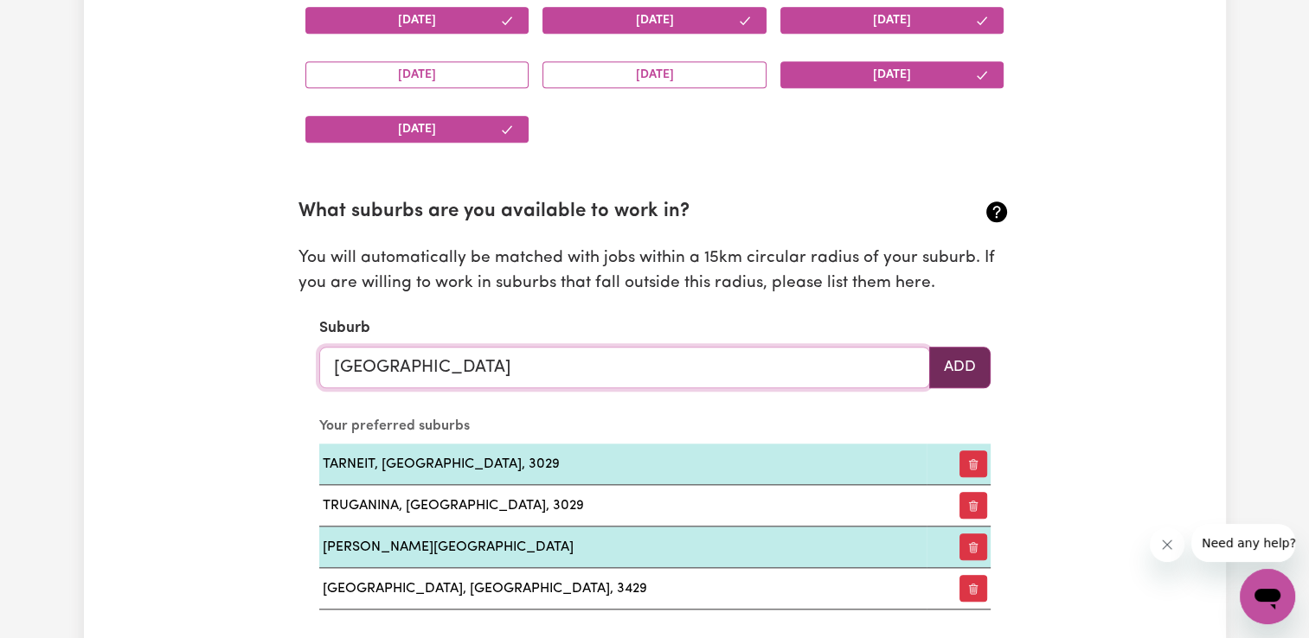
type input "[GEOGRAPHIC_DATA]"
click at [952, 371] on button "Add" at bounding box center [959, 368] width 61 height 42
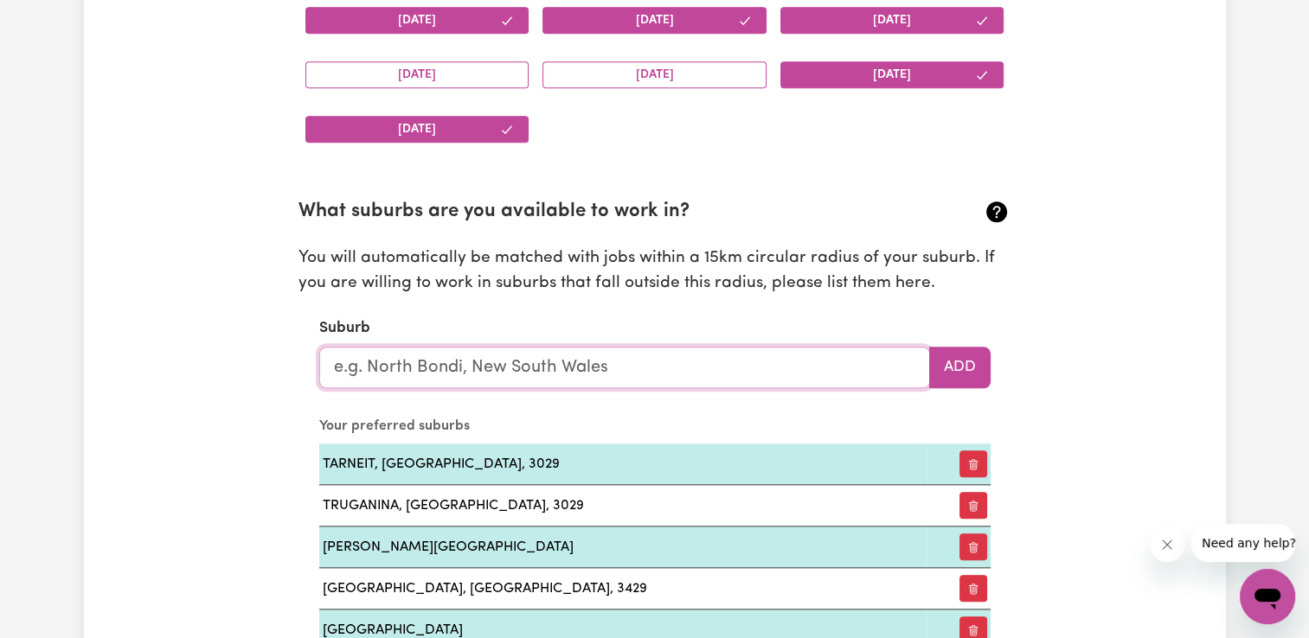
click at [797, 359] on input "text" at bounding box center [624, 368] width 611 height 42
type input "cra"
type input "[GEOGRAPHIC_DATA], [GEOGRAPHIC_DATA], 2483"
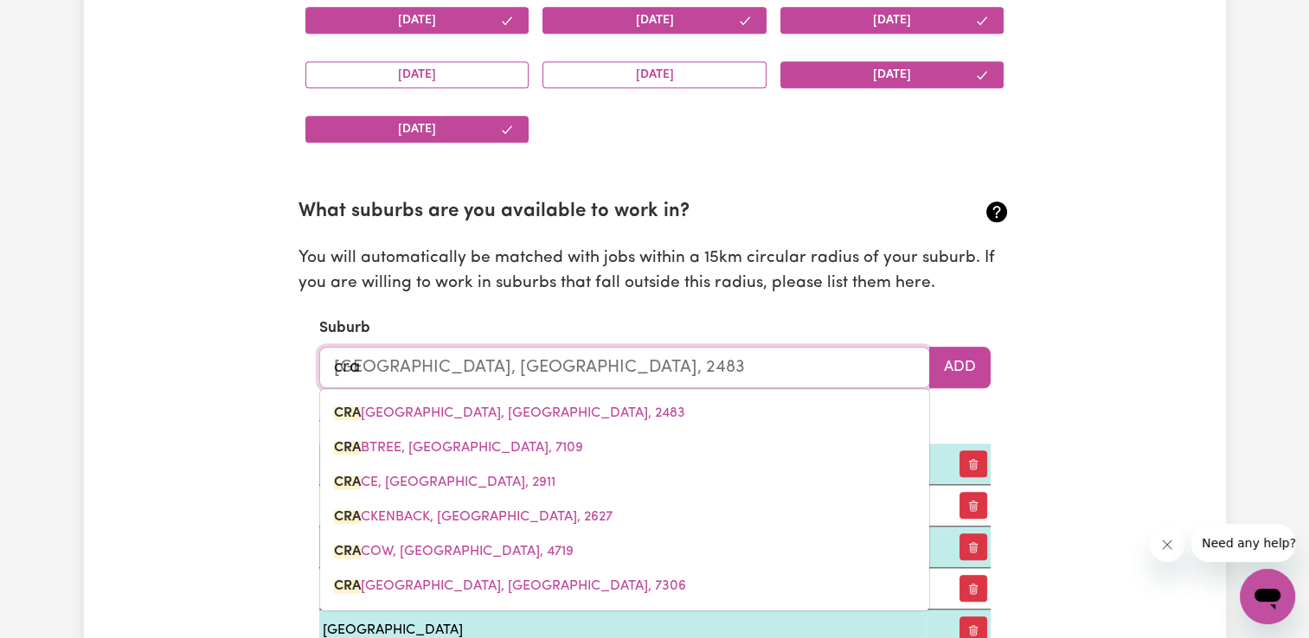
type input "crai"
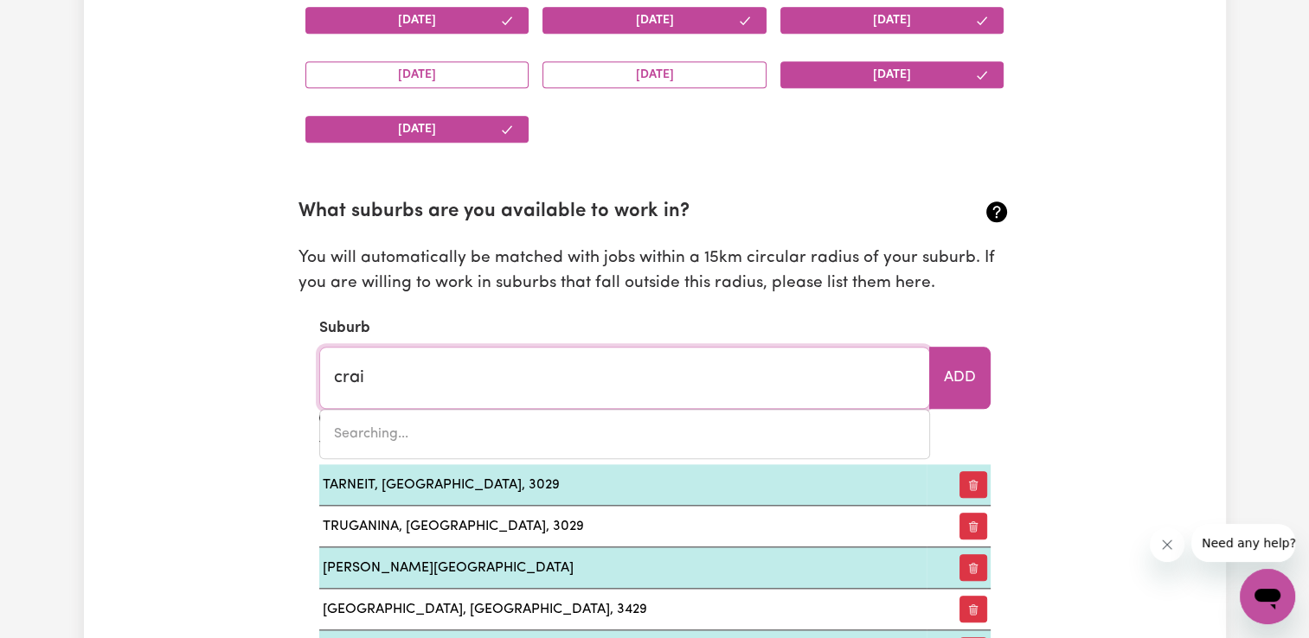
type input "[GEOGRAPHIC_DATA], [GEOGRAPHIC_DATA], 5051"
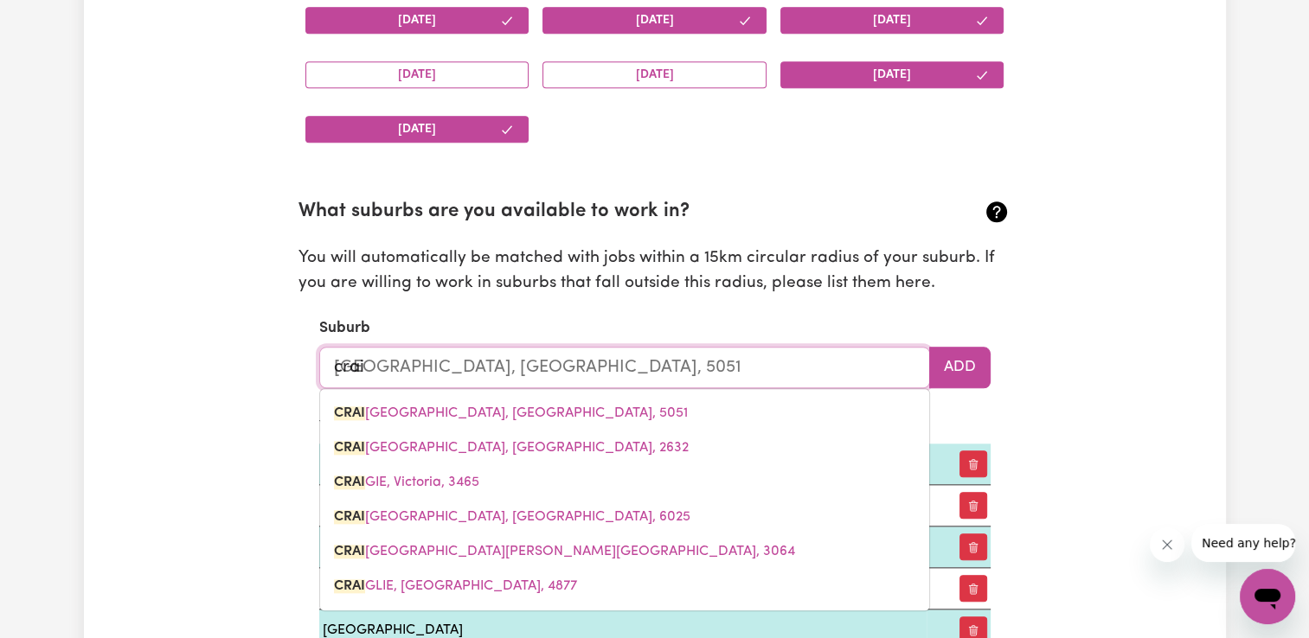
type input "[PERSON_NAME]"
type input "[GEOGRAPHIC_DATA], [GEOGRAPHIC_DATA], 5051"
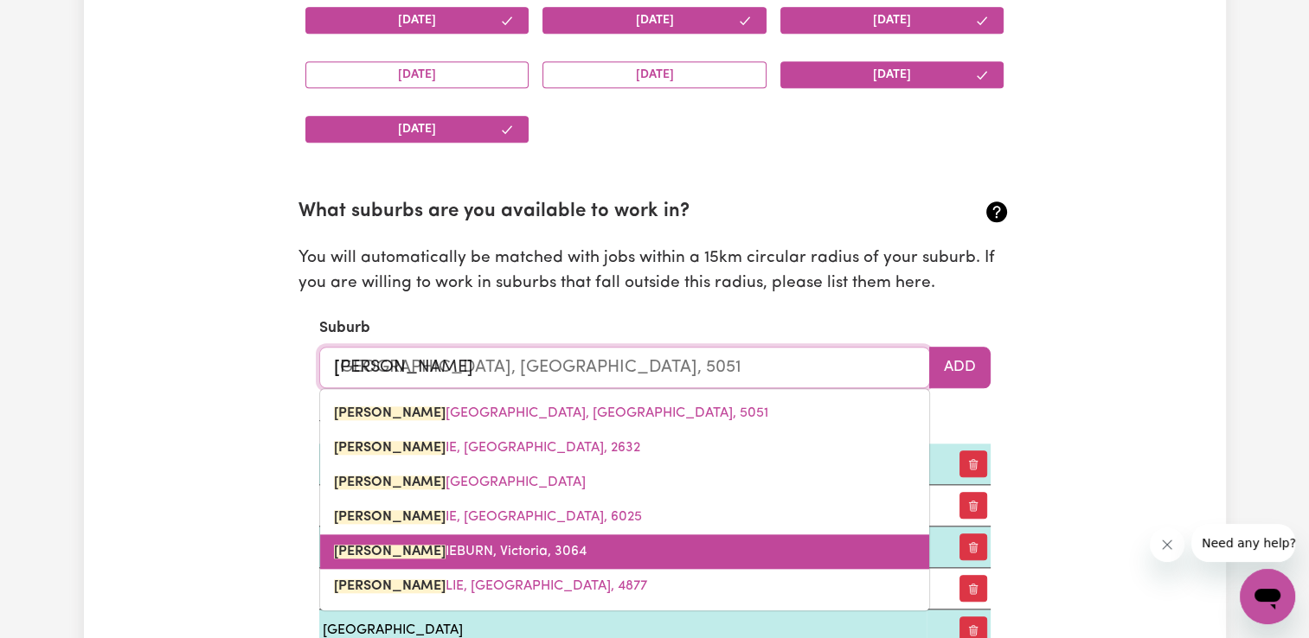
click at [696, 535] on link "[PERSON_NAME], [PERSON_NAME], 3064" at bounding box center [624, 552] width 609 height 35
type input "CRAIGIEBURN, [GEOGRAPHIC_DATA], 3064"
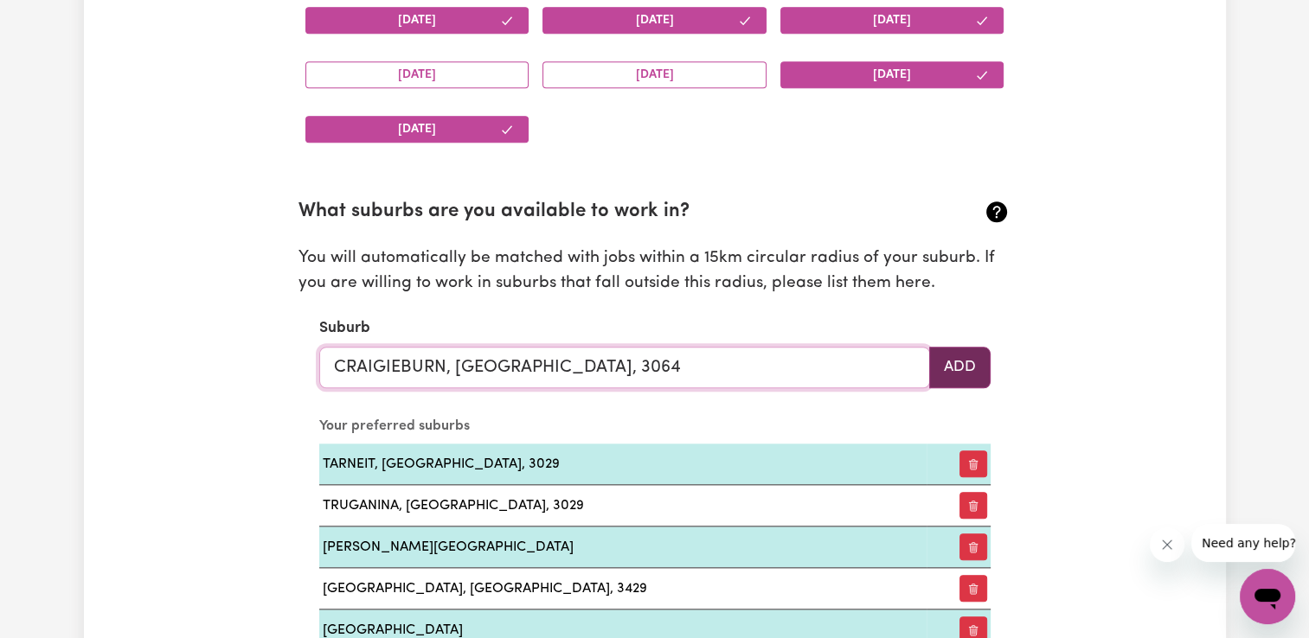
type input "CRAIGIEBURN, [GEOGRAPHIC_DATA], 3064"
click at [968, 377] on button "Add" at bounding box center [959, 368] width 61 height 42
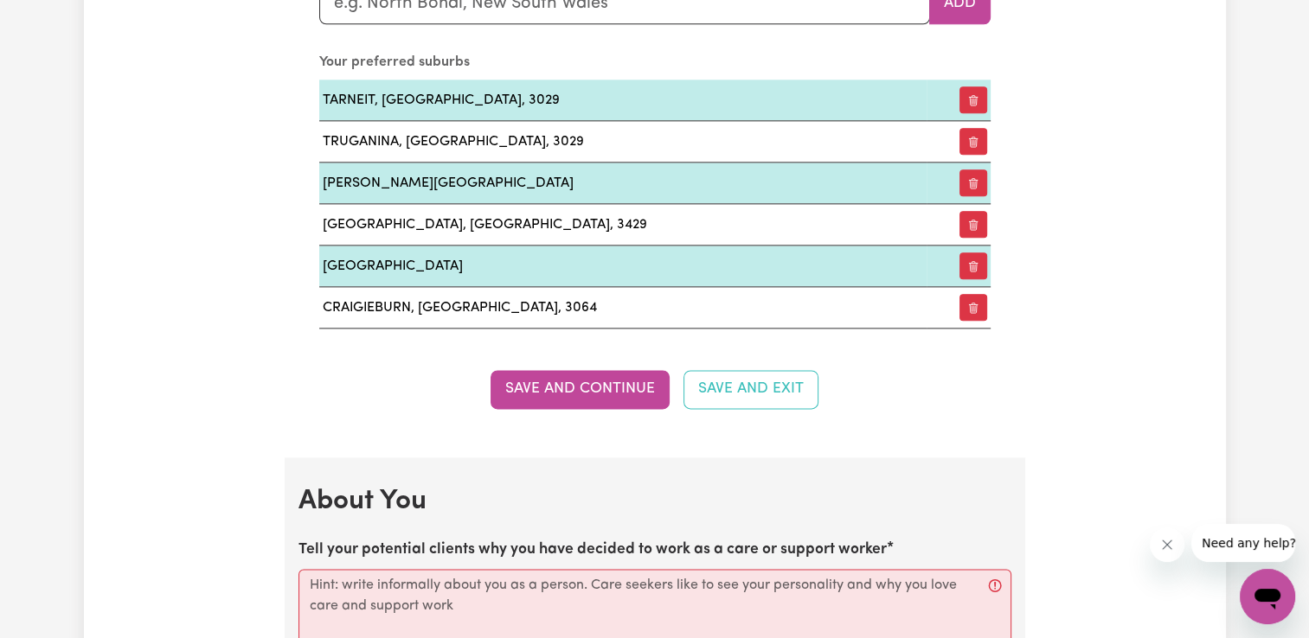
scroll to position [2142, 0]
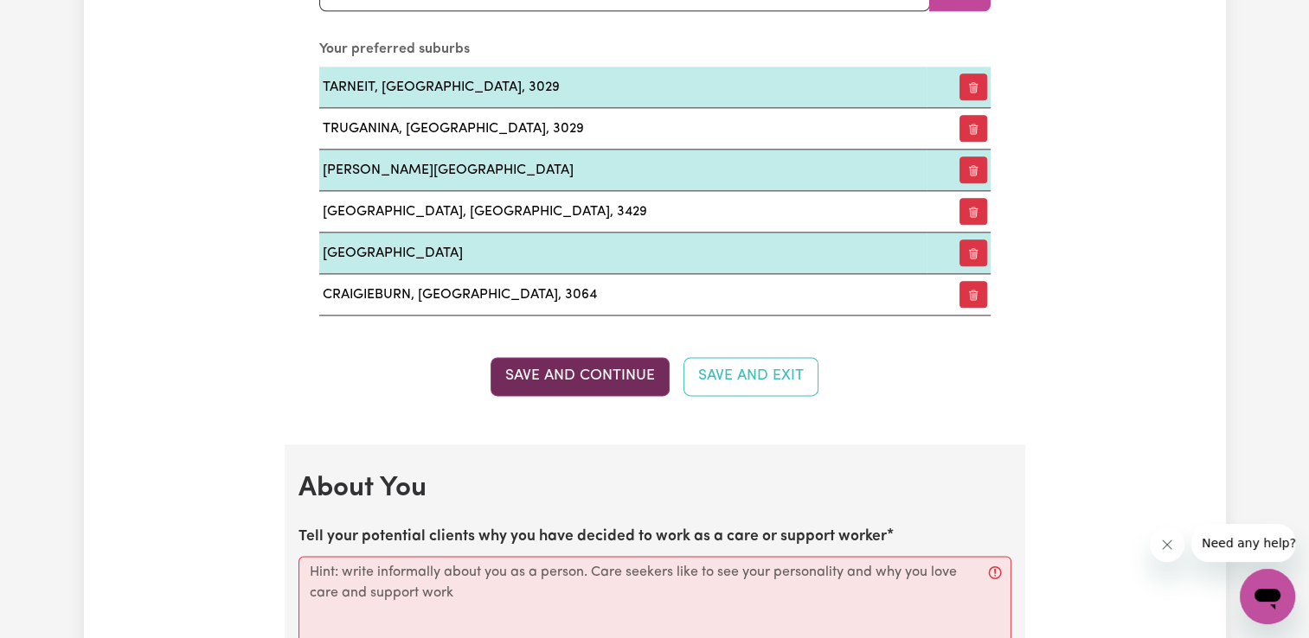
click at [587, 372] on button "Save and Continue" at bounding box center [580, 376] width 179 height 38
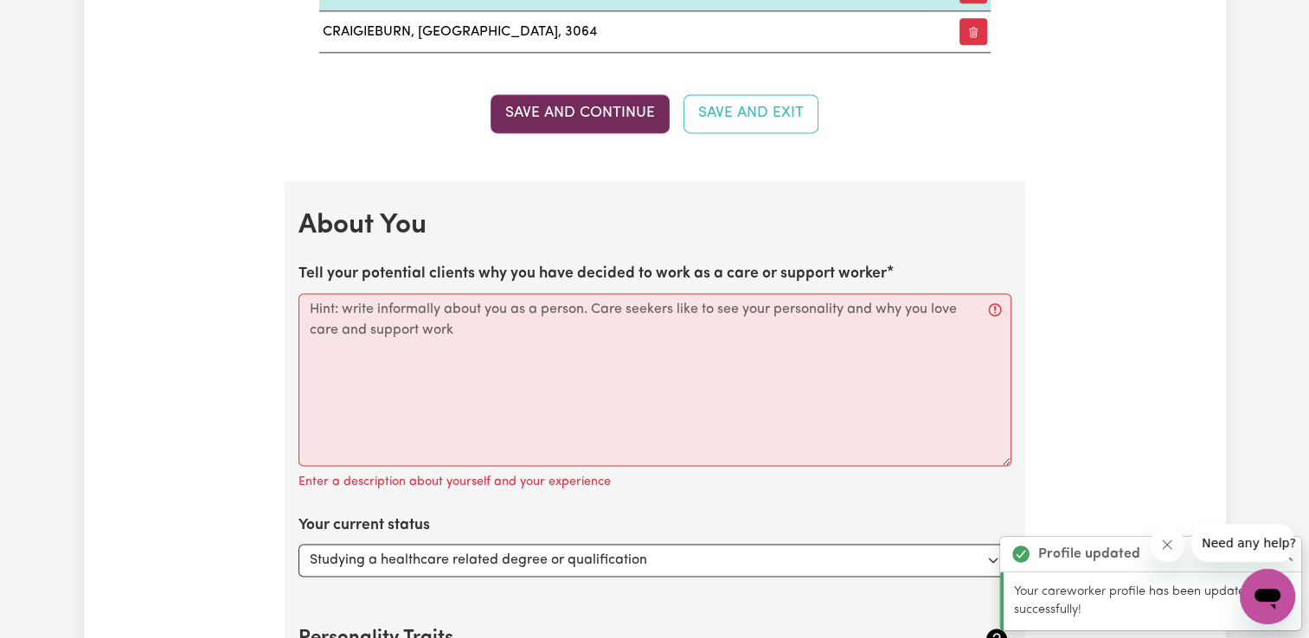
scroll to position [2581, 0]
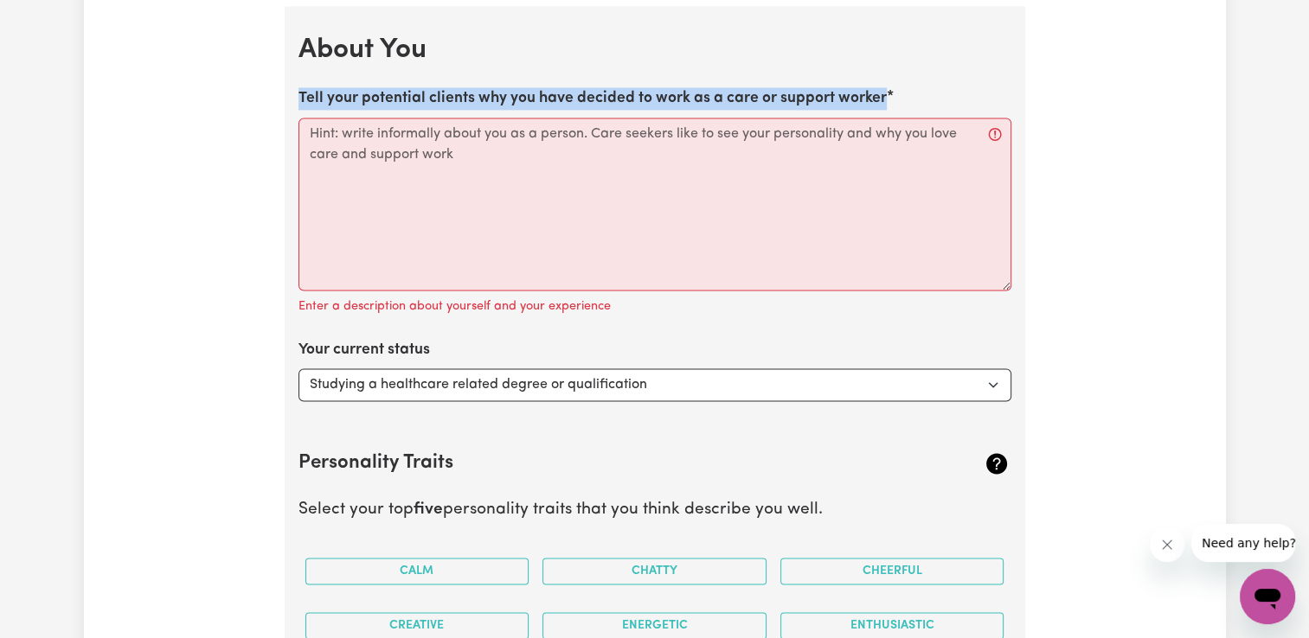
drag, startPoint x: 897, startPoint y: 88, endPoint x: 290, endPoint y: 102, distance: 607.5
copy label "Tell your potential clients why you have decided to work as a care or support w…"
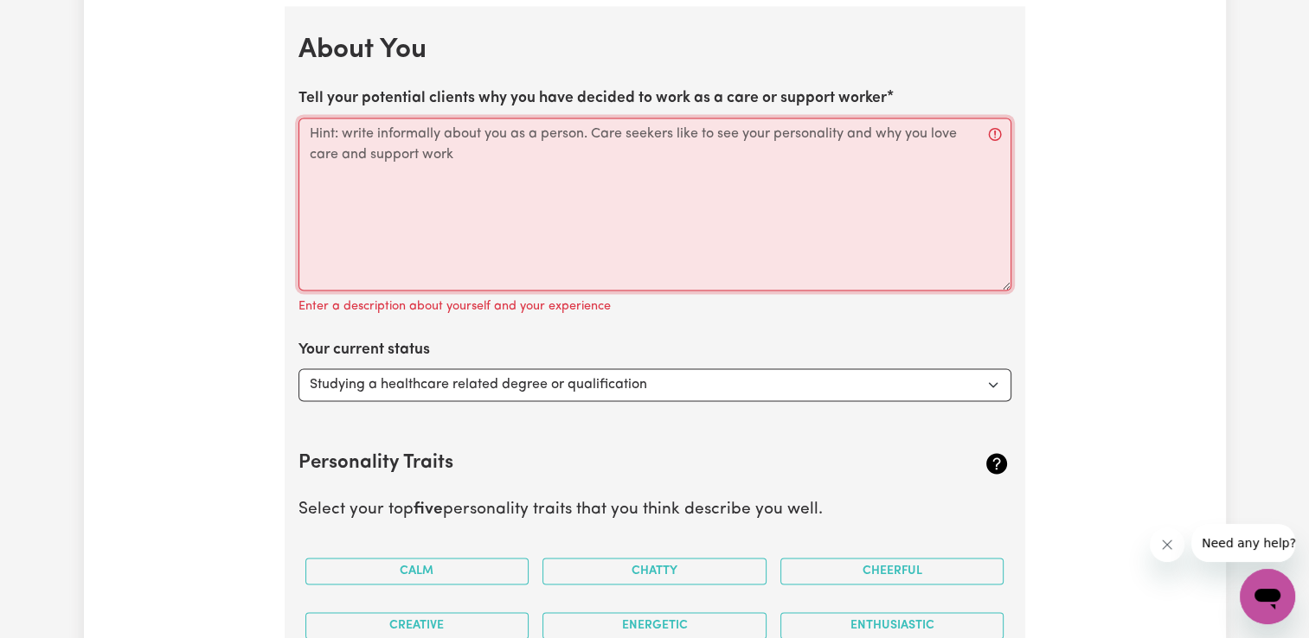
click at [419, 216] on textarea "Tell your potential clients why you have decided to work as a care or support w…" at bounding box center [654, 204] width 713 height 173
paste textarea "I chose to work as a care and support worker because I am deeply passionate abo…"
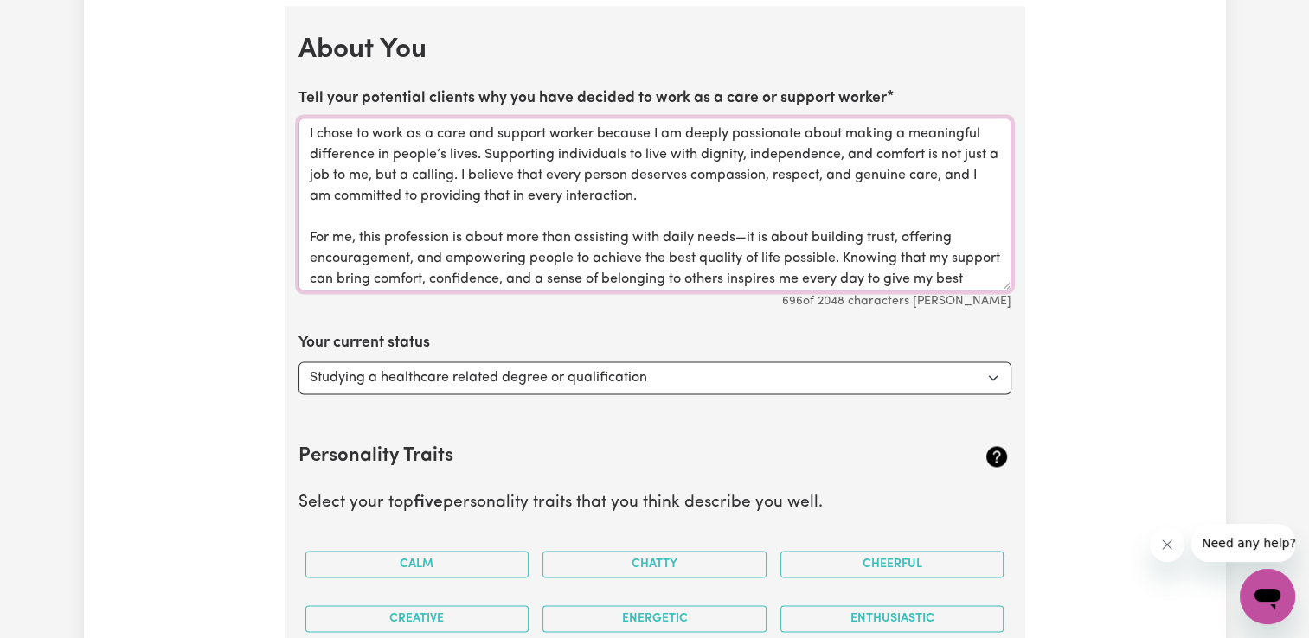
scroll to position [18, 0]
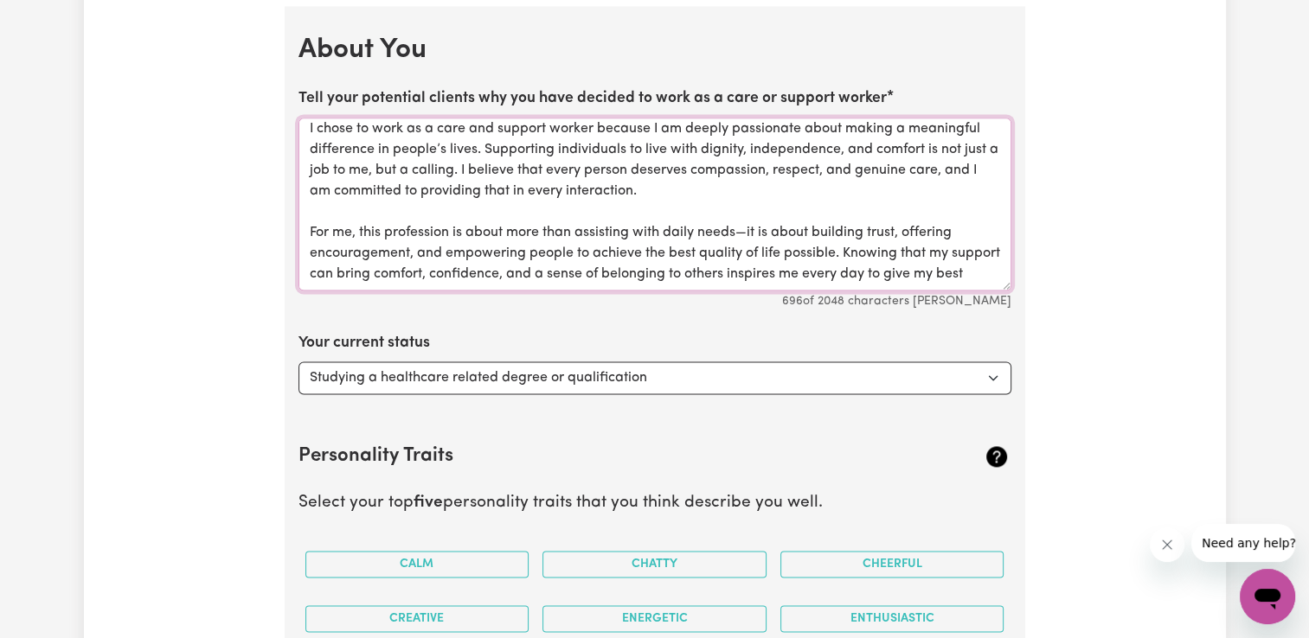
type textarea "I chose to work as a care and support worker because I am deeply passionate abo…"
click at [479, 369] on select "Select... Studying a healthcare related degree or qualification Studying a non-…" at bounding box center [654, 378] width 713 height 33
select select "Looking for extra work to fill my week and/or weekends"
click at [298, 362] on select "Select... Studying a healthcare related degree or qualification Studying a non-…" at bounding box center [654, 378] width 713 height 33
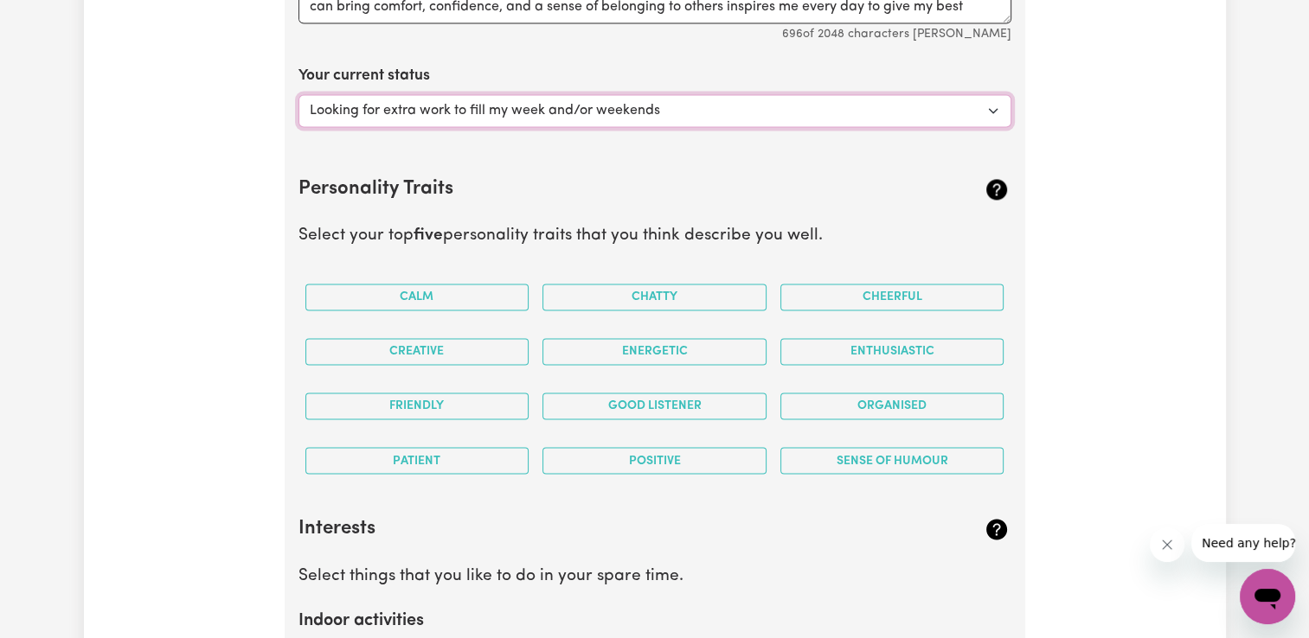
scroll to position [2861, 0]
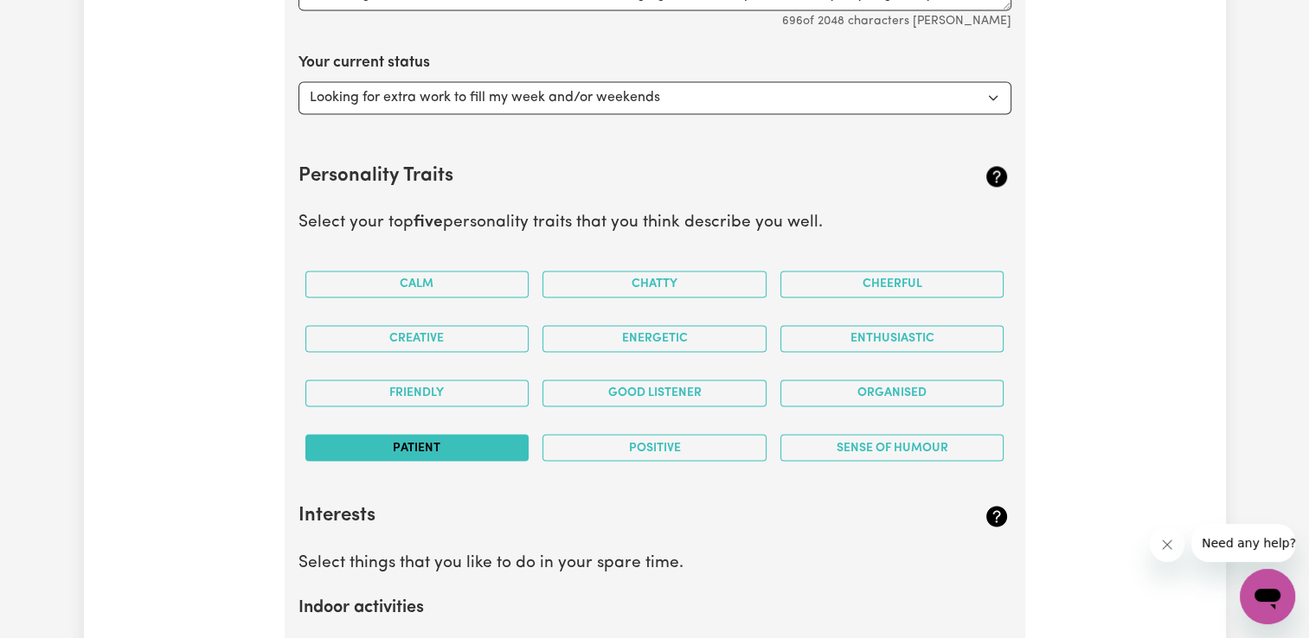
click at [452, 434] on button "Patient" at bounding box center [417, 447] width 224 height 27
click at [419, 271] on button "Calm" at bounding box center [417, 284] width 224 height 27
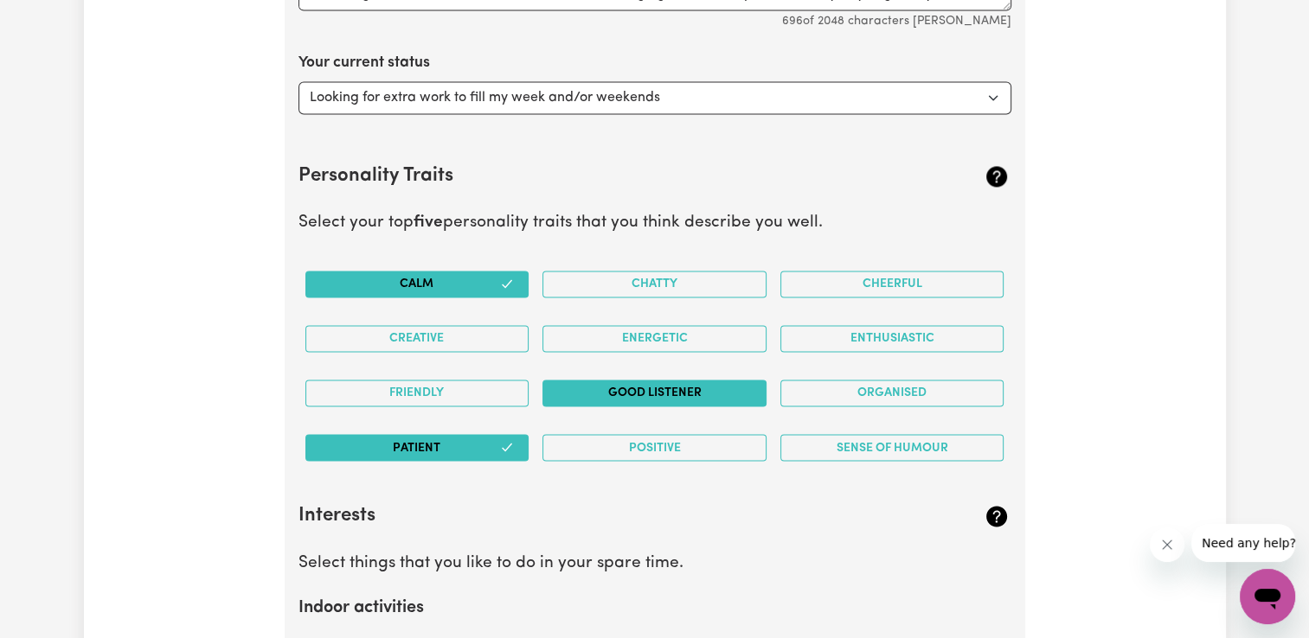
click at [619, 386] on button "Good Listener" at bounding box center [654, 393] width 224 height 27
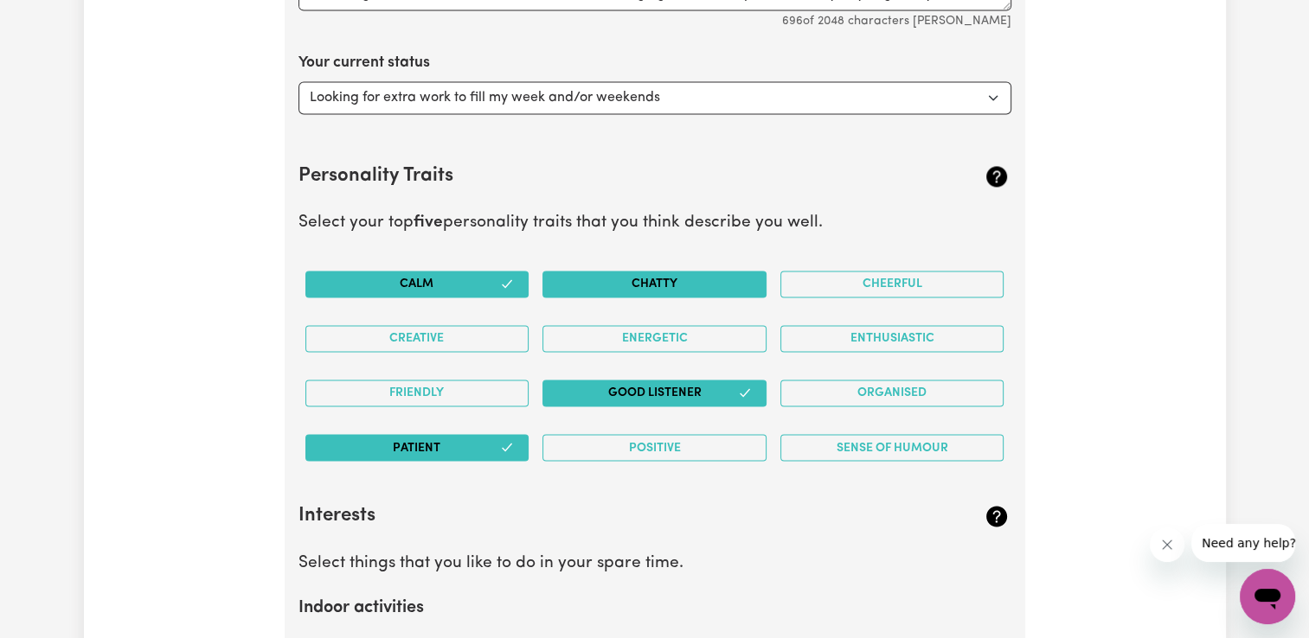
click at [702, 278] on button "Chatty" at bounding box center [654, 284] width 224 height 27
click at [504, 390] on button "Friendly" at bounding box center [417, 393] width 224 height 27
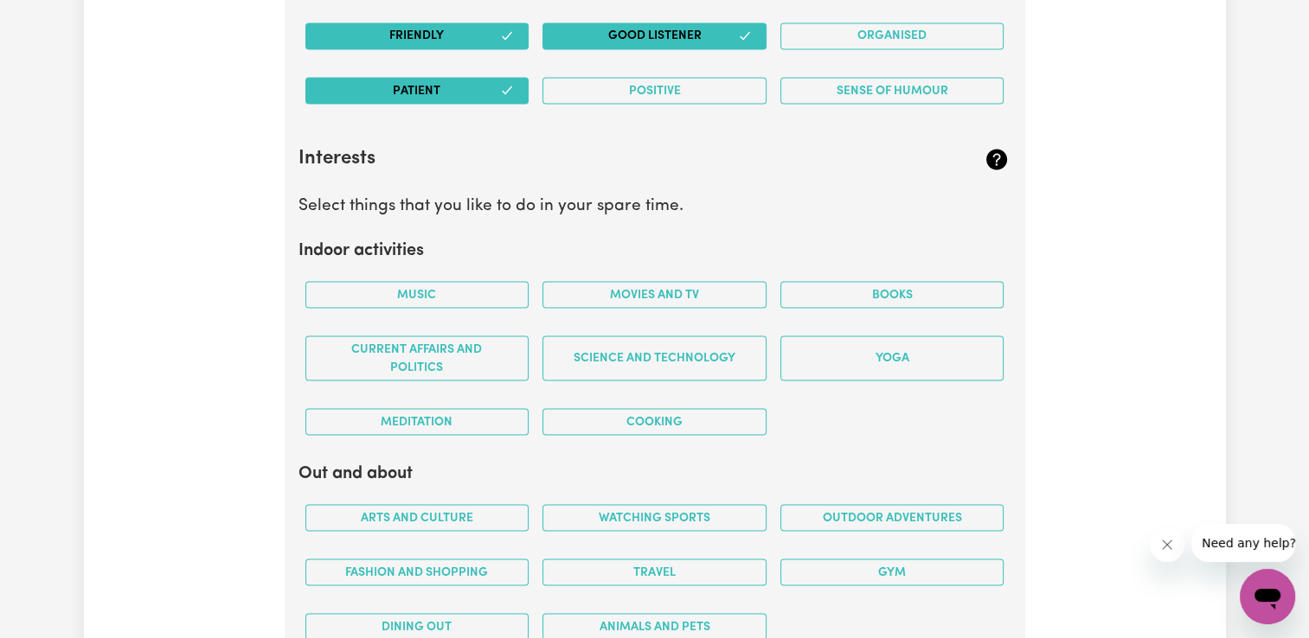
scroll to position [3225, 0]
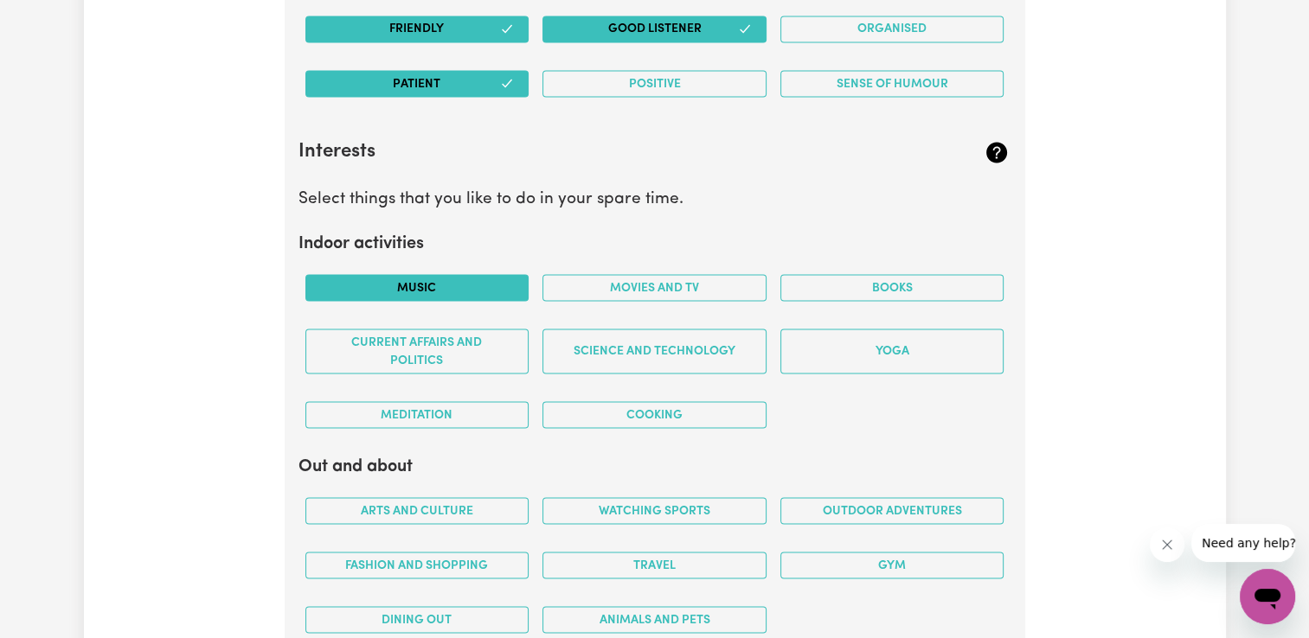
click at [473, 283] on button "Music" at bounding box center [417, 287] width 224 height 27
click at [519, 414] on button "Meditation" at bounding box center [417, 414] width 224 height 27
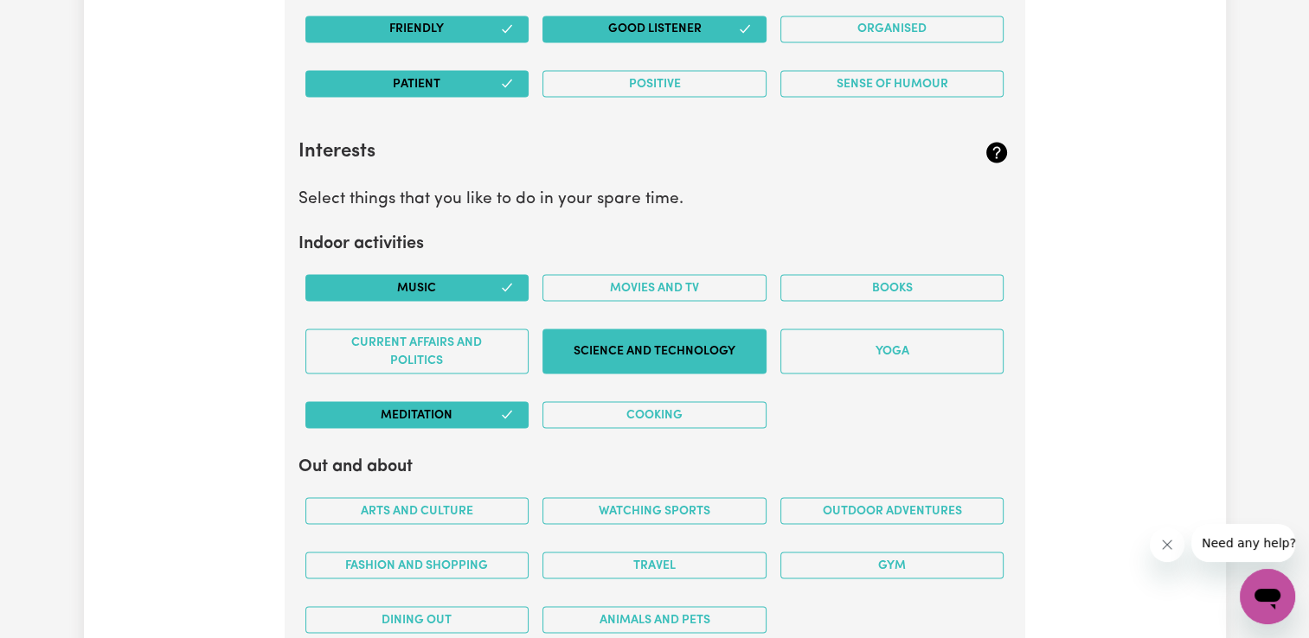
click at [757, 331] on button "Science and Technology" at bounding box center [654, 351] width 224 height 45
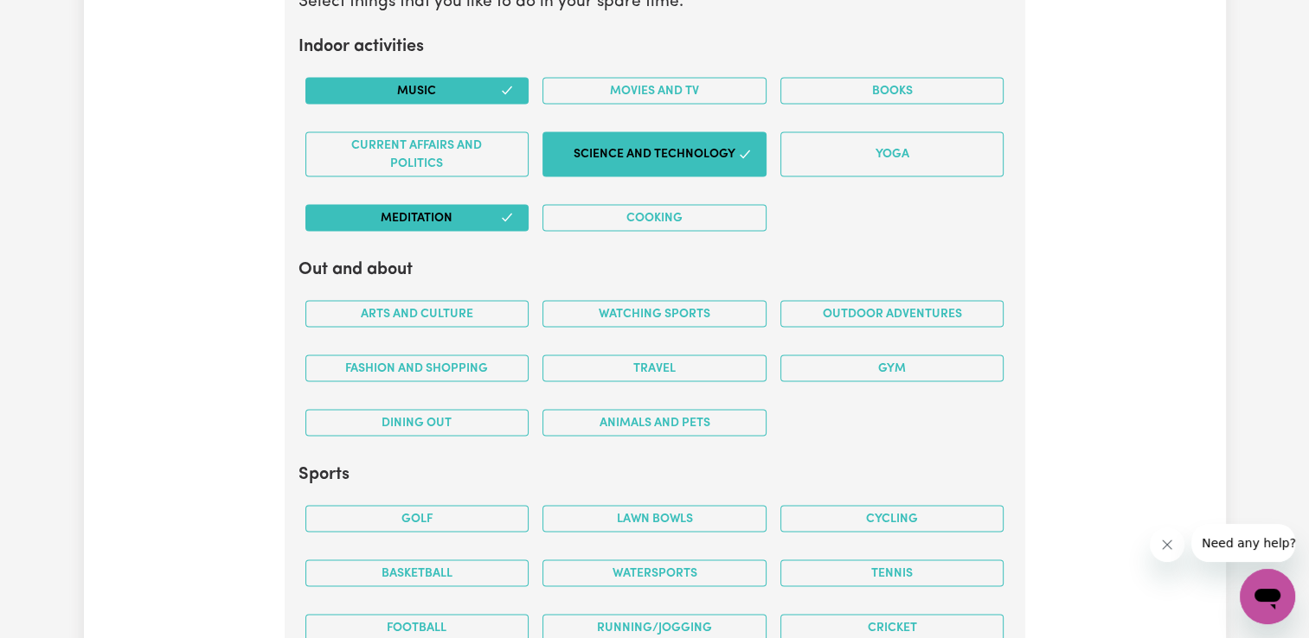
scroll to position [3428, 0]
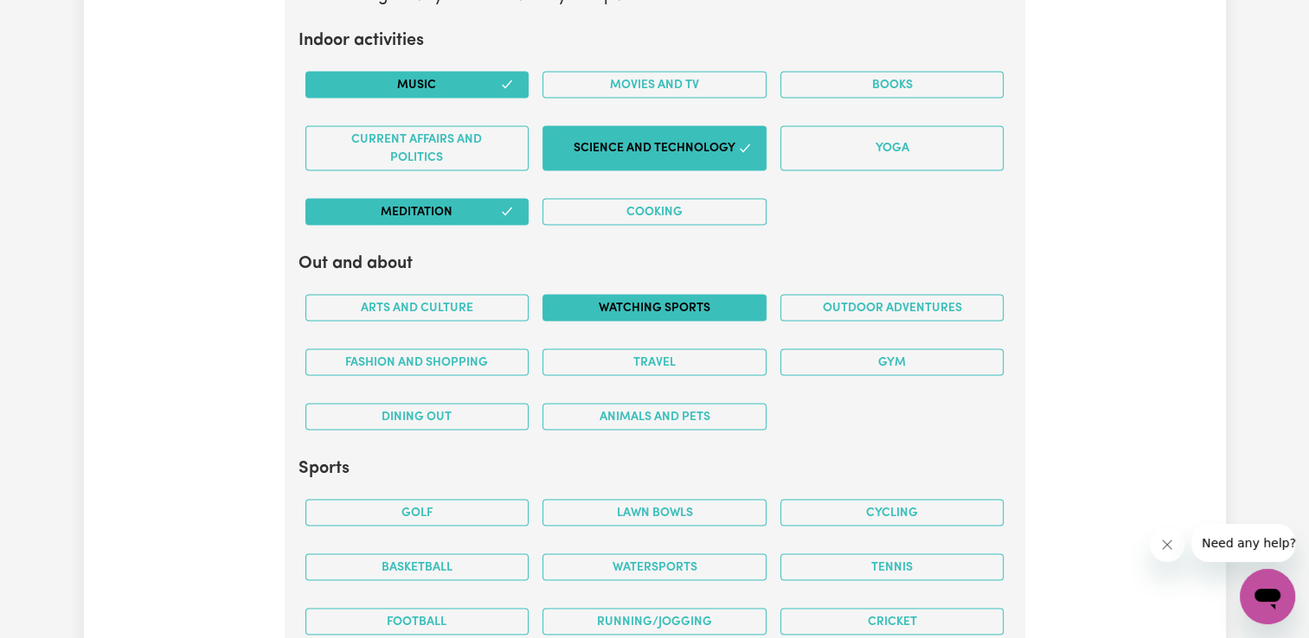
click at [747, 303] on button "Watching sports" at bounding box center [654, 308] width 224 height 27
click at [806, 304] on button "Outdoor adventures" at bounding box center [892, 308] width 224 height 27
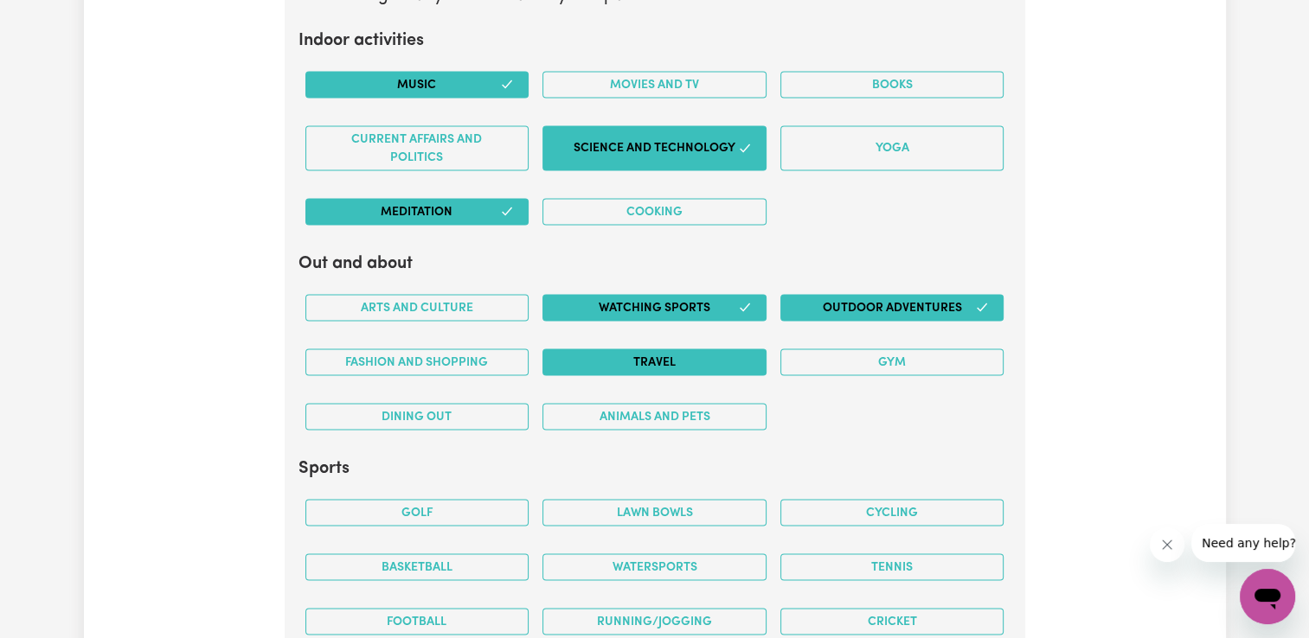
click at [709, 351] on button "Travel" at bounding box center [654, 363] width 224 height 27
click at [914, 358] on button "Gym" at bounding box center [892, 363] width 224 height 27
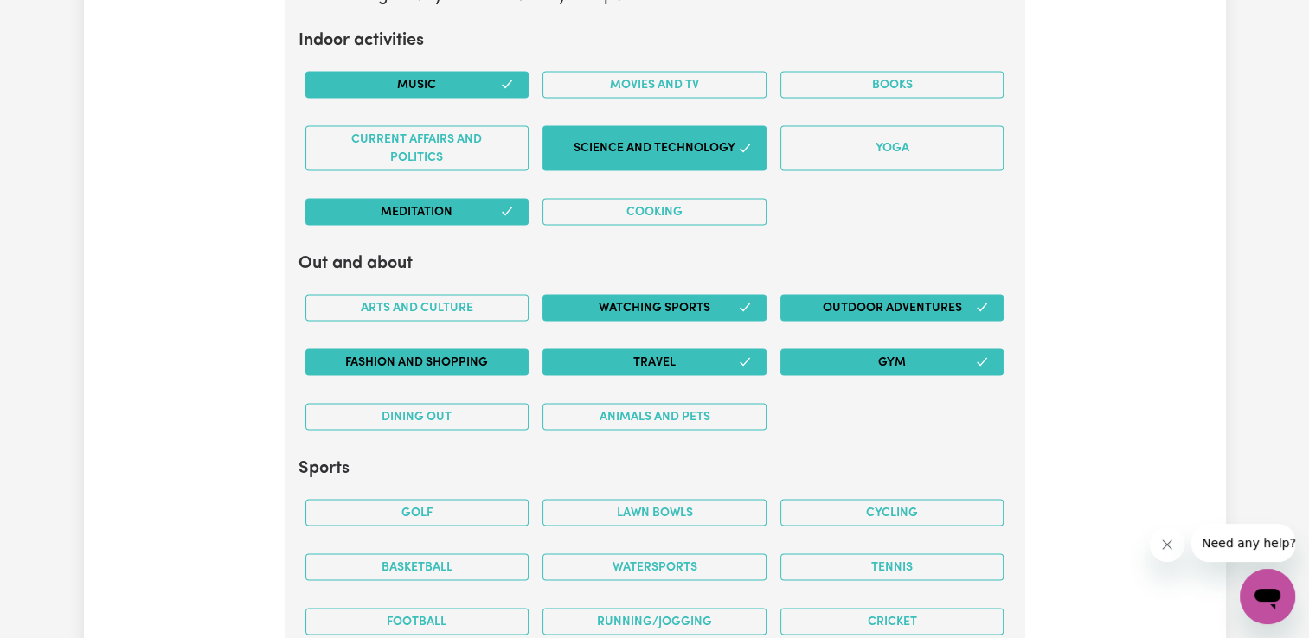
click at [491, 350] on button "Fashion and shopping" at bounding box center [417, 363] width 224 height 27
click at [503, 407] on button "Dining out" at bounding box center [417, 417] width 224 height 27
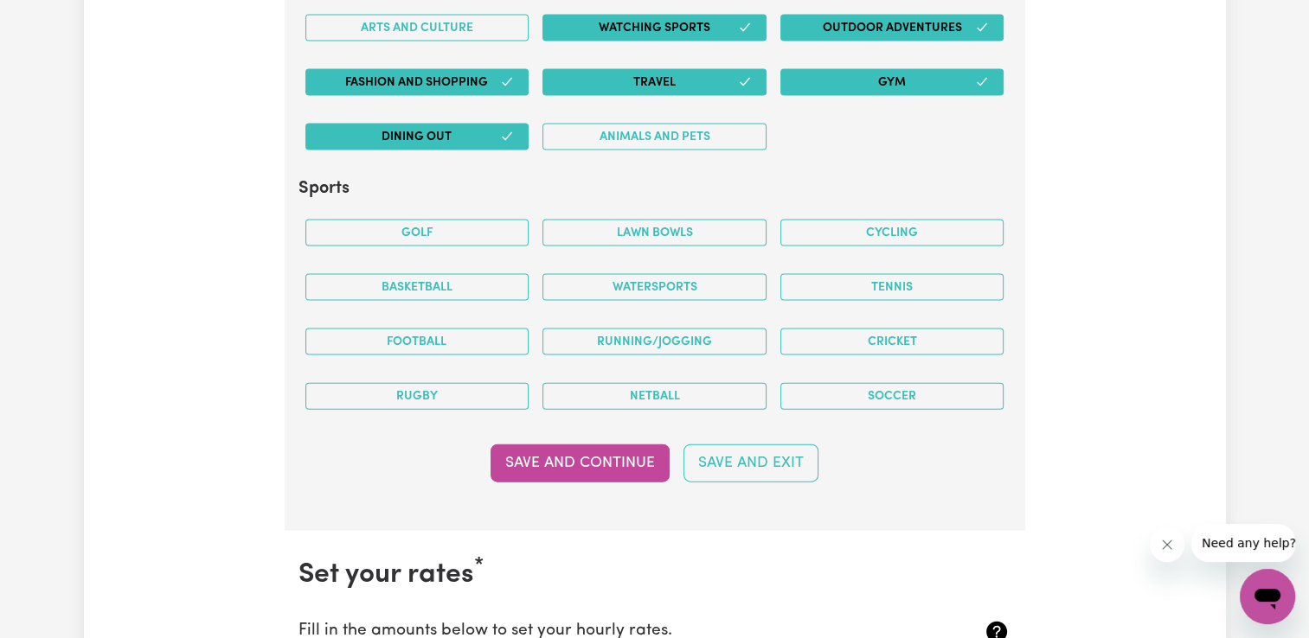
scroll to position [3720, 0]
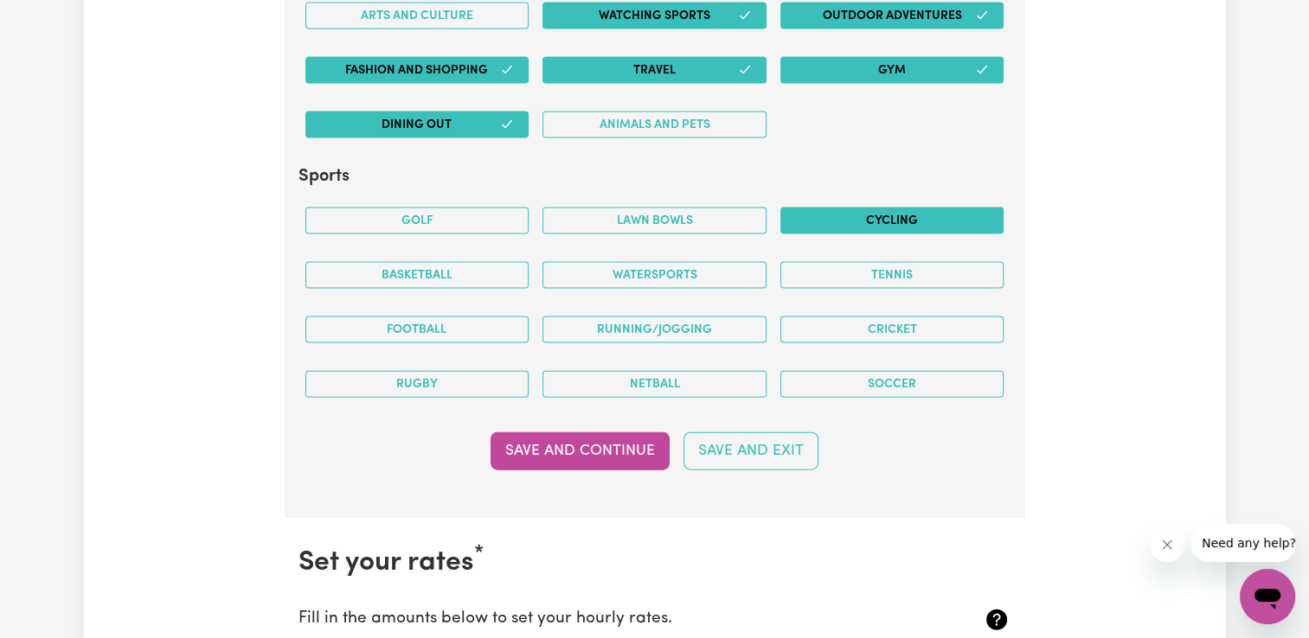
click at [923, 223] on button "Cycling" at bounding box center [892, 221] width 224 height 27
click at [503, 324] on button "Football" at bounding box center [417, 330] width 224 height 27
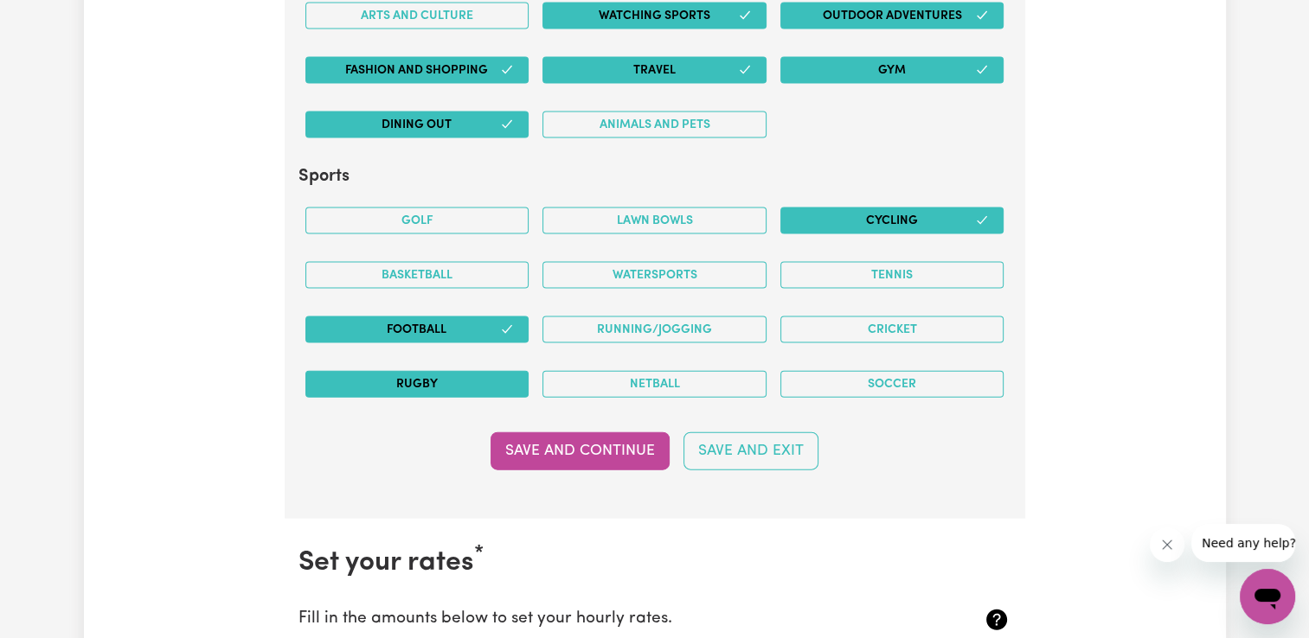
click at [471, 375] on button "Rugby" at bounding box center [417, 384] width 224 height 27
click at [580, 371] on button "Netball" at bounding box center [654, 384] width 224 height 27
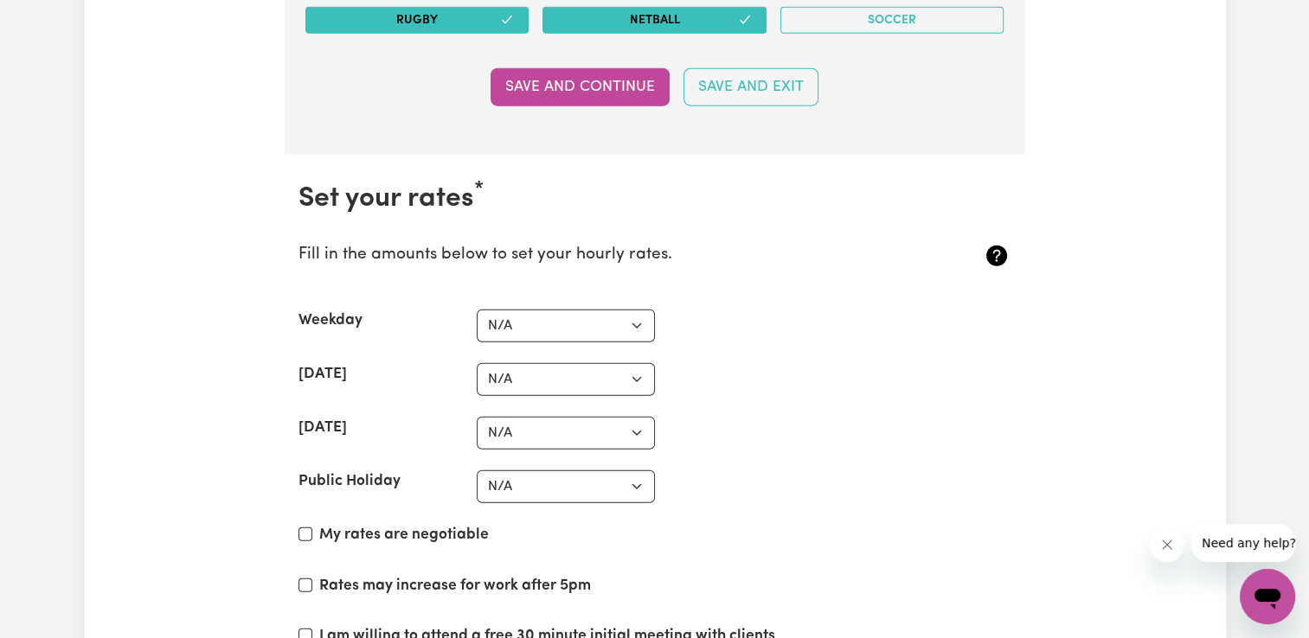
scroll to position [4065, 0]
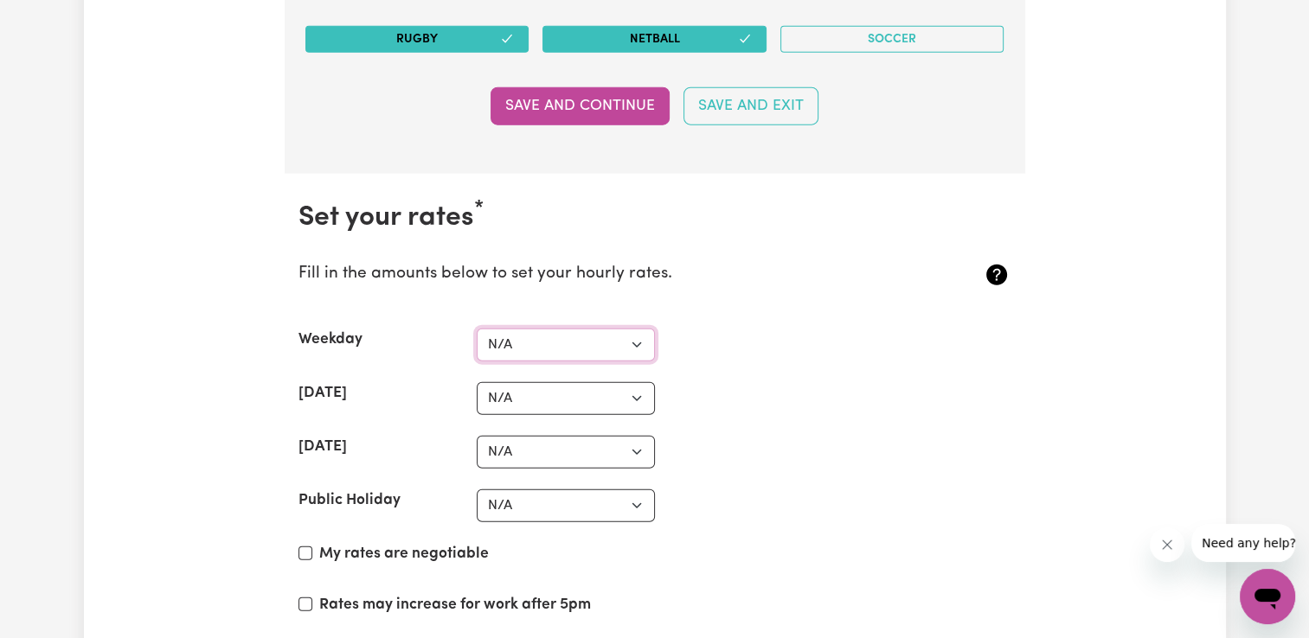
click at [572, 330] on select "N/A $37 $38 $39 $40 $41 $42 $43 $44 $45 $46 $47 $48 $49 $50 $51 $52 $53 $54 $55…" at bounding box center [566, 345] width 178 height 33
select select "37"
click at [477, 329] on select "N/A $37 $38 $39 $40 $41 $42 $43 $44 $45 $46 $47 $48 $49 $50 $51 $52 $53 $54 $55…" at bounding box center [566, 345] width 178 height 33
click at [520, 389] on select "N/A $37 $38 $39 $40 $41 $42 $43 $44 $45 $46 $47 $48 $49 $50 $51 $52 $53 $54 $55…" at bounding box center [566, 398] width 178 height 33
select select "39"
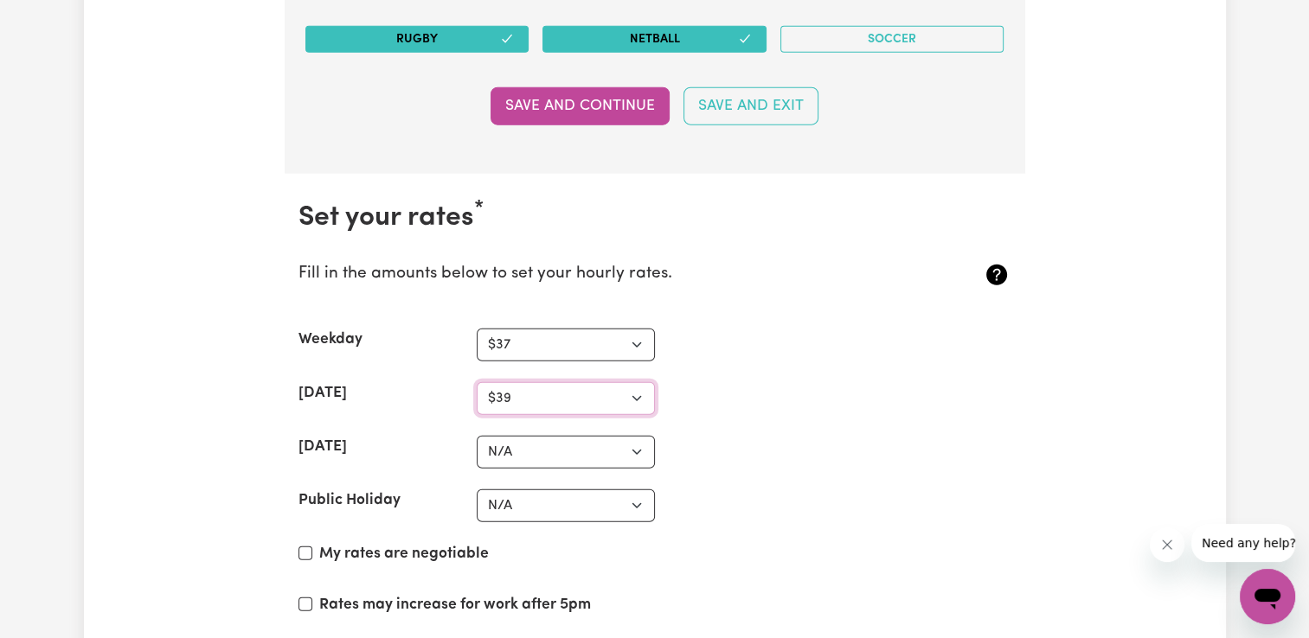
click at [477, 382] on select "N/A $37 $38 $39 $40 $41 $42 $43 $44 $45 $46 $47 $48 $49 $50 $51 $52 $53 $54 $55…" at bounding box center [566, 398] width 178 height 33
click at [532, 436] on select "N/A $37 $38 $39 $40 $41 $42 $43 $44 $45 $46 $47 $48 $49 $50 $51 $52 $53 $54 $55…" at bounding box center [566, 452] width 178 height 33
select select "39"
click at [477, 436] on select "N/A $37 $38 $39 $40 $41 $42 $43 $44 $45 $46 $47 $48 $49 $50 $51 $52 $53 $54 $55…" at bounding box center [566, 452] width 178 height 33
click at [523, 496] on select "N/A $37 $38 $39 $40 $41 $42 $43 $44 $45 $46 $47 $48 $49 $50 $51 $52 $53 $54 $55…" at bounding box center [566, 506] width 178 height 33
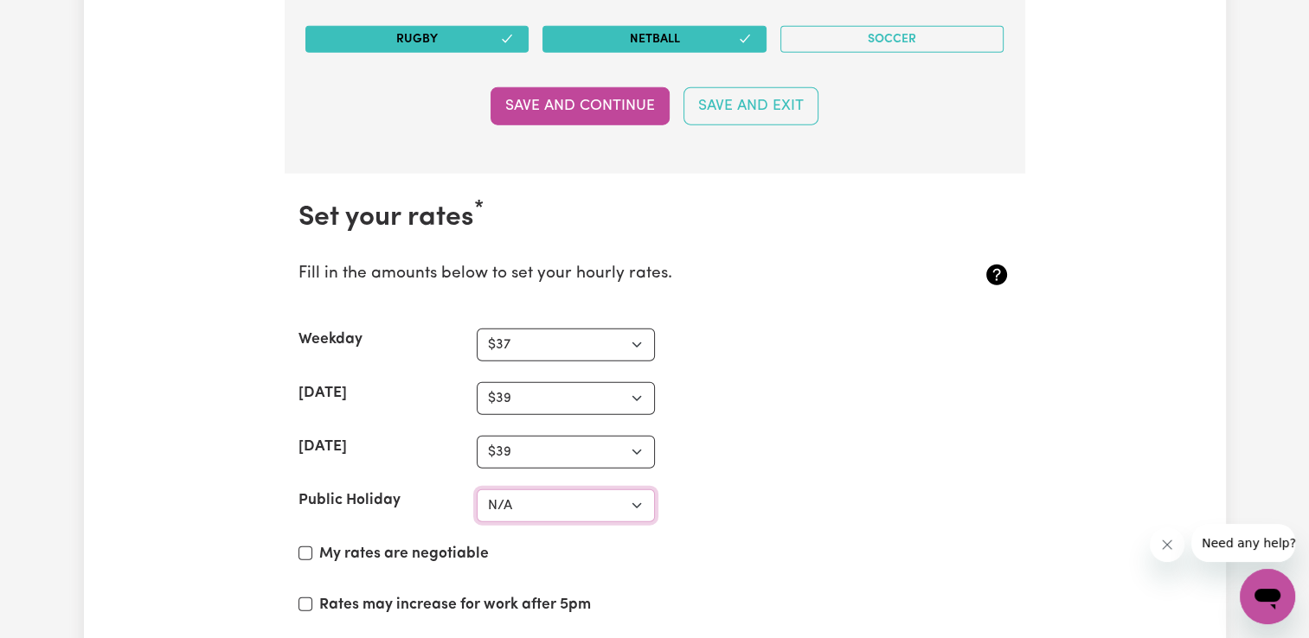
select select "40"
click at [477, 490] on select "N/A $37 $38 $39 $40 $41 $42 $43 $44 $45 $46 $47 $48 $49 $50 $51 $52 $53 $54 $55…" at bounding box center [566, 506] width 178 height 33
click at [305, 547] on input "My rates are negotiable" at bounding box center [305, 554] width 14 height 14
checkbox input "true"
click at [311, 598] on input "Rates may increase for work after 5pm" at bounding box center [305, 605] width 14 height 14
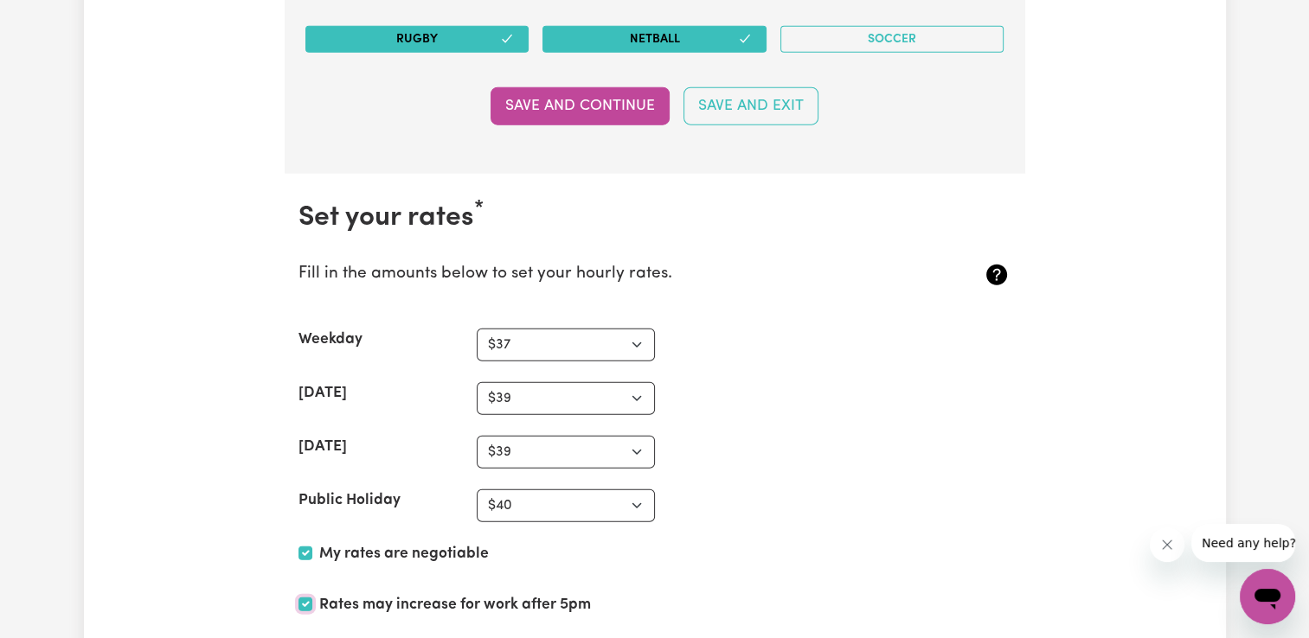
checkbox input "true"
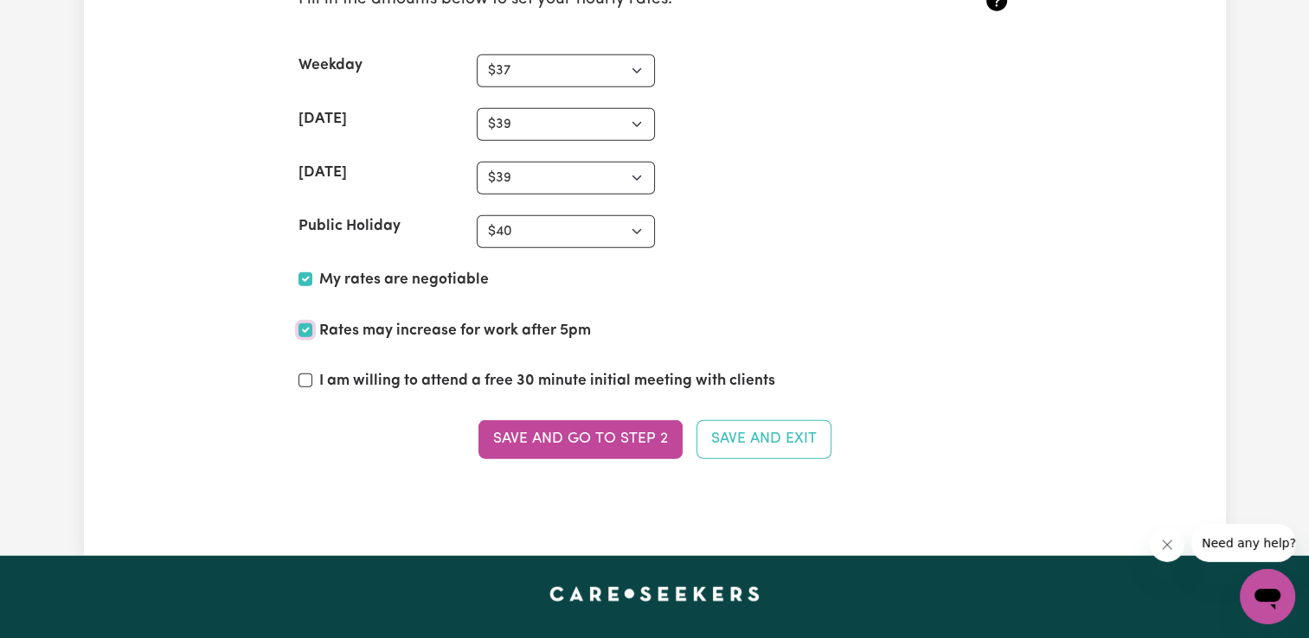
scroll to position [4326, 0]
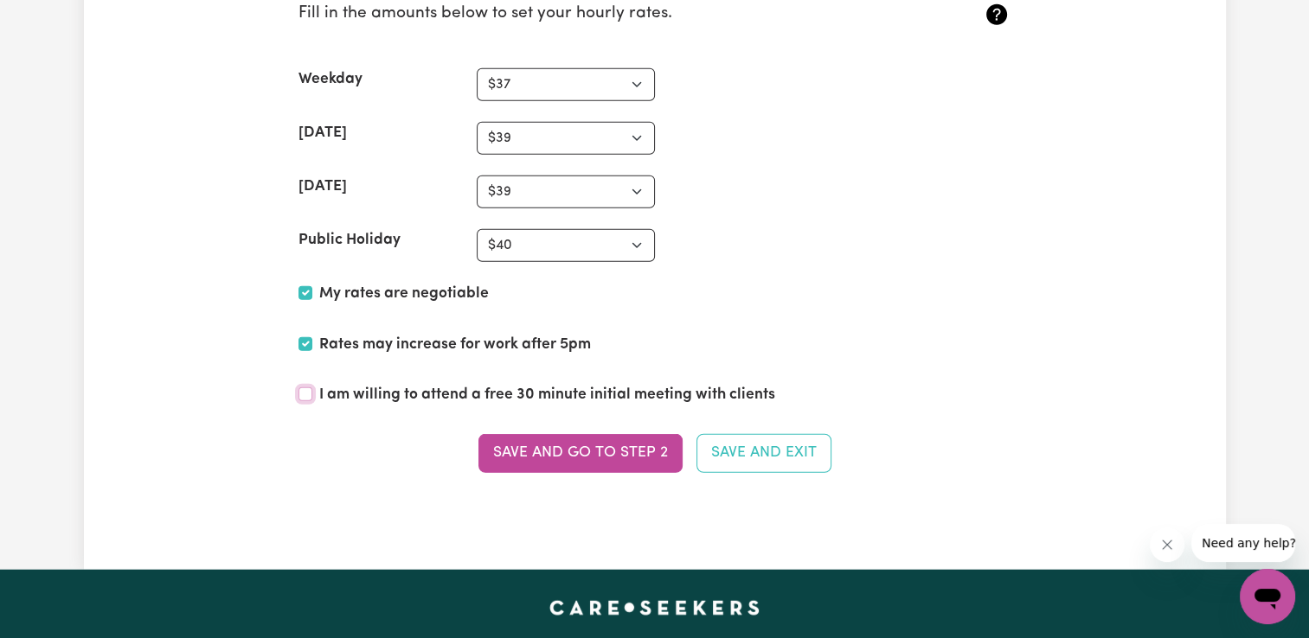
click at [300, 388] on input "I am willing to attend a free 30 minute initial meeting with clients" at bounding box center [305, 395] width 14 height 14
checkbox input "true"
click at [555, 452] on button "Save and go to Step 2" at bounding box center [580, 453] width 204 height 38
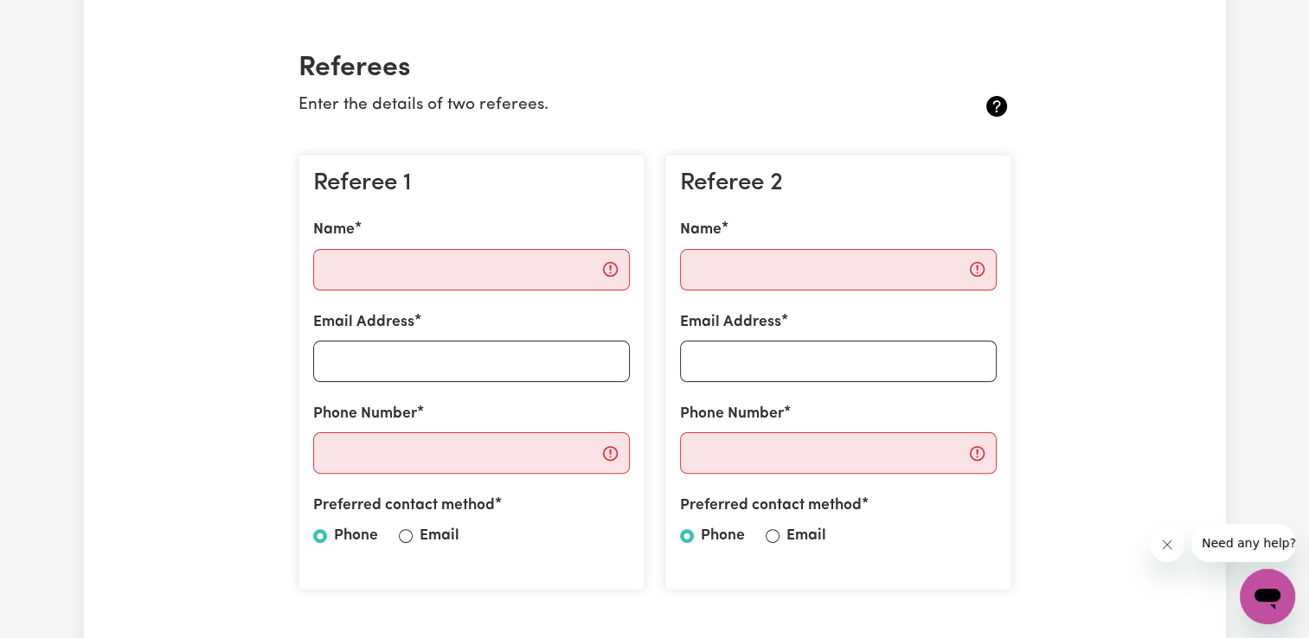
scroll to position [398, 0]
